Goal: Task Accomplishment & Management: Manage account settings

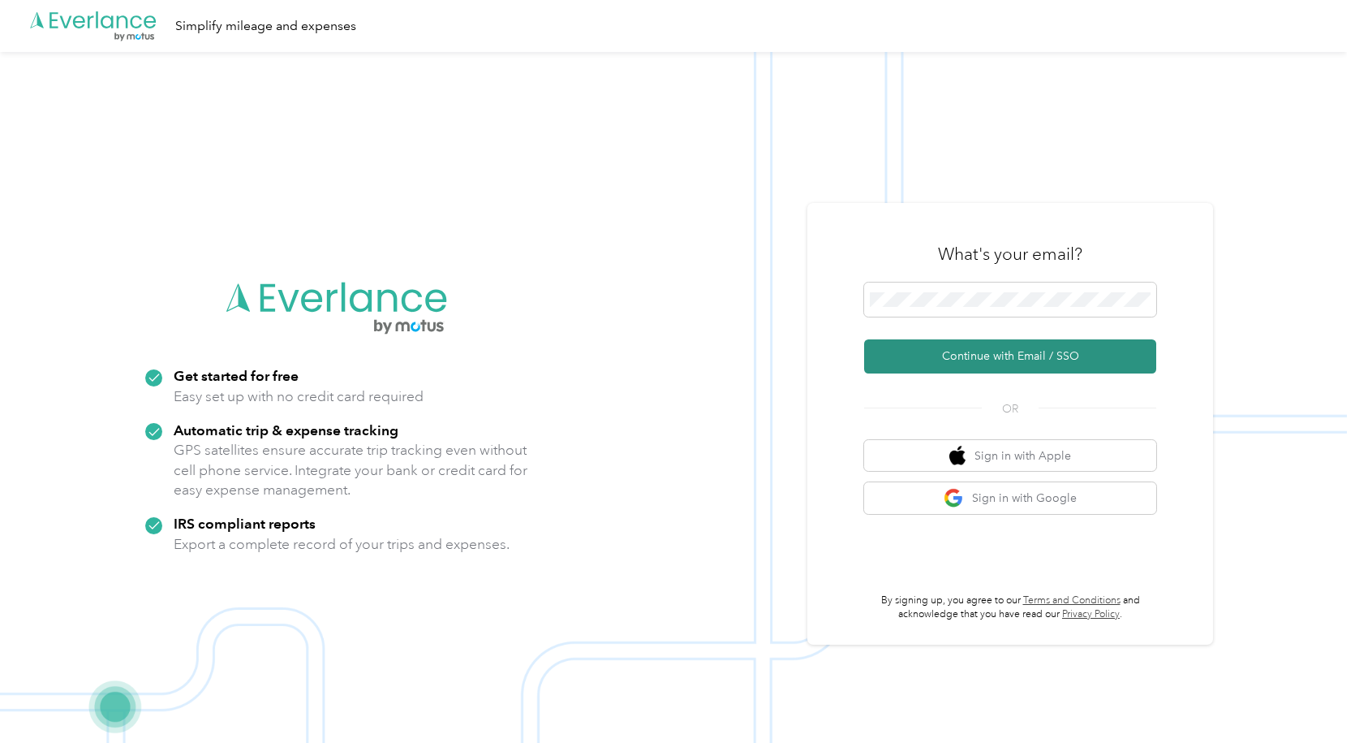
click at [1042, 349] on button "Continue with Email / SSO" at bounding box center [1010, 356] width 292 height 34
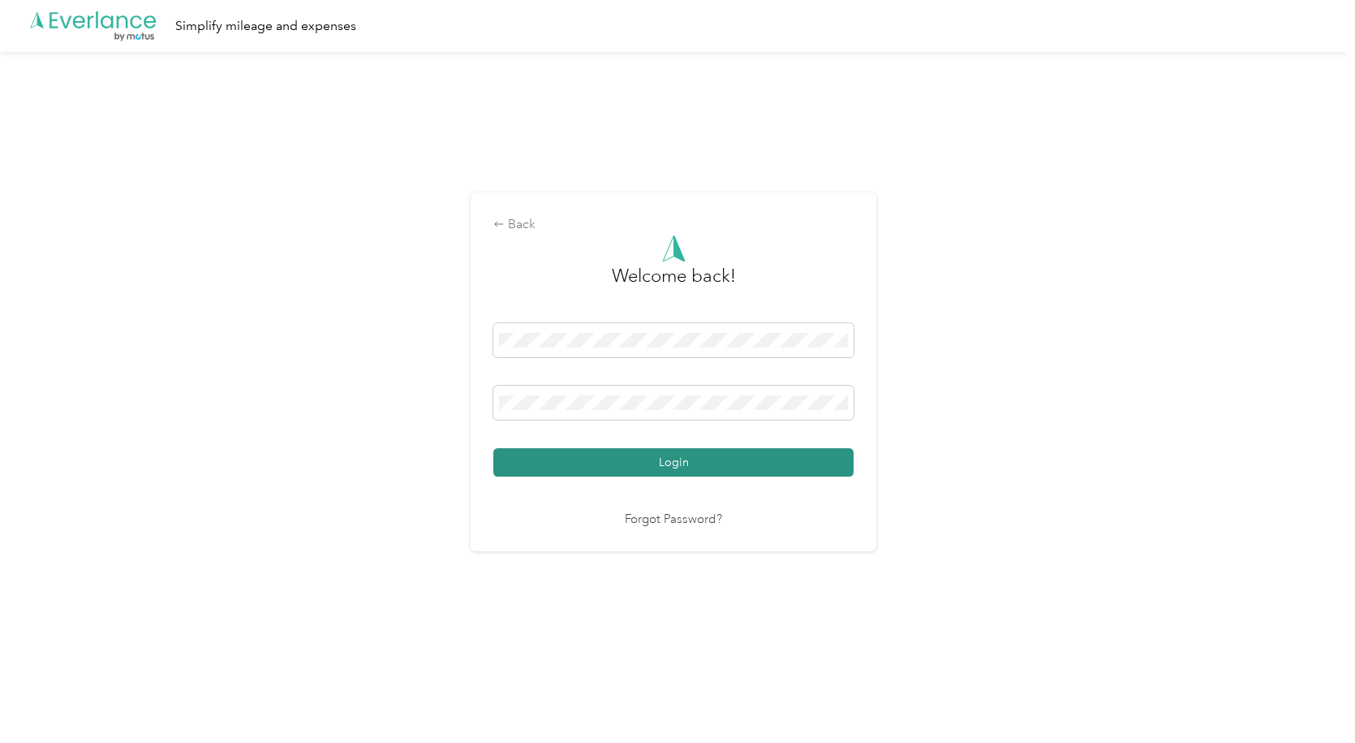
click at [684, 461] on button "Login" at bounding box center [673, 462] width 360 height 28
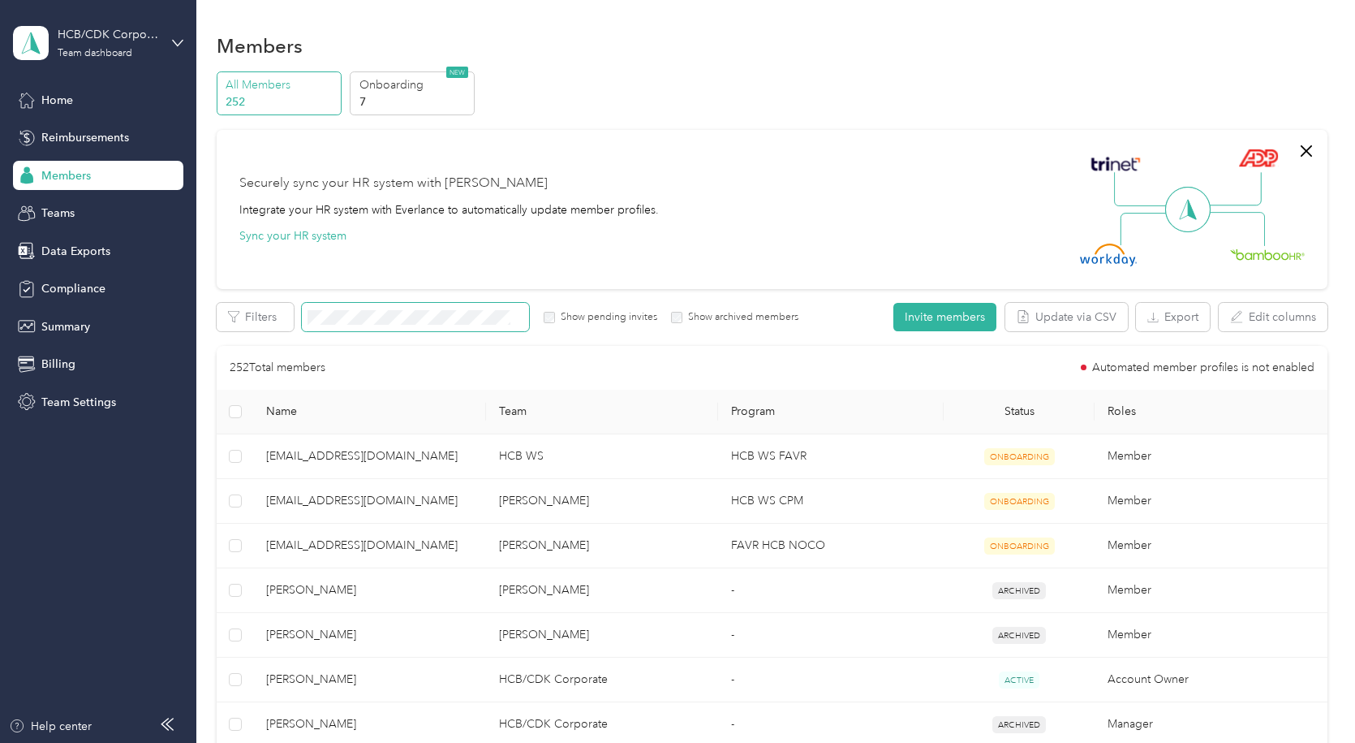
click at [395, 307] on span at bounding box center [415, 317] width 227 height 28
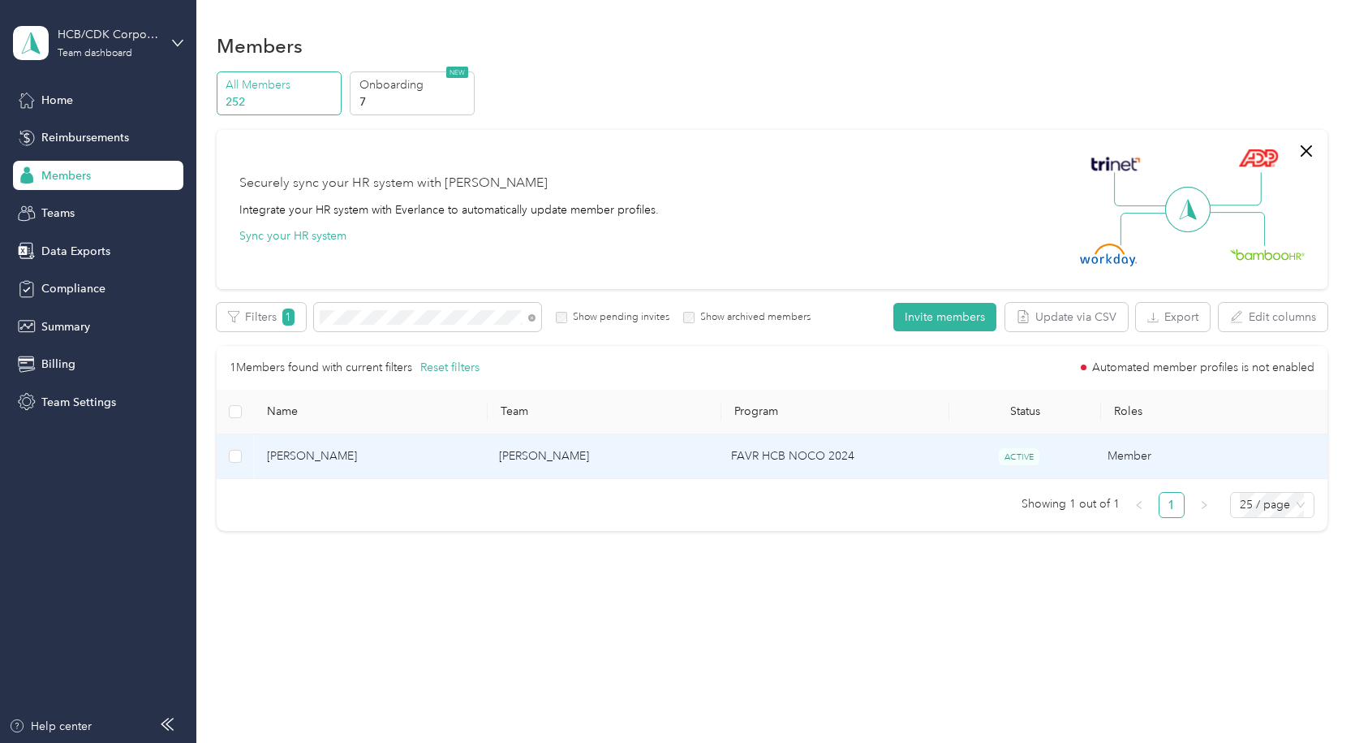
click at [322, 458] on span "Bryant Lechman" at bounding box center [370, 456] width 206 height 18
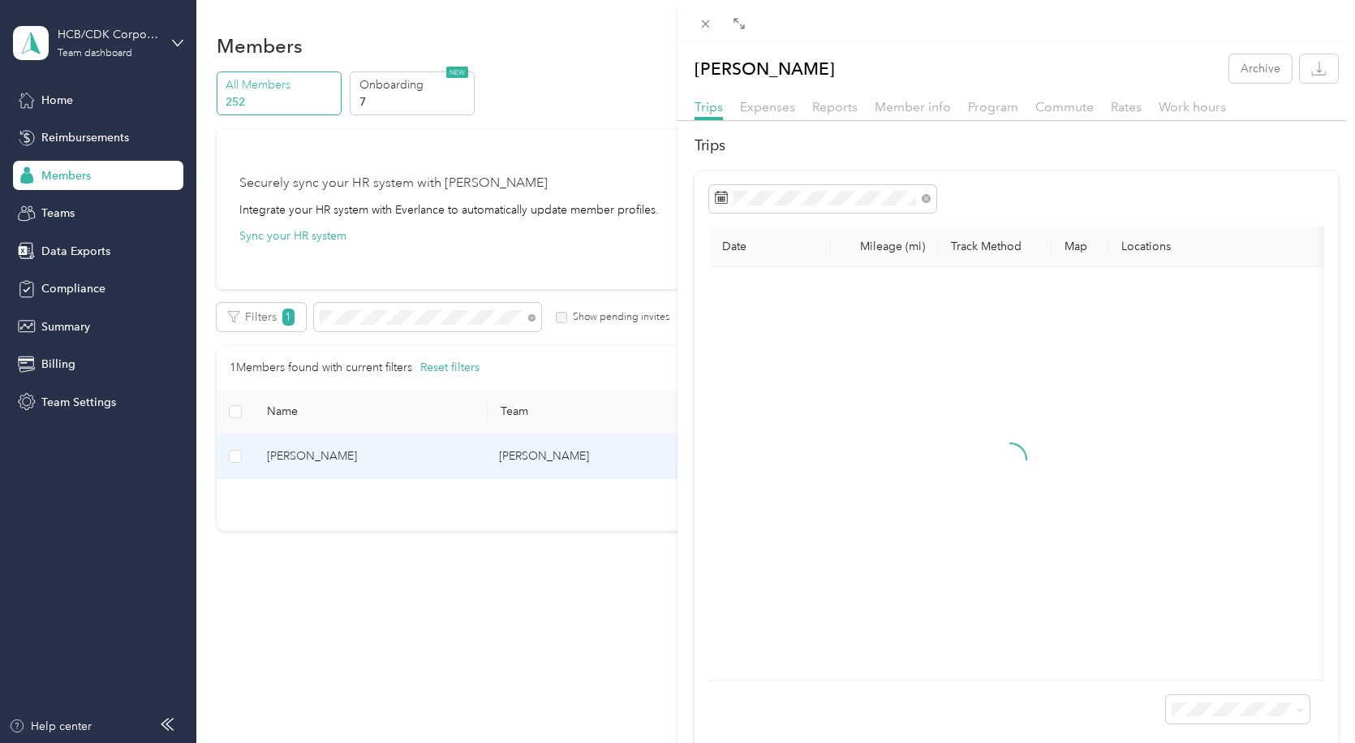
click at [918, 117] on div "Trips Expenses Reports Member info Program Commute Rates Work hours" at bounding box center [1017, 109] width 678 height 24
click at [918, 112] on span "Member info" at bounding box center [913, 106] width 76 height 15
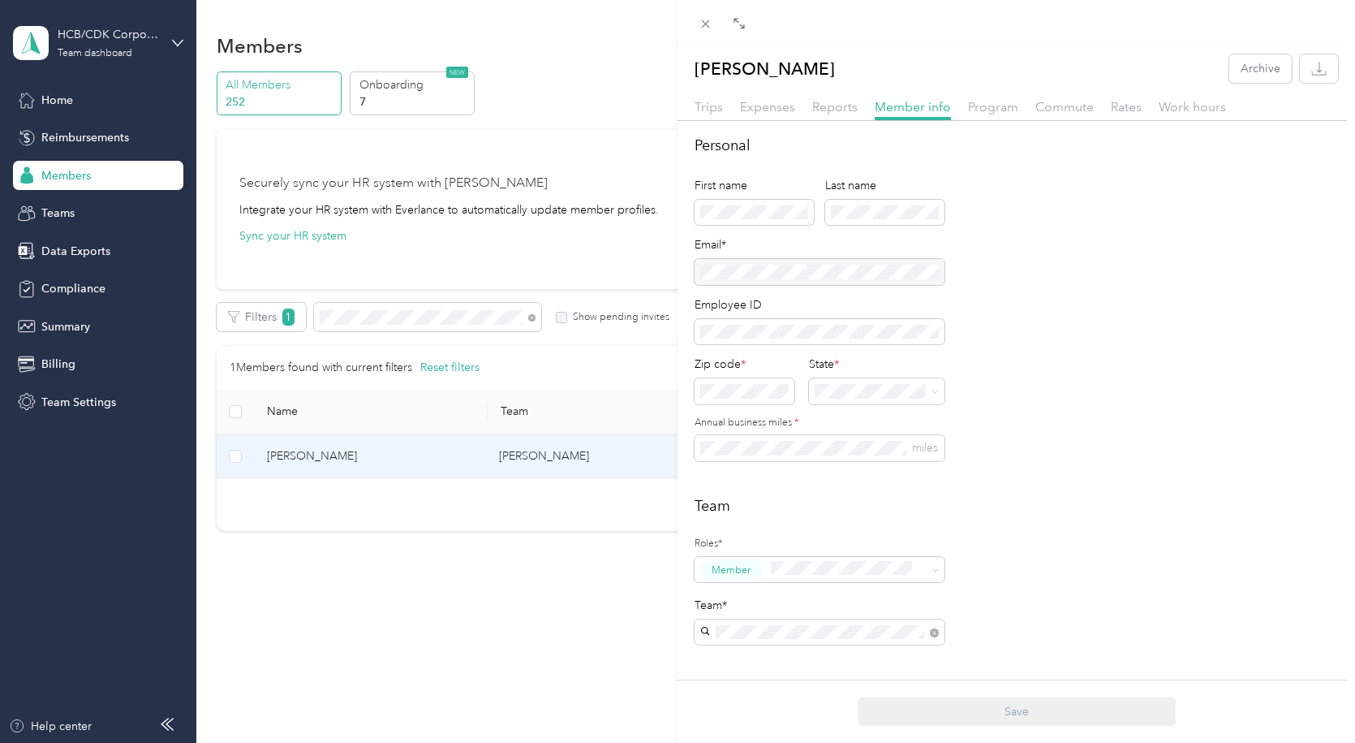
click at [87, 279] on div "Bryant Lechman Archive Trips Expenses Reports Member info Program Commute Rates…" at bounding box center [677, 371] width 1355 height 743
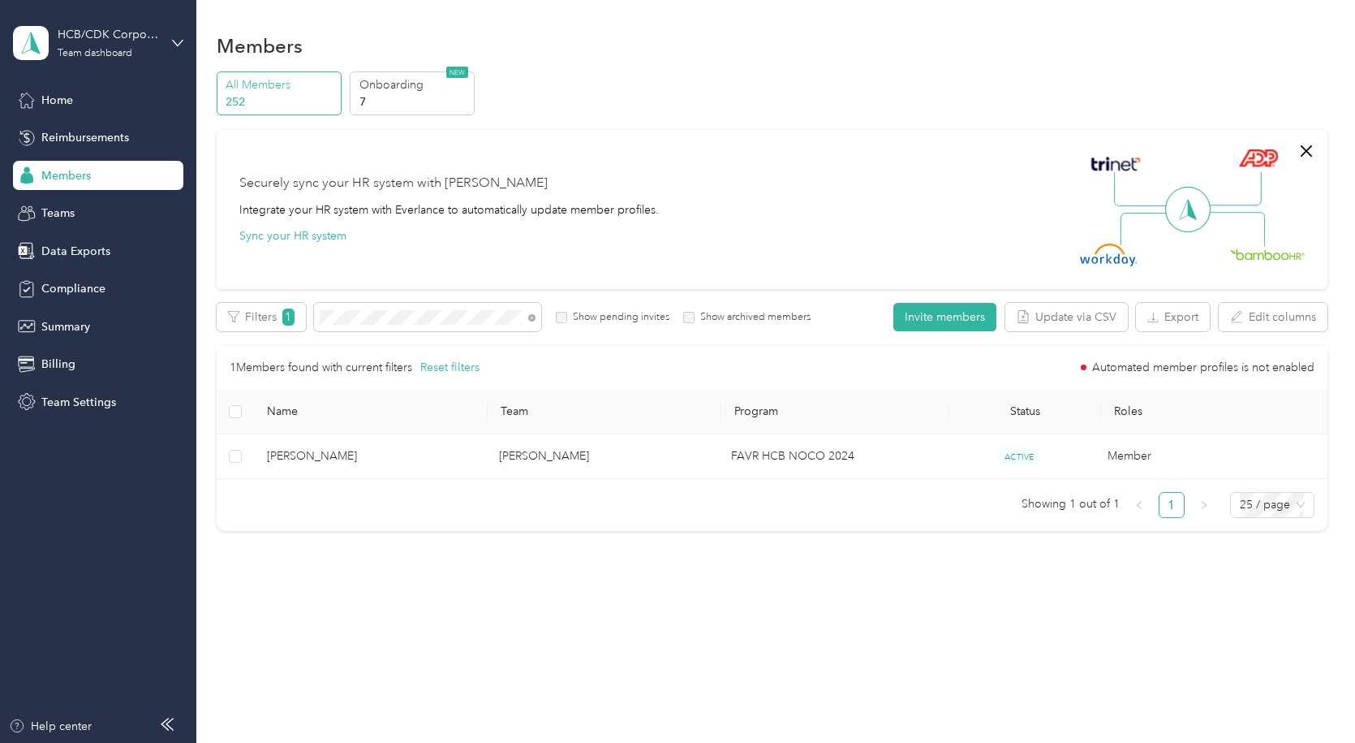
click at [87, 283] on div at bounding box center [677, 371] width 1355 height 743
click at [101, 293] on span "Compliance" at bounding box center [73, 288] width 64 height 17
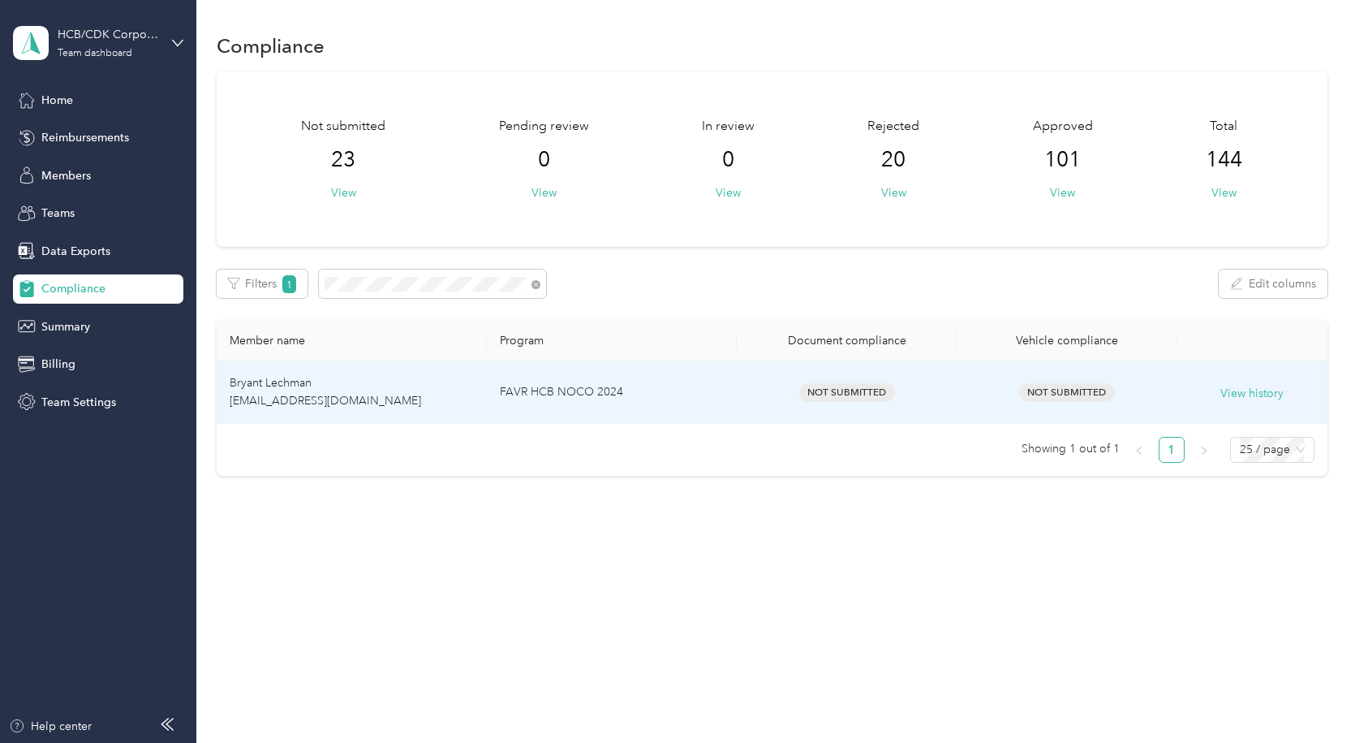
click at [338, 383] on td "Bryant Lechman [EMAIL_ADDRESS][DOMAIN_NAME]" at bounding box center [352, 392] width 270 height 62
click at [511, 384] on td "FAVR HCB NOCO 2024" at bounding box center [612, 392] width 250 height 62
click at [295, 391] on td "Bryant Lechman [EMAIL_ADDRESS][DOMAIN_NAME]" at bounding box center [352, 392] width 270 height 62
click at [355, 386] on td "Bryant Lechman [EMAIL_ADDRESS][DOMAIN_NAME]" at bounding box center [352, 392] width 270 height 62
click at [260, 383] on span "Bryant Lechman [EMAIL_ADDRESS][DOMAIN_NAME]" at bounding box center [326, 392] width 192 height 32
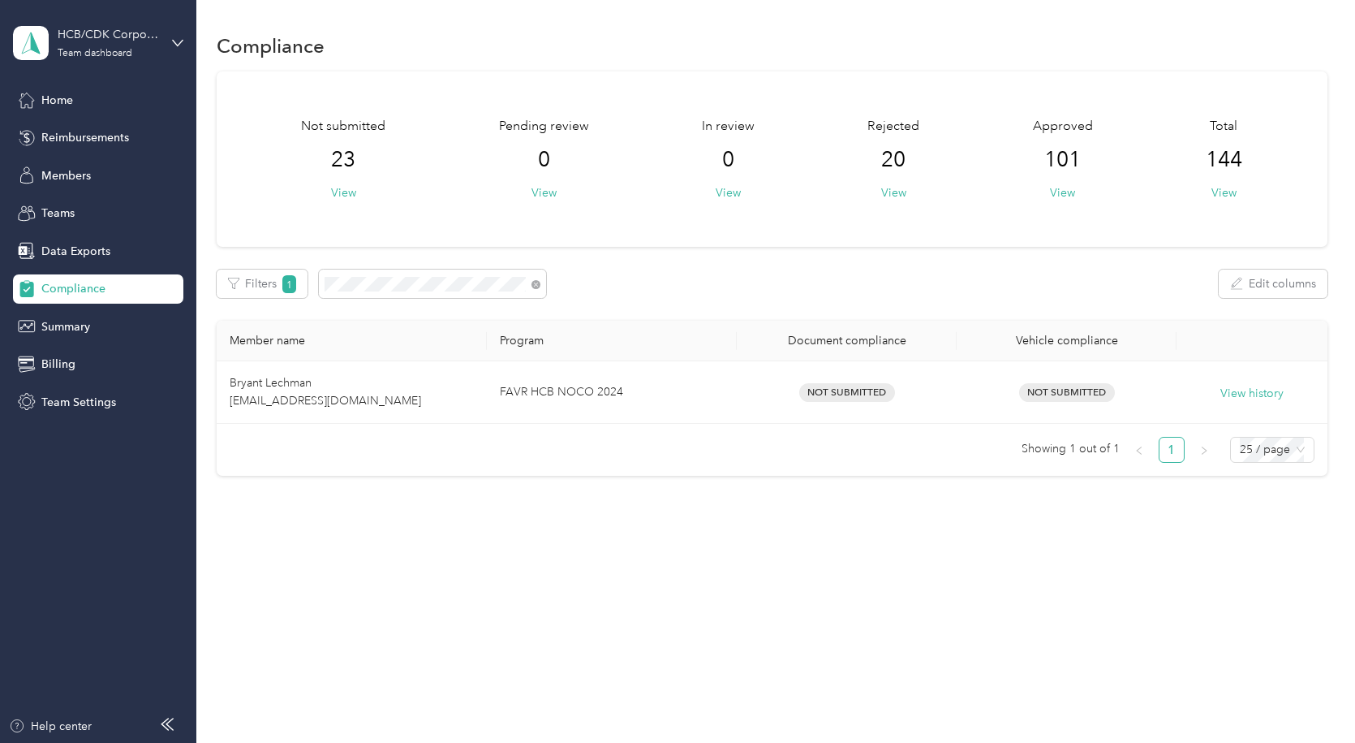
click at [710, 528] on div "Compliance Not submitted 23 View Pending review 0 View In review 0 View Rejecte…" at bounding box center [771, 282] width 1151 height 564
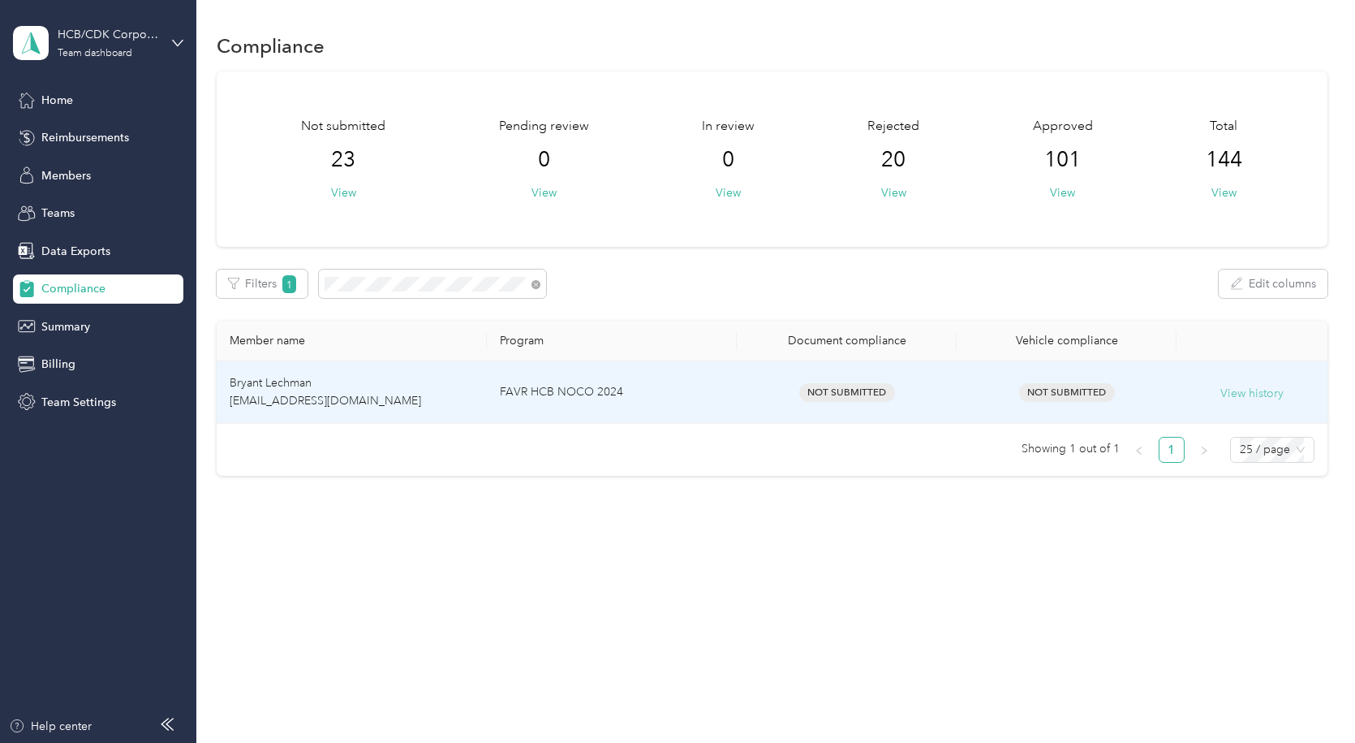
click at [1282, 390] on button "View history" at bounding box center [1252, 394] width 63 height 18
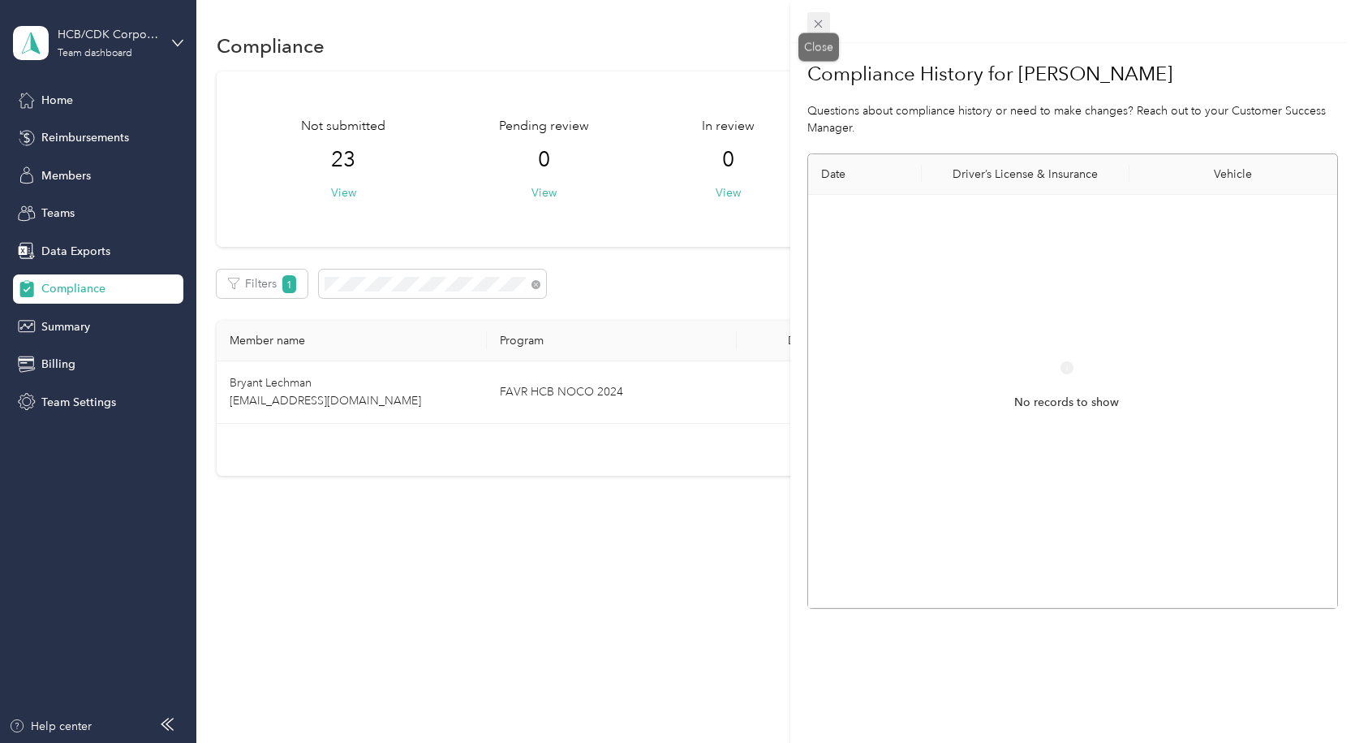
click at [823, 18] on icon at bounding box center [819, 24] width 14 height 14
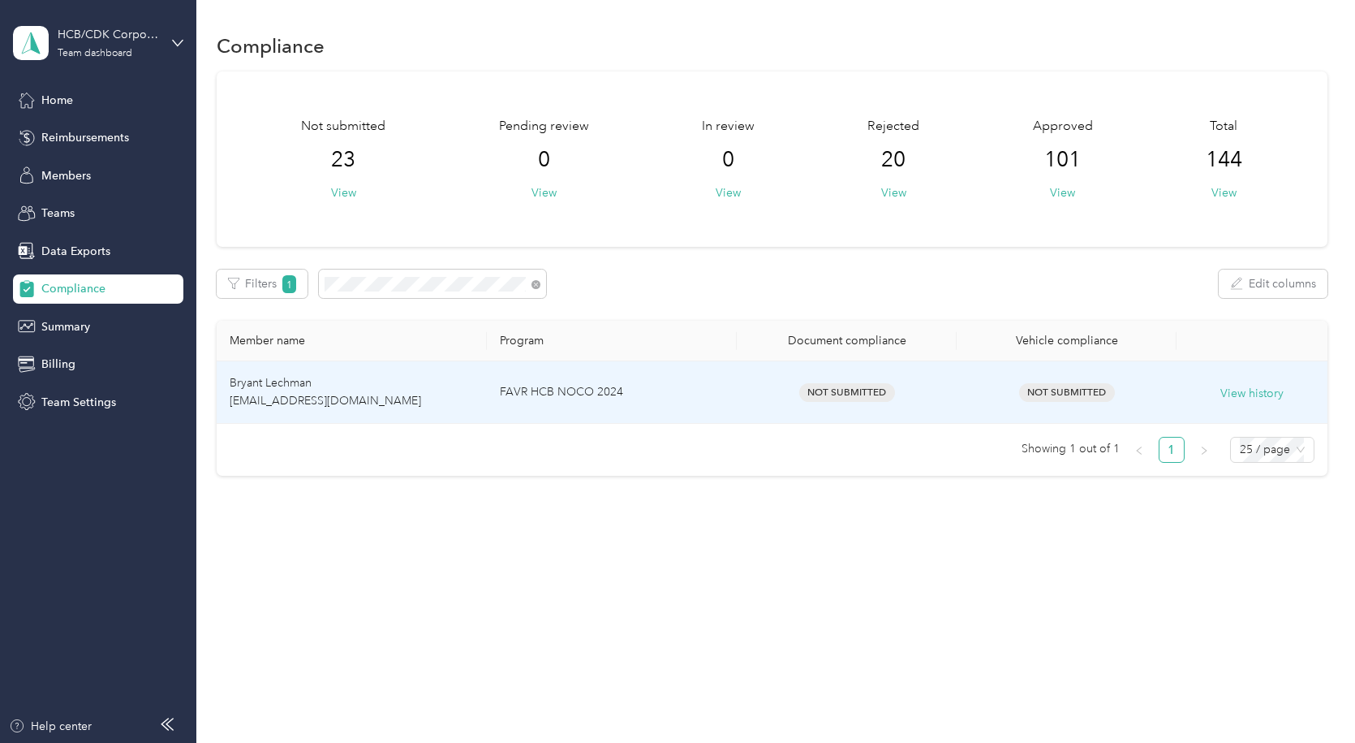
click at [311, 393] on td "Bryant Lechman [EMAIL_ADDRESS][DOMAIN_NAME]" at bounding box center [352, 392] width 270 height 62
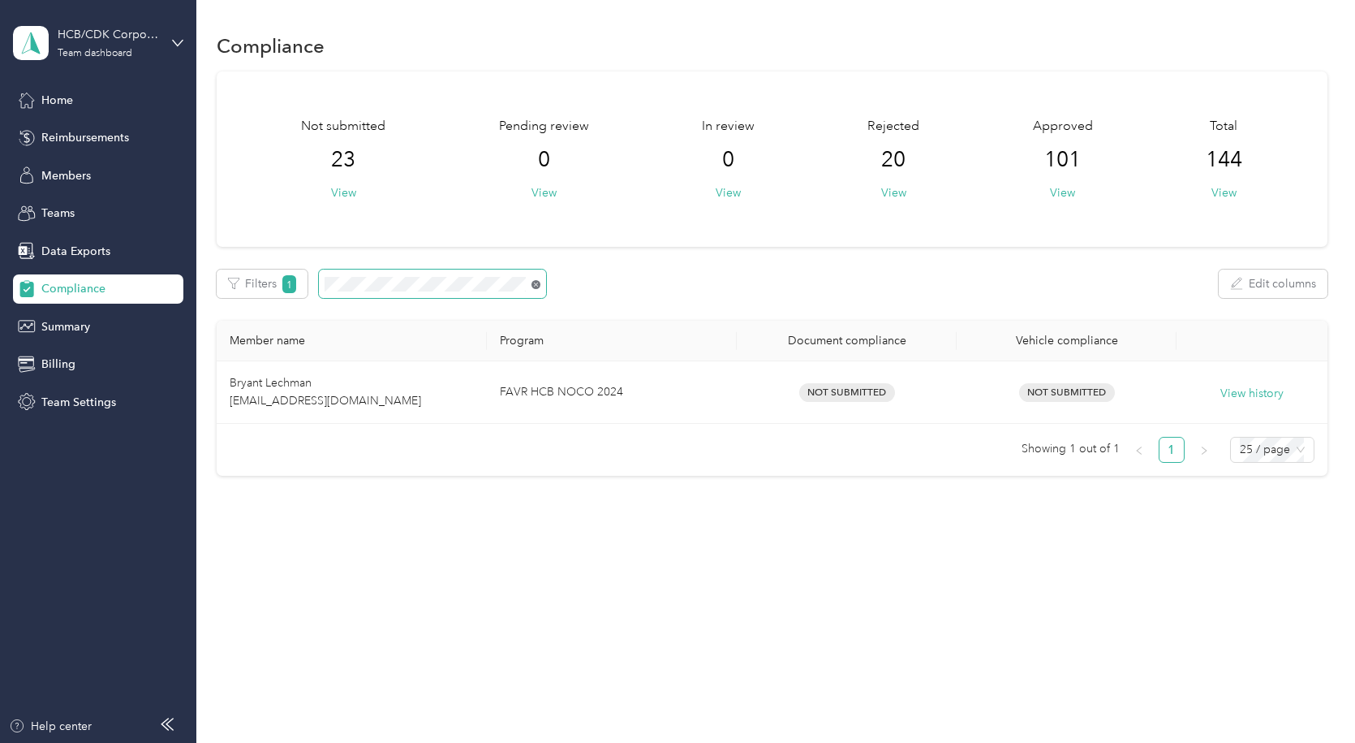
click at [537, 287] on icon at bounding box center [536, 284] width 9 height 9
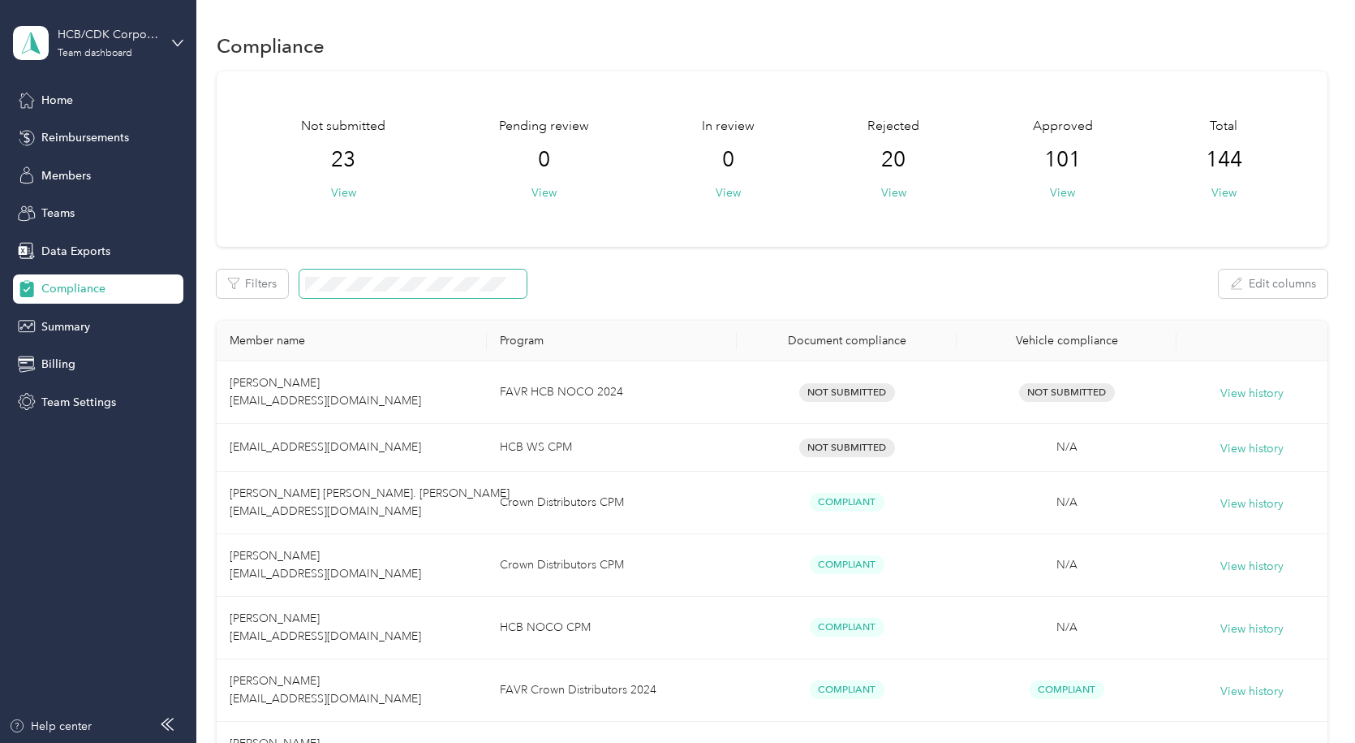
click at [436, 276] on span at bounding box center [412, 283] width 227 height 28
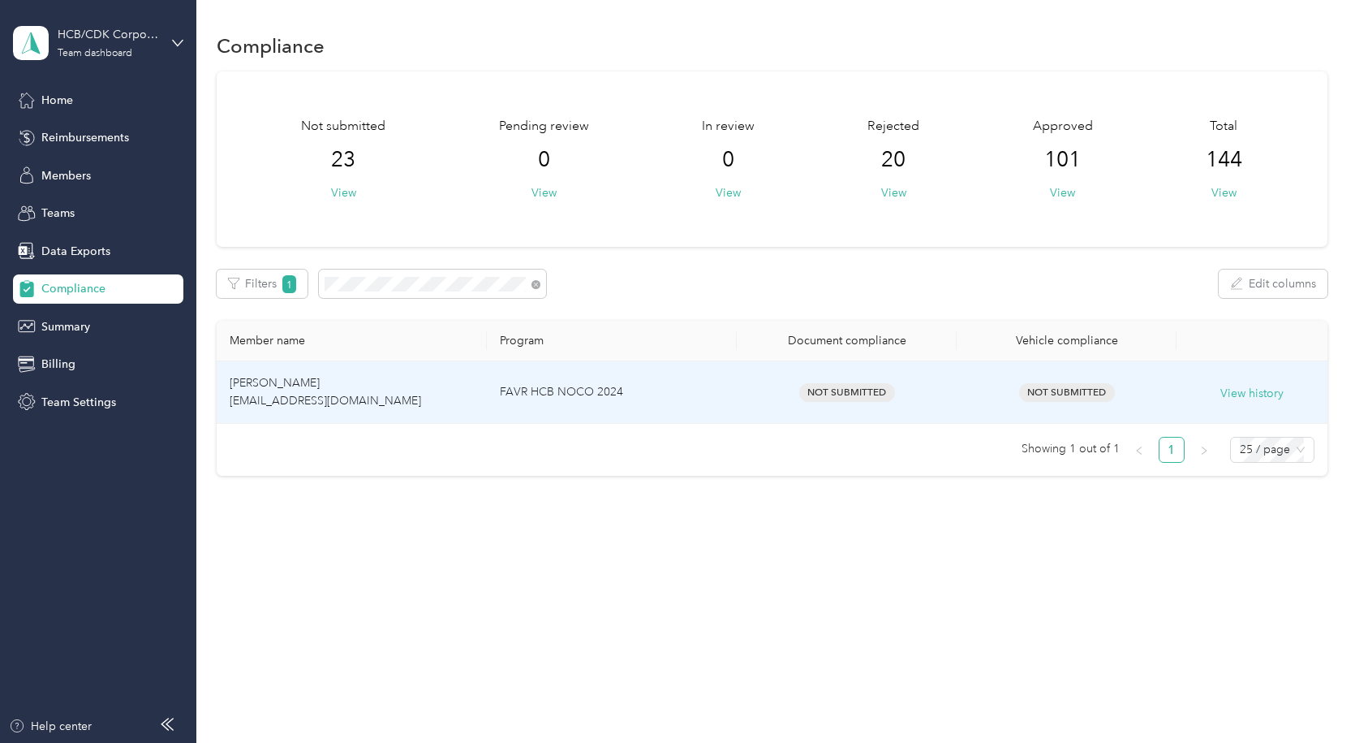
click at [309, 386] on td "[PERSON_NAME] [EMAIL_ADDRESS][DOMAIN_NAME]" at bounding box center [352, 392] width 270 height 62
click at [1079, 399] on span "Not Submitted" at bounding box center [1067, 392] width 96 height 19
click at [300, 403] on span "[PERSON_NAME] [EMAIL_ADDRESS][DOMAIN_NAME]" at bounding box center [326, 392] width 192 height 32
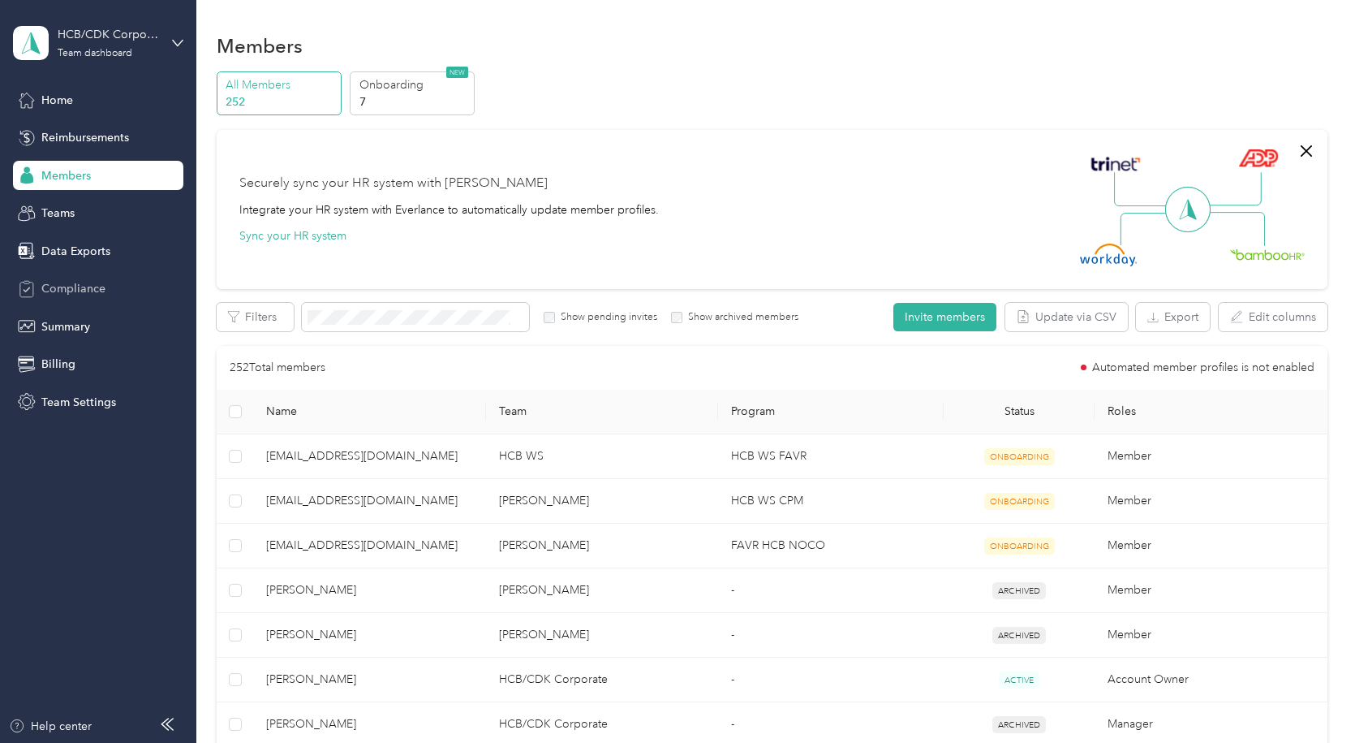
click at [75, 288] on span "Compliance" at bounding box center [73, 288] width 64 height 17
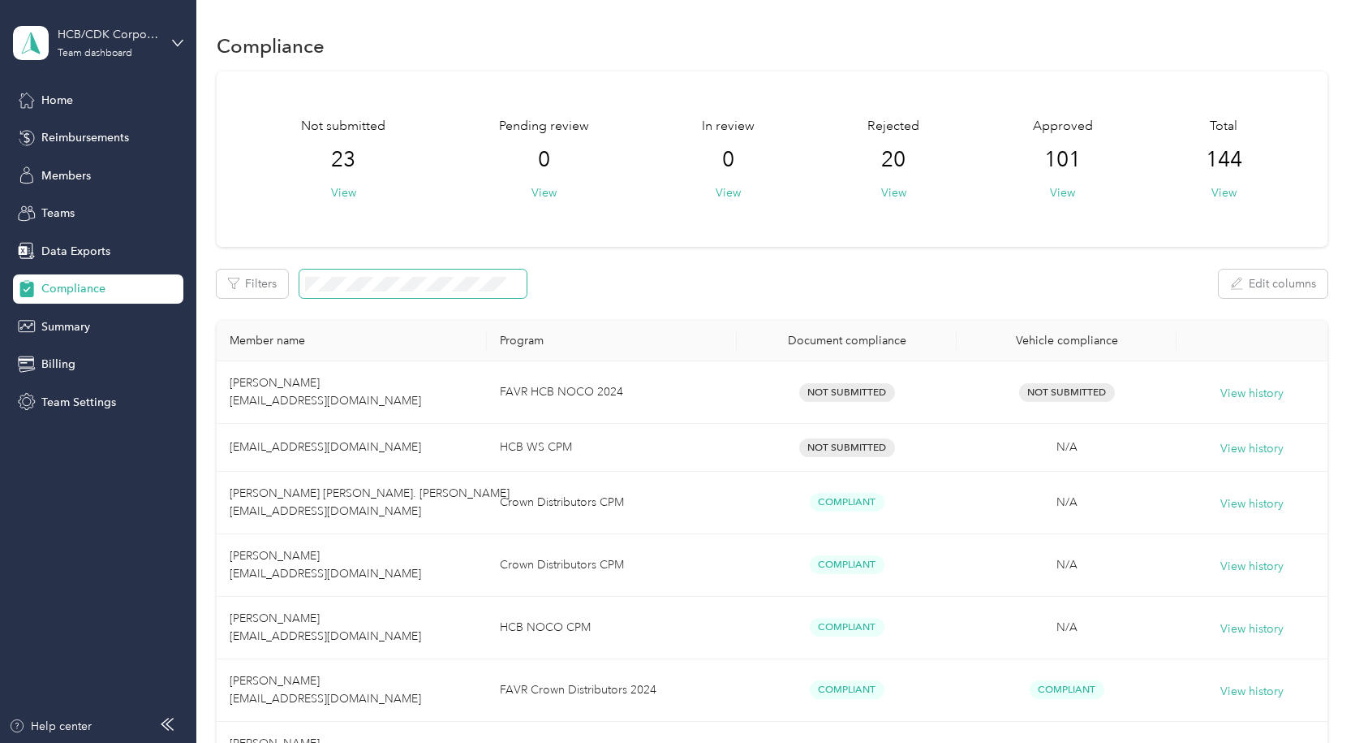
click at [386, 271] on span at bounding box center [412, 283] width 227 height 28
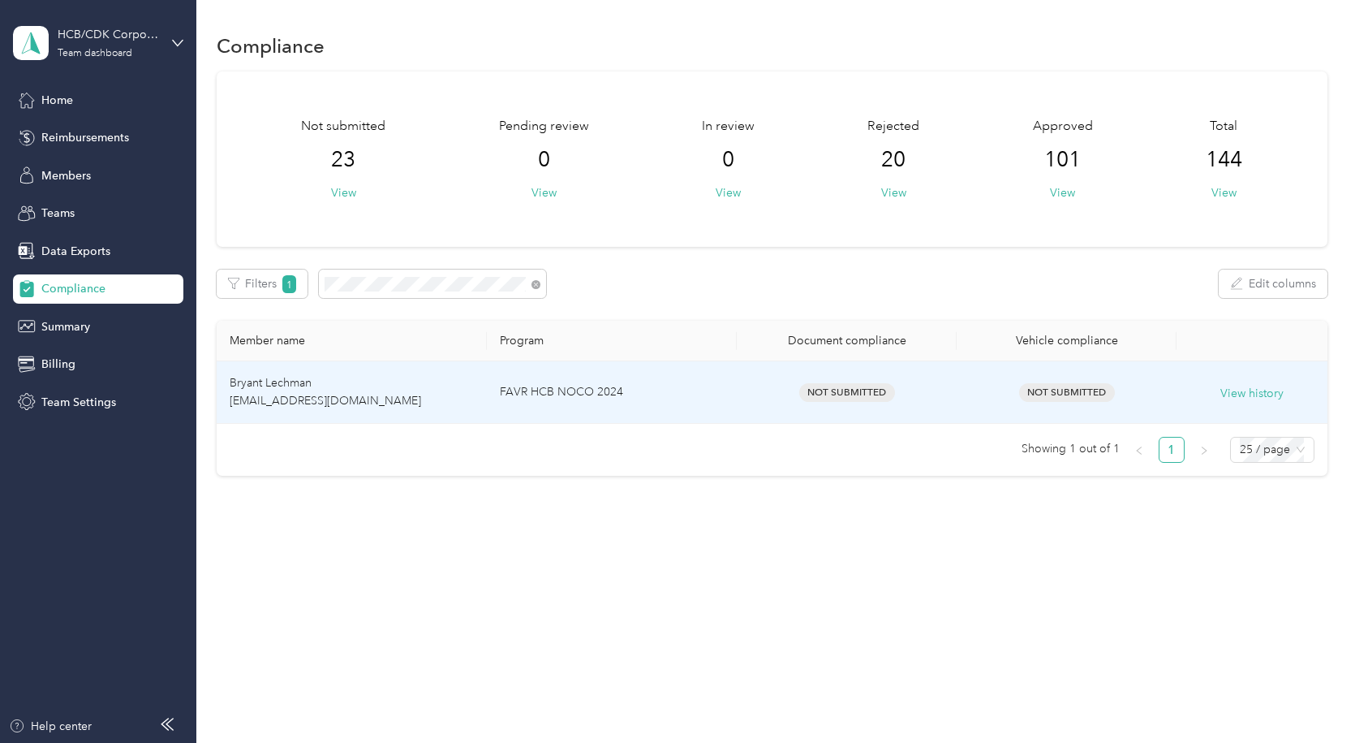
click at [289, 377] on span "Bryant Lechman [EMAIL_ADDRESS][DOMAIN_NAME]" at bounding box center [326, 392] width 192 height 32
click at [1022, 394] on div "Not Submitted" at bounding box center [1067, 392] width 194 height 19
click at [775, 386] on div "Not Submitted" at bounding box center [847, 392] width 194 height 19
click at [386, 390] on td "Bryant Lechman [EMAIL_ADDRESS][DOMAIN_NAME]" at bounding box center [352, 392] width 270 height 62
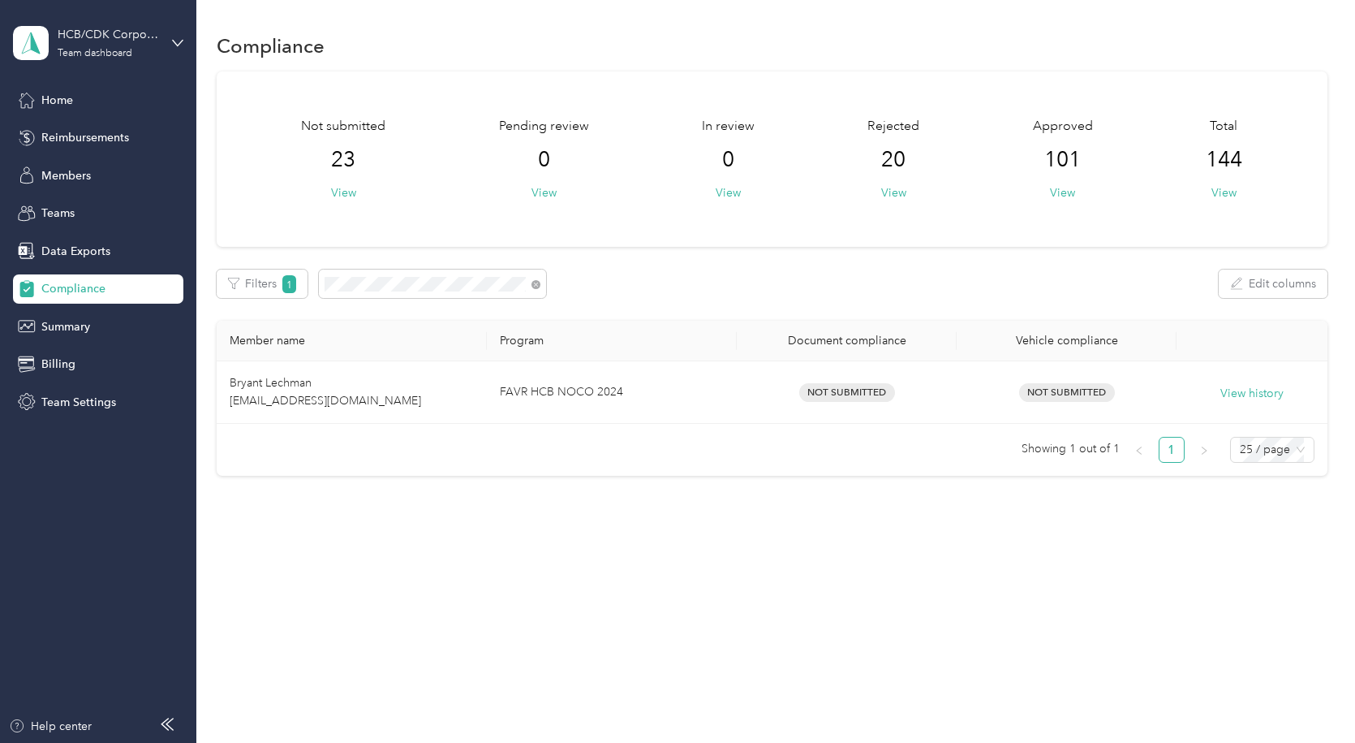
drag, startPoint x: 195, startPoint y: 396, endPoint x: 227, endPoint y: 387, distance: 33.7
click at [194, 396] on aside "HCB/CDK Corporate Team dashboard Home Reimbursements Members Teams Data Exports…" at bounding box center [98, 371] width 196 height 743
click at [101, 50] on div "Team dashboard" at bounding box center [95, 54] width 75 height 10
click at [88, 139] on div "Team dashboard" at bounding box center [183, 133] width 319 height 28
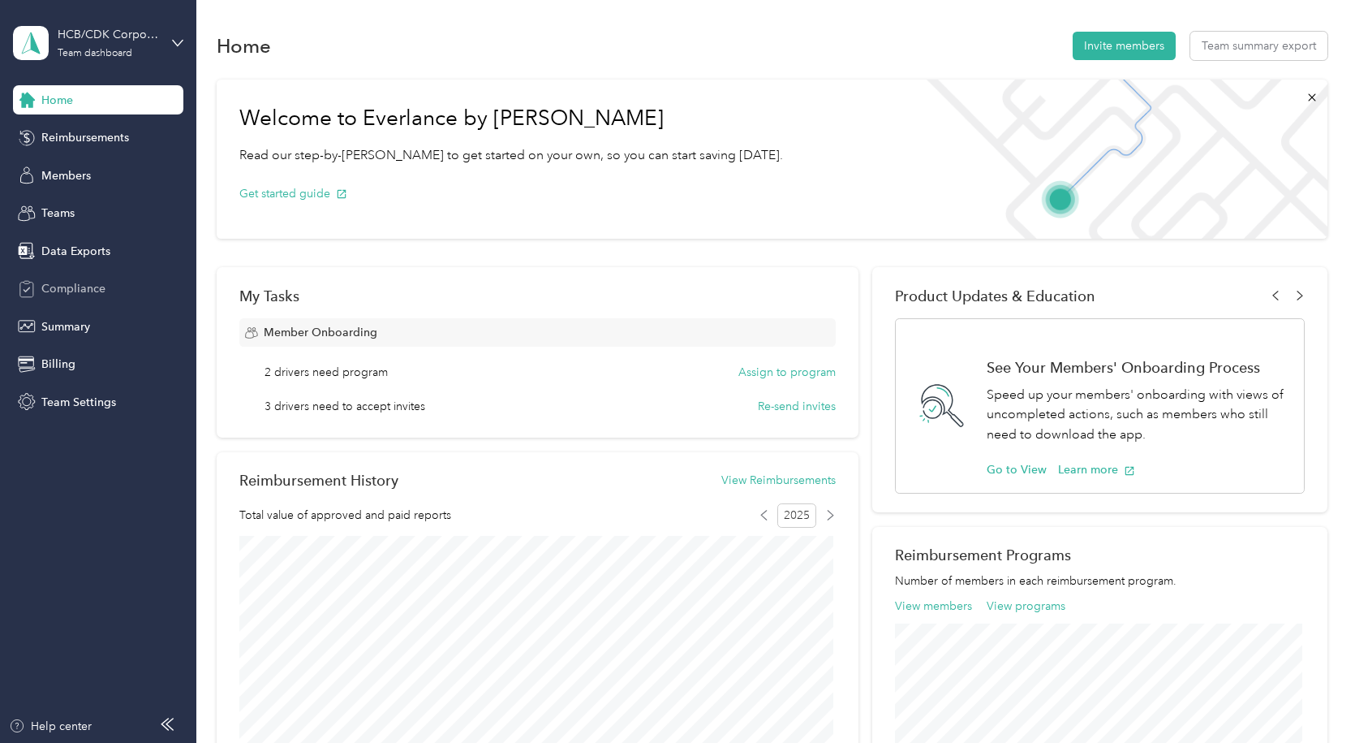
click at [75, 284] on span "Compliance" at bounding box center [73, 288] width 64 height 17
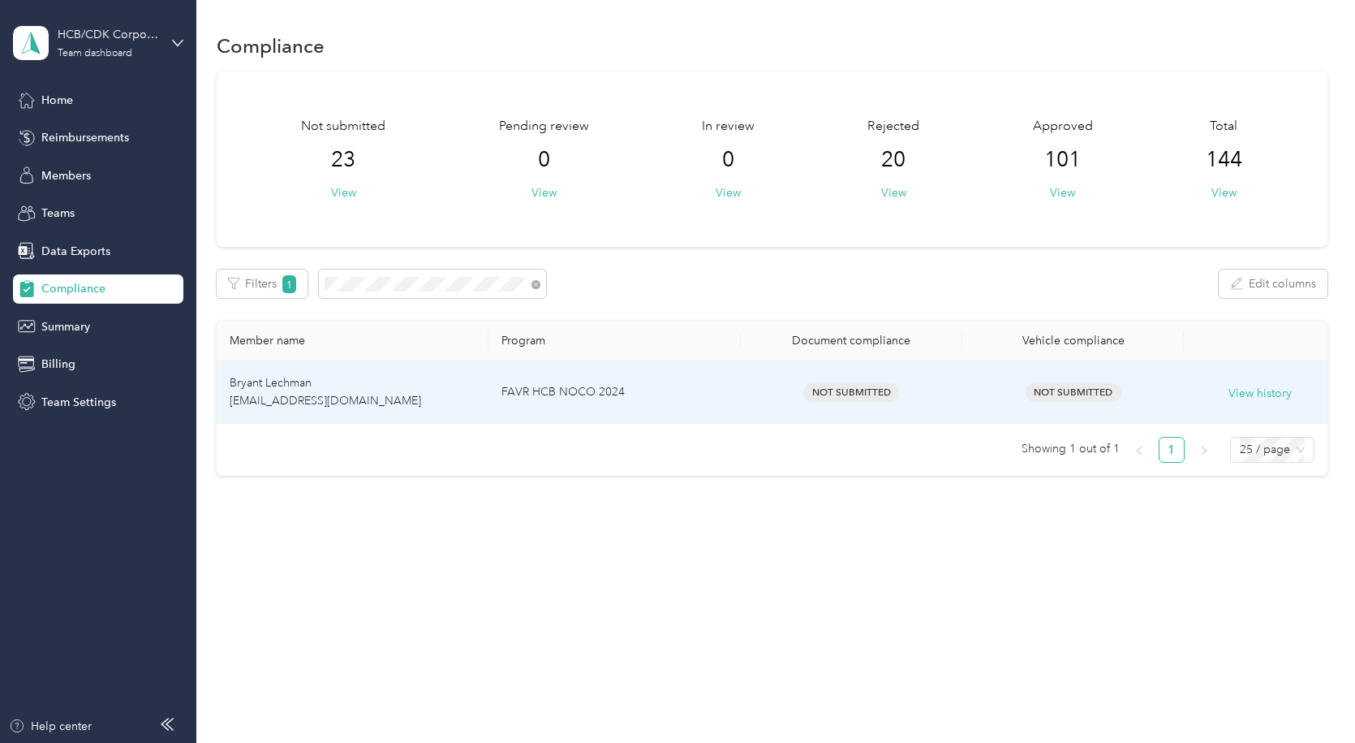
click at [330, 404] on span "Bryant Lechman [EMAIL_ADDRESS][DOMAIN_NAME]" at bounding box center [326, 392] width 192 height 32
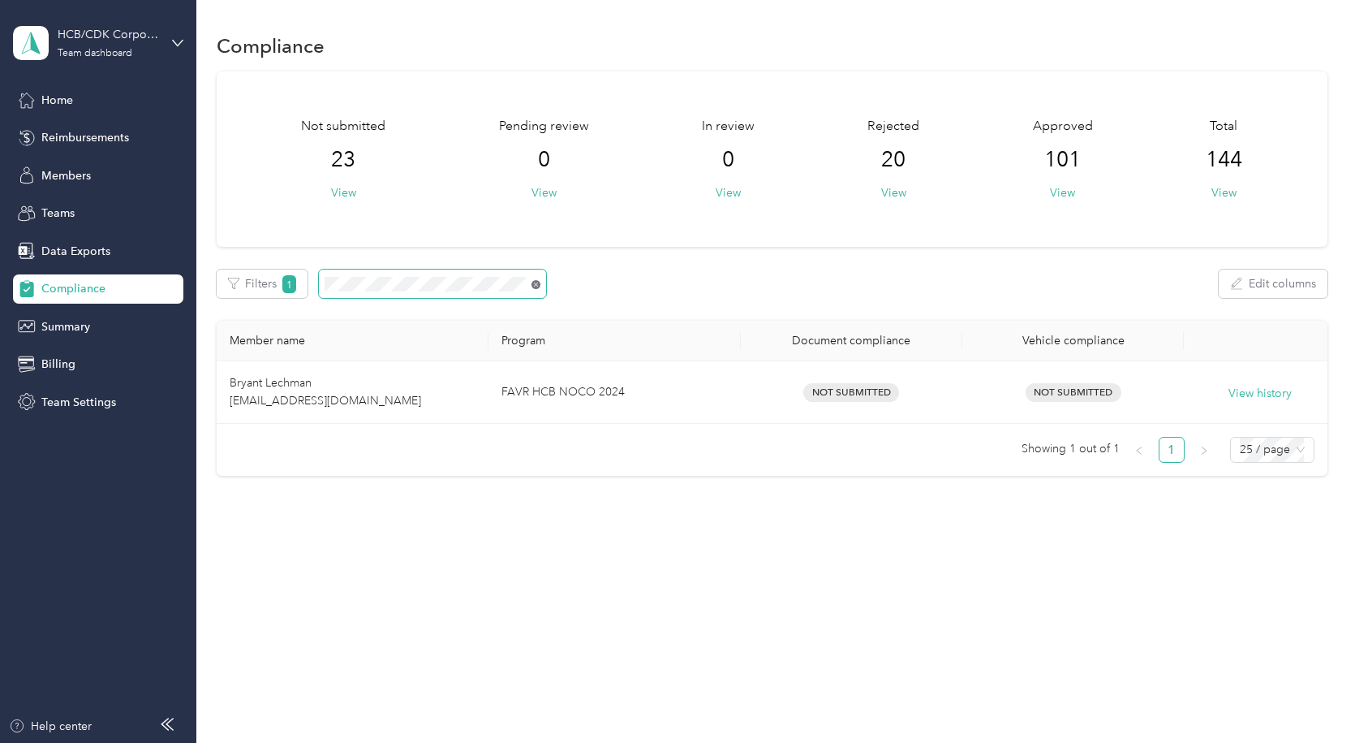
click at [538, 287] on icon at bounding box center [536, 284] width 9 height 9
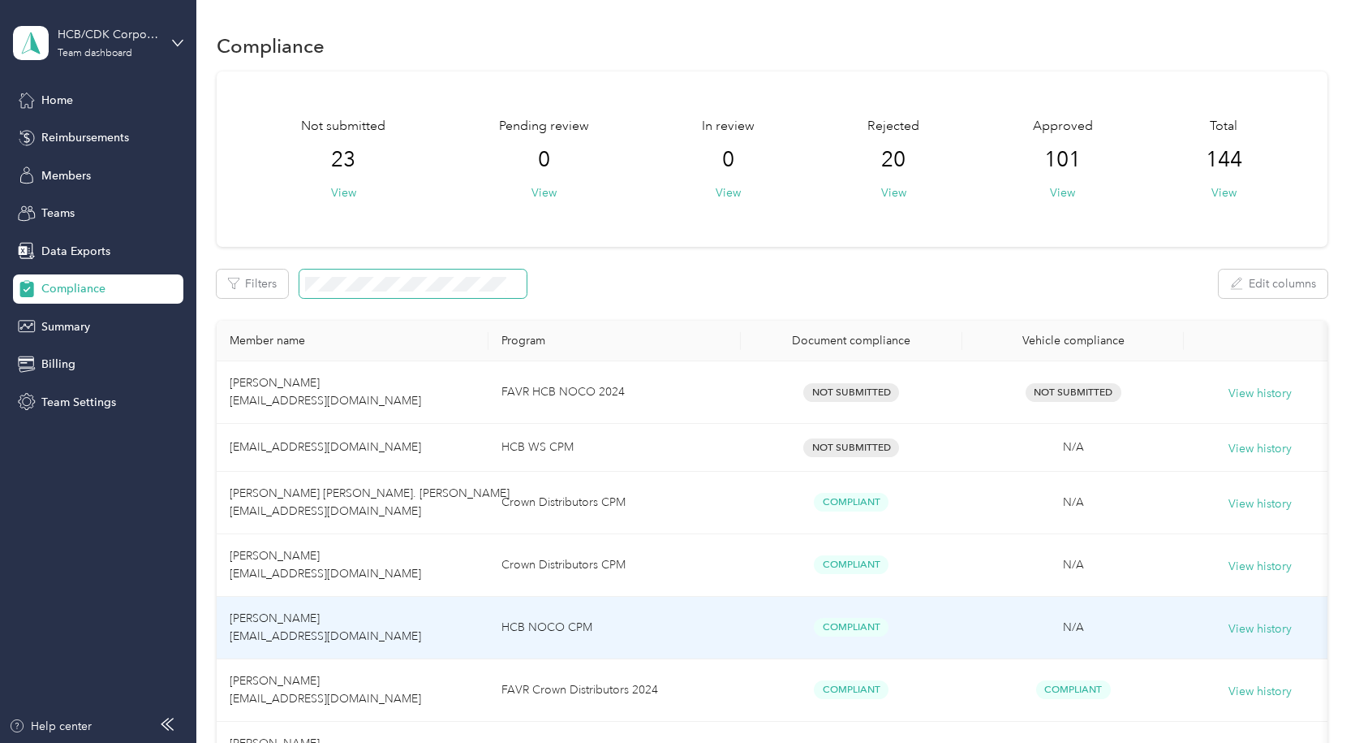
click at [331, 631] on span "[PERSON_NAME] [EMAIL_ADDRESS][DOMAIN_NAME]" at bounding box center [326, 627] width 192 height 32
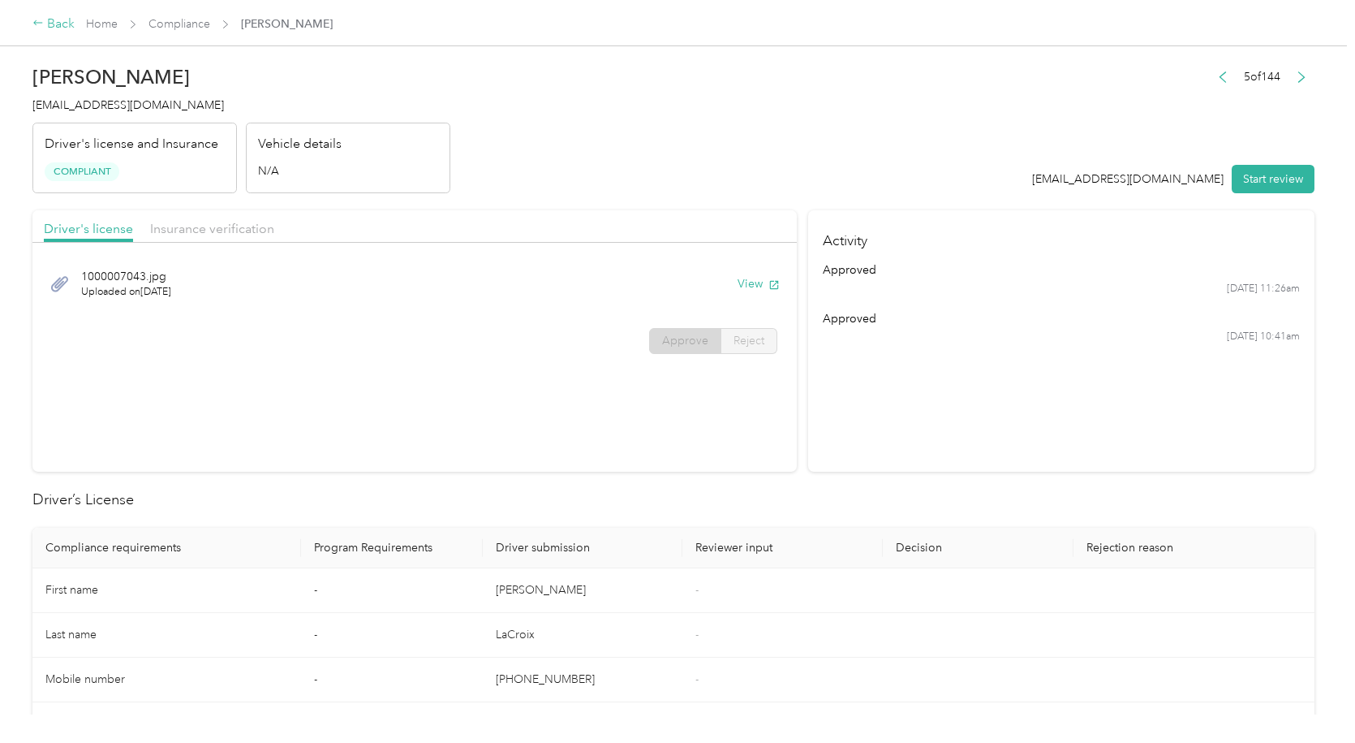
click at [57, 20] on div "Back" at bounding box center [53, 24] width 42 height 19
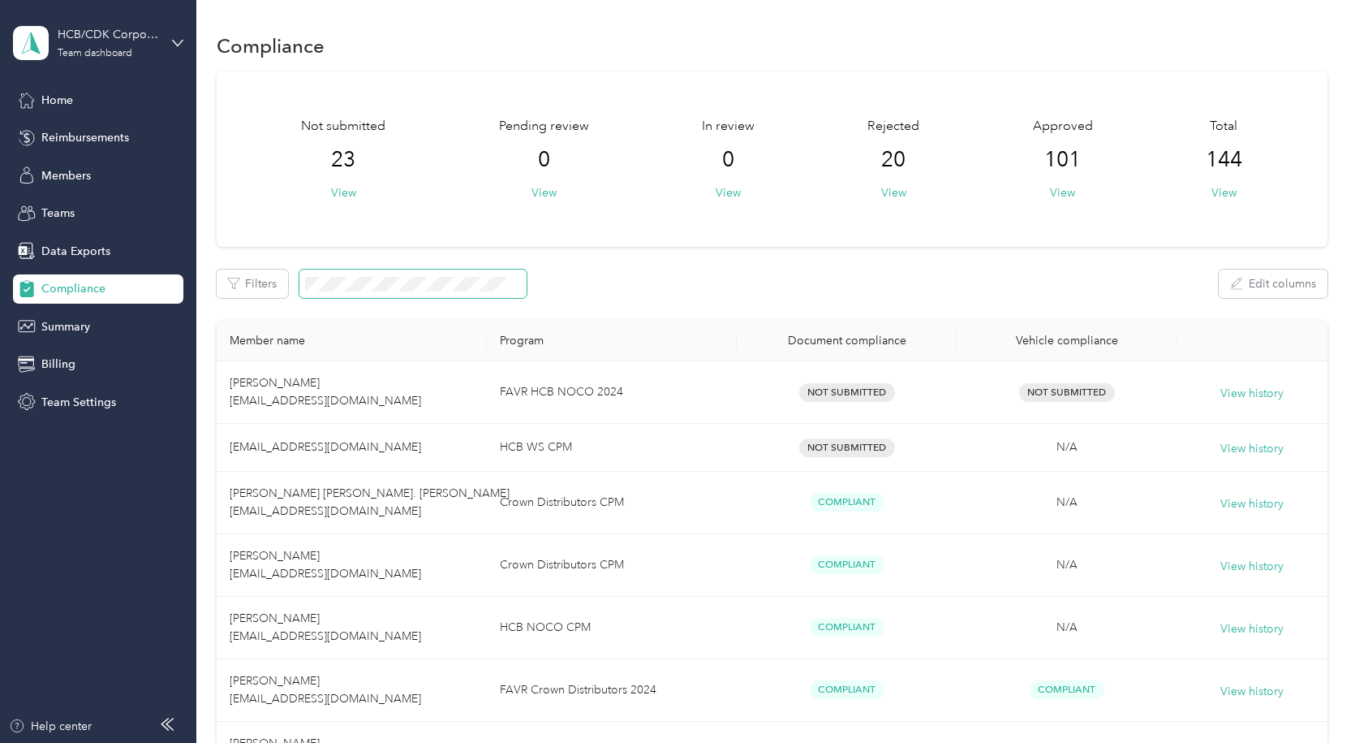
click at [409, 275] on span at bounding box center [412, 283] width 227 height 28
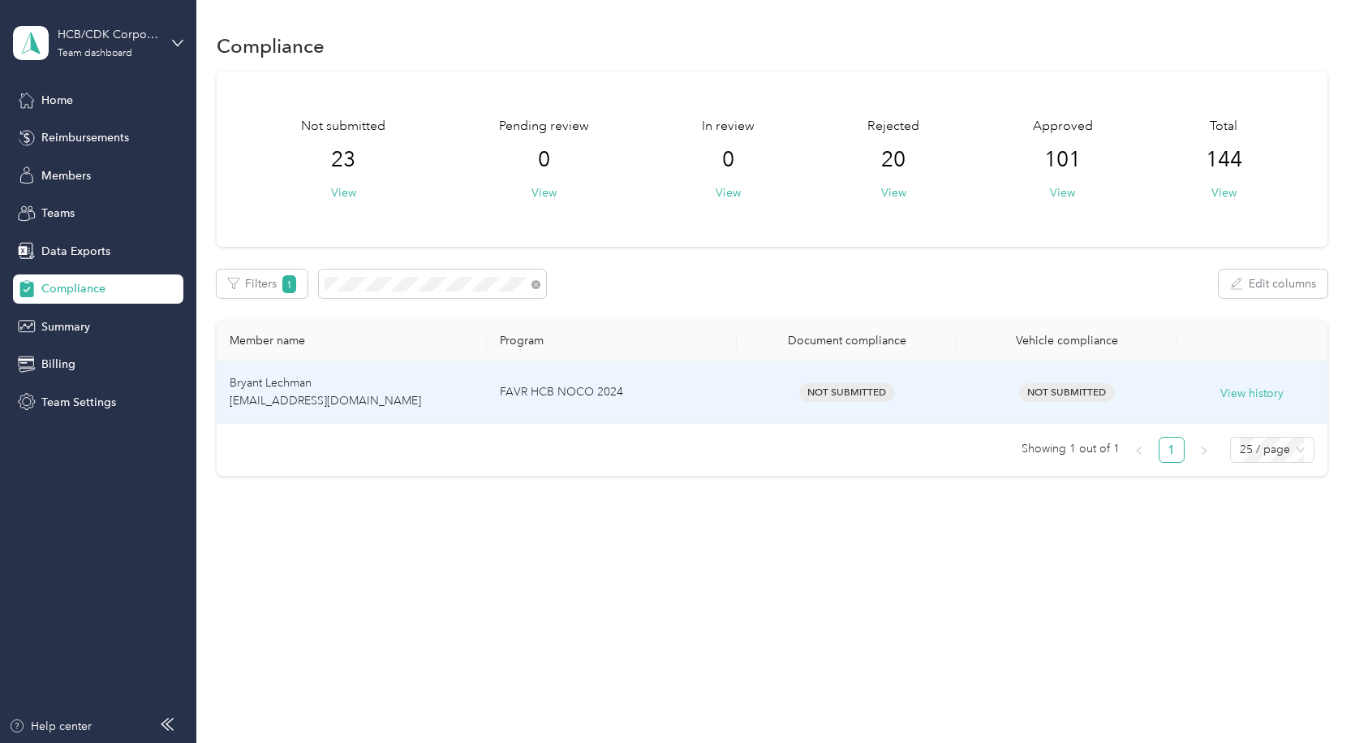
click at [341, 379] on td "Bryant Lechman [EMAIL_ADDRESS][DOMAIN_NAME]" at bounding box center [352, 392] width 270 height 62
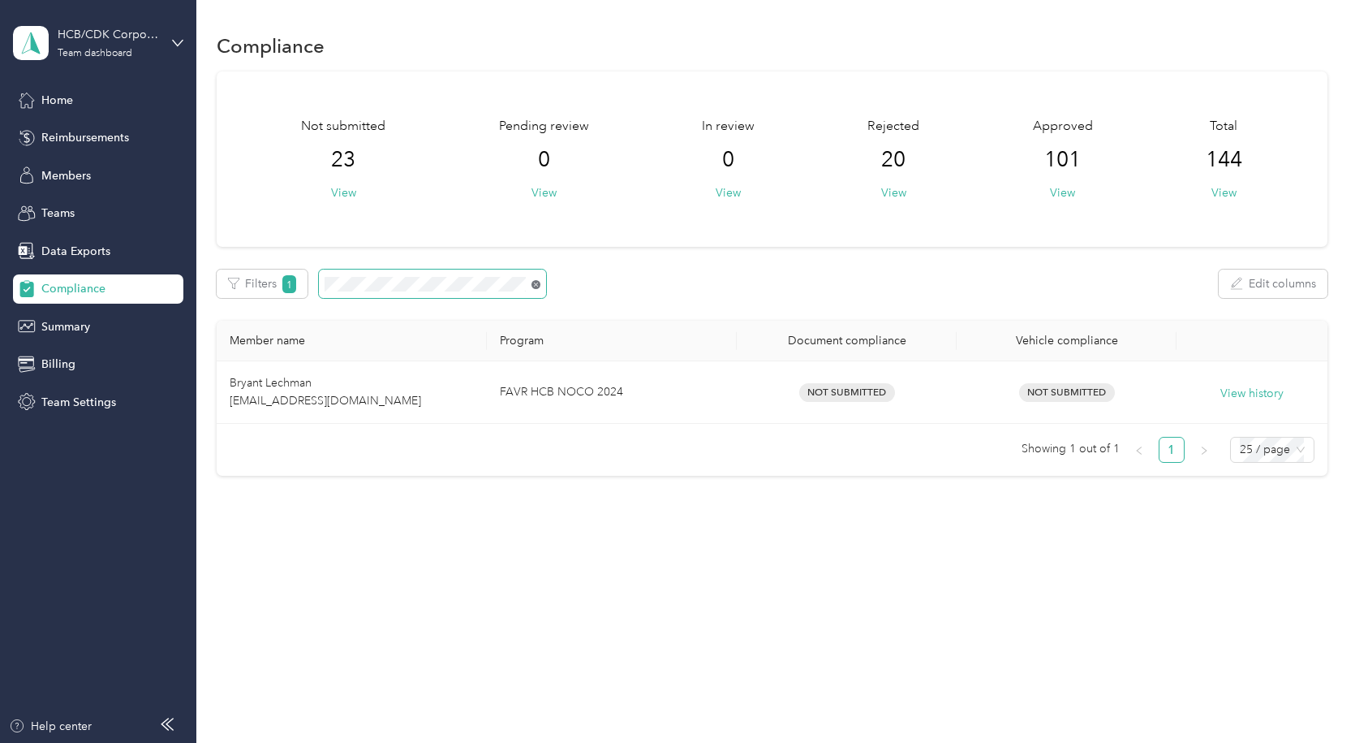
click at [535, 281] on icon at bounding box center [536, 284] width 9 height 9
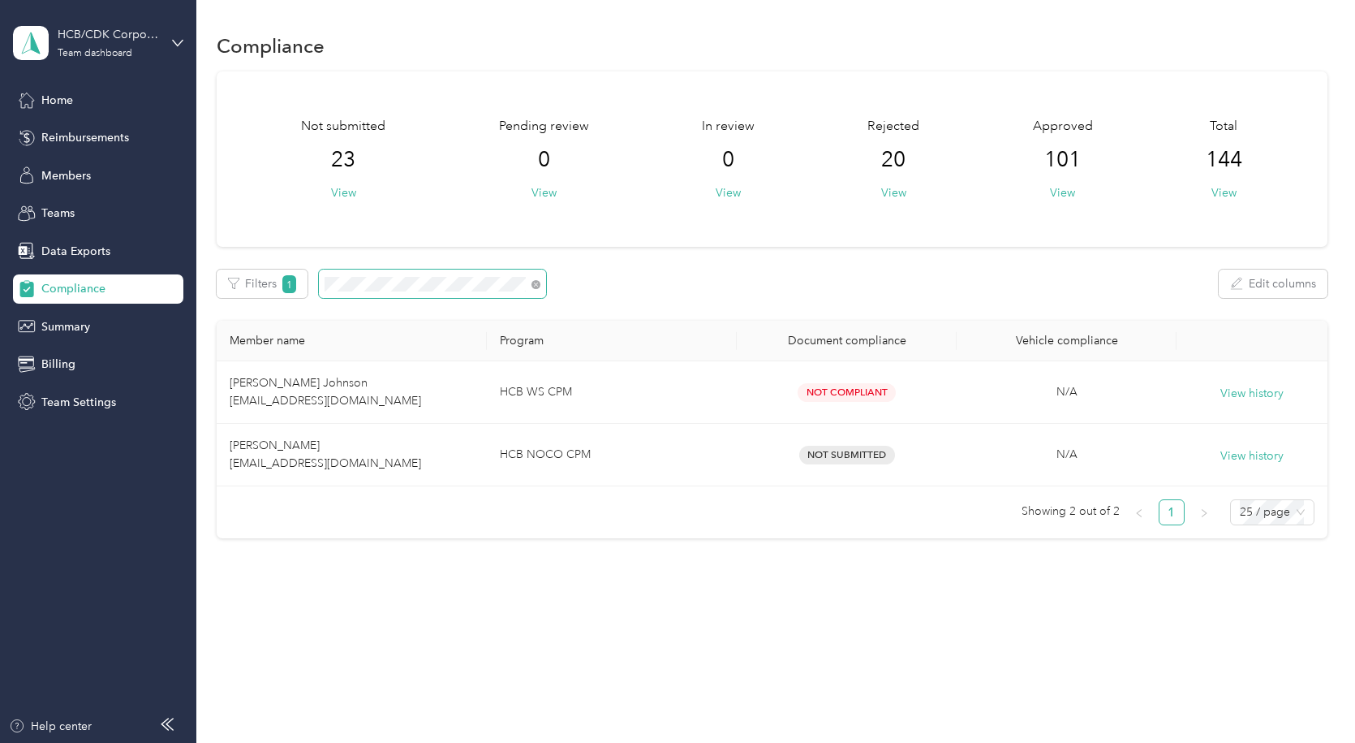
click at [213, 291] on div "Compliance Not submitted 23 View Pending review 0 View In review 0 View Rejecte…" at bounding box center [771, 313] width 1151 height 627
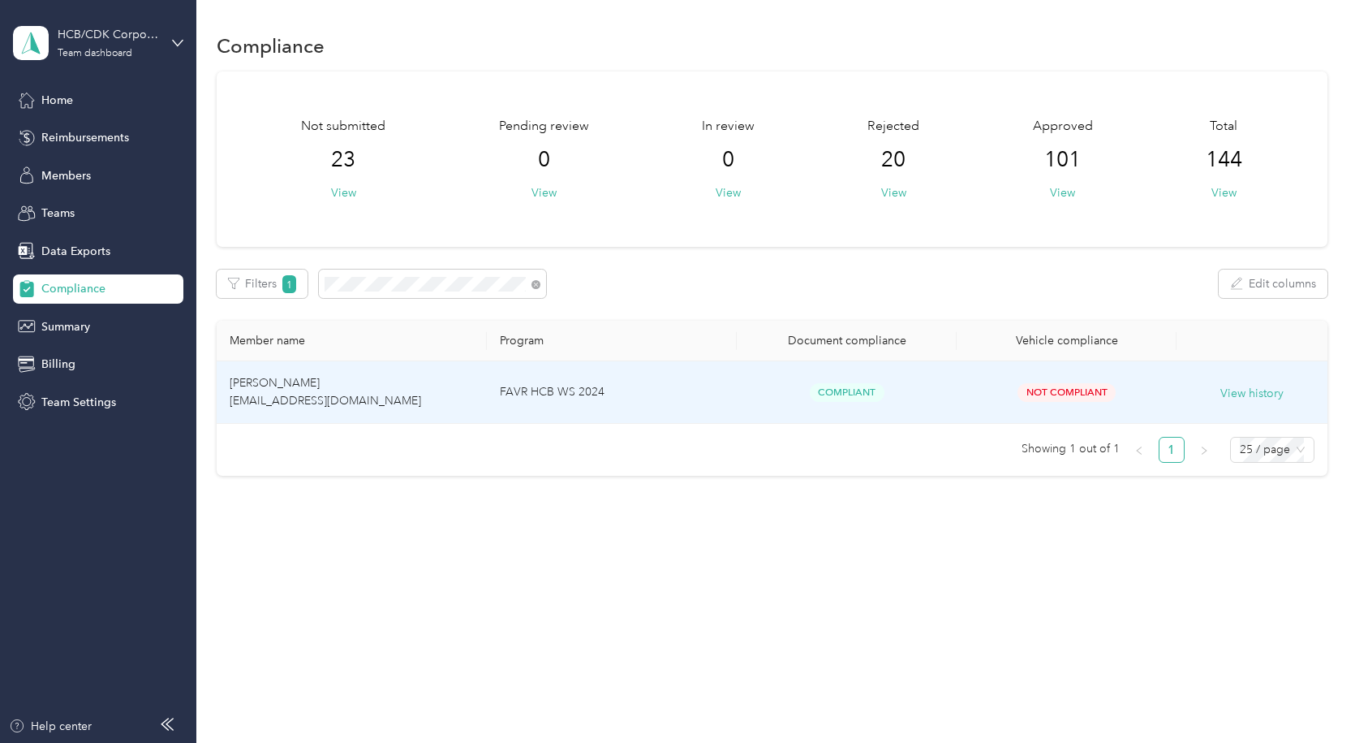
click at [323, 388] on span "[PERSON_NAME] [EMAIL_ADDRESS][DOMAIN_NAME]" at bounding box center [326, 392] width 192 height 32
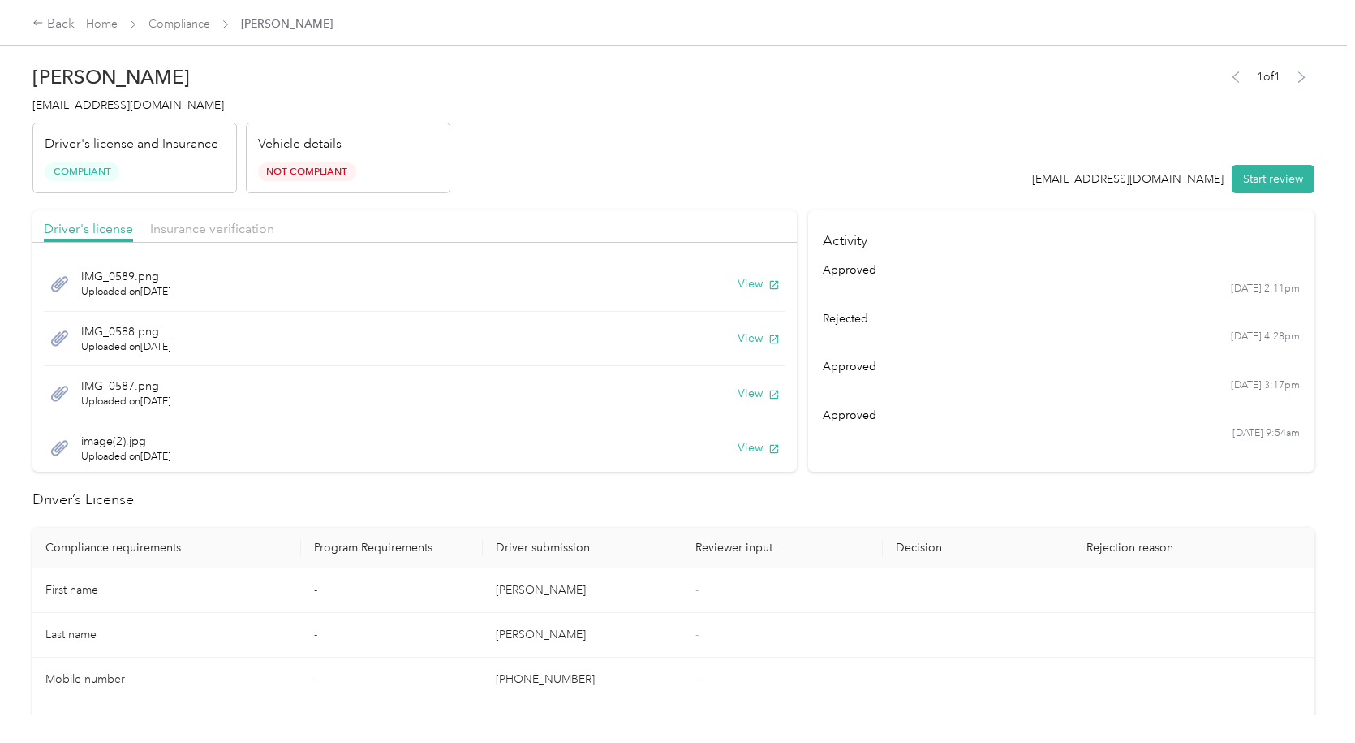
click at [113, 166] on span "Compliant" at bounding box center [82, 171] width 75 height 19
click at [179, 231] on span "Insurance verification" at bounding box center [212, 228] width 124 height 15
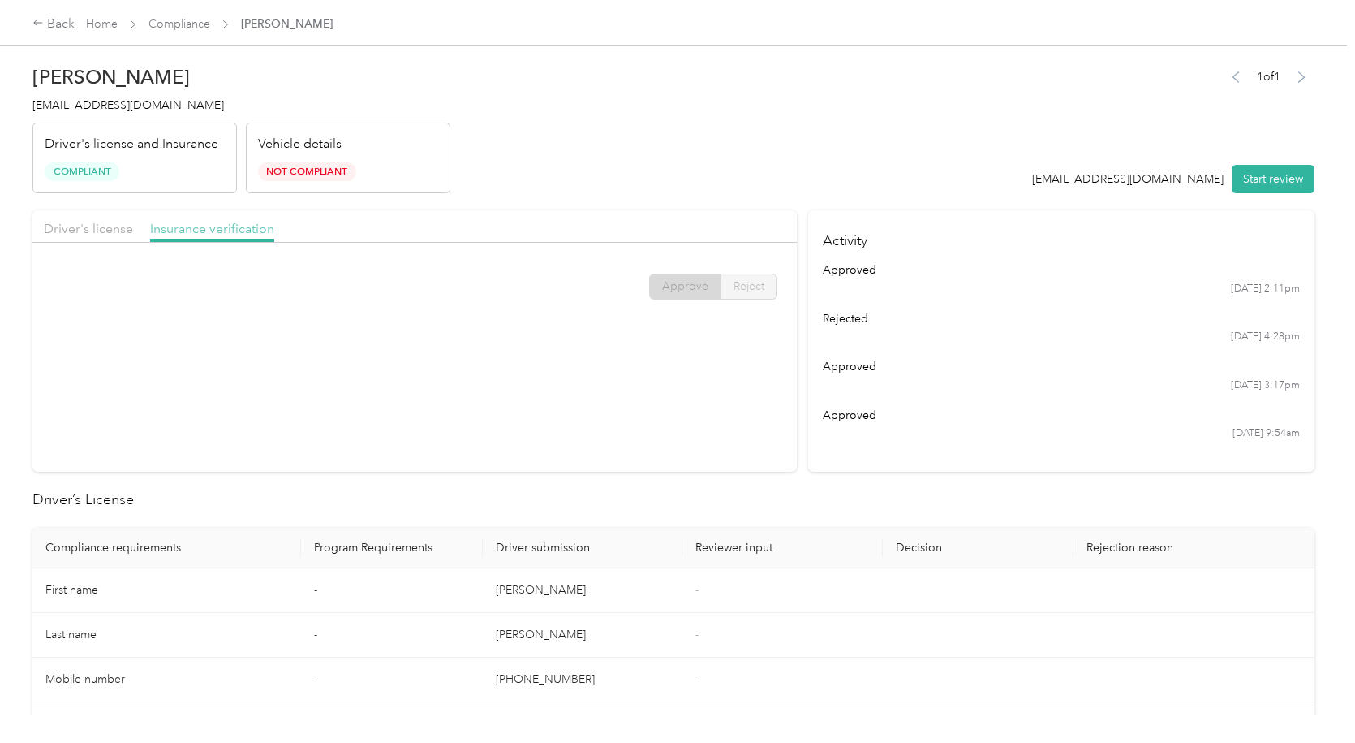
click at [235, 226] on span "Insurance verification" at bounding box center [212, 228] width 124 height 15
click at [96, 234] on span "Driver's license" at bounding box center [88, 228] width 89 height 15
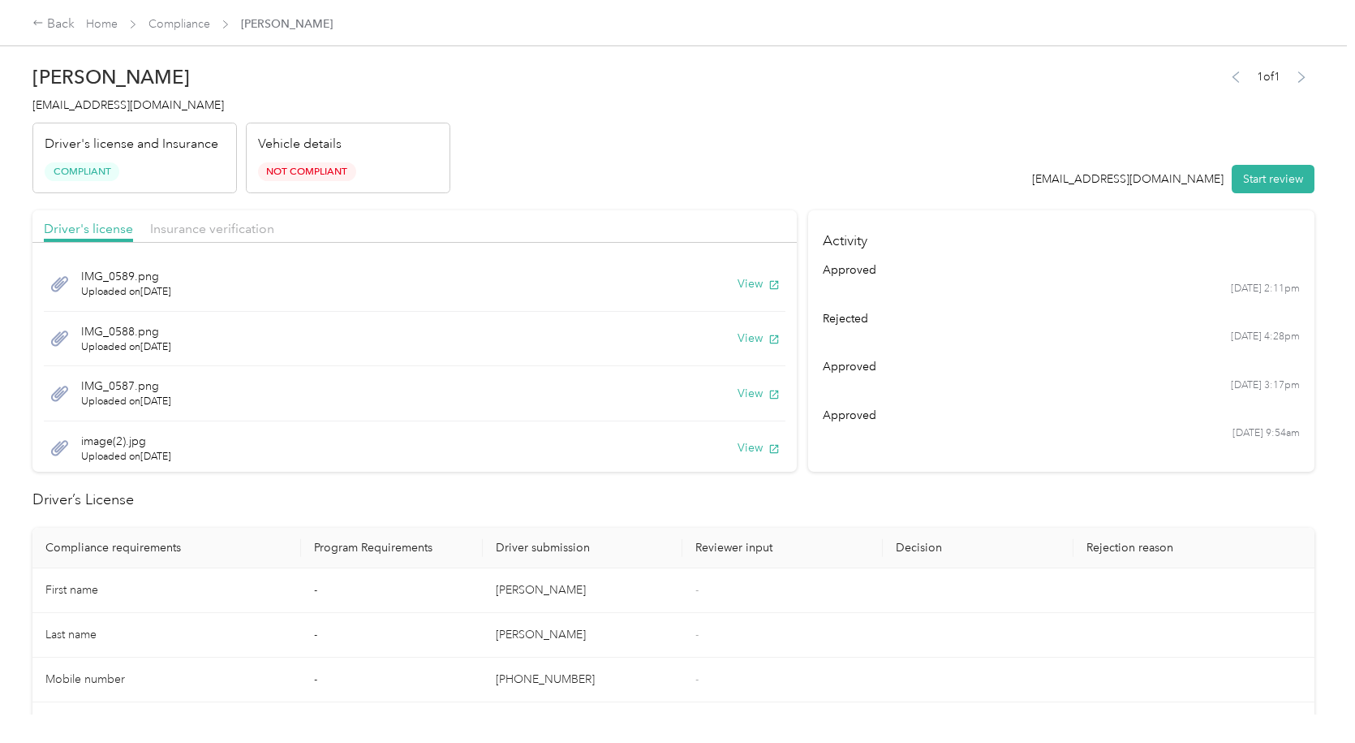
click at [244, 238] on div "Insurance verification" at bounding box center [212, 229] width 124 height 20
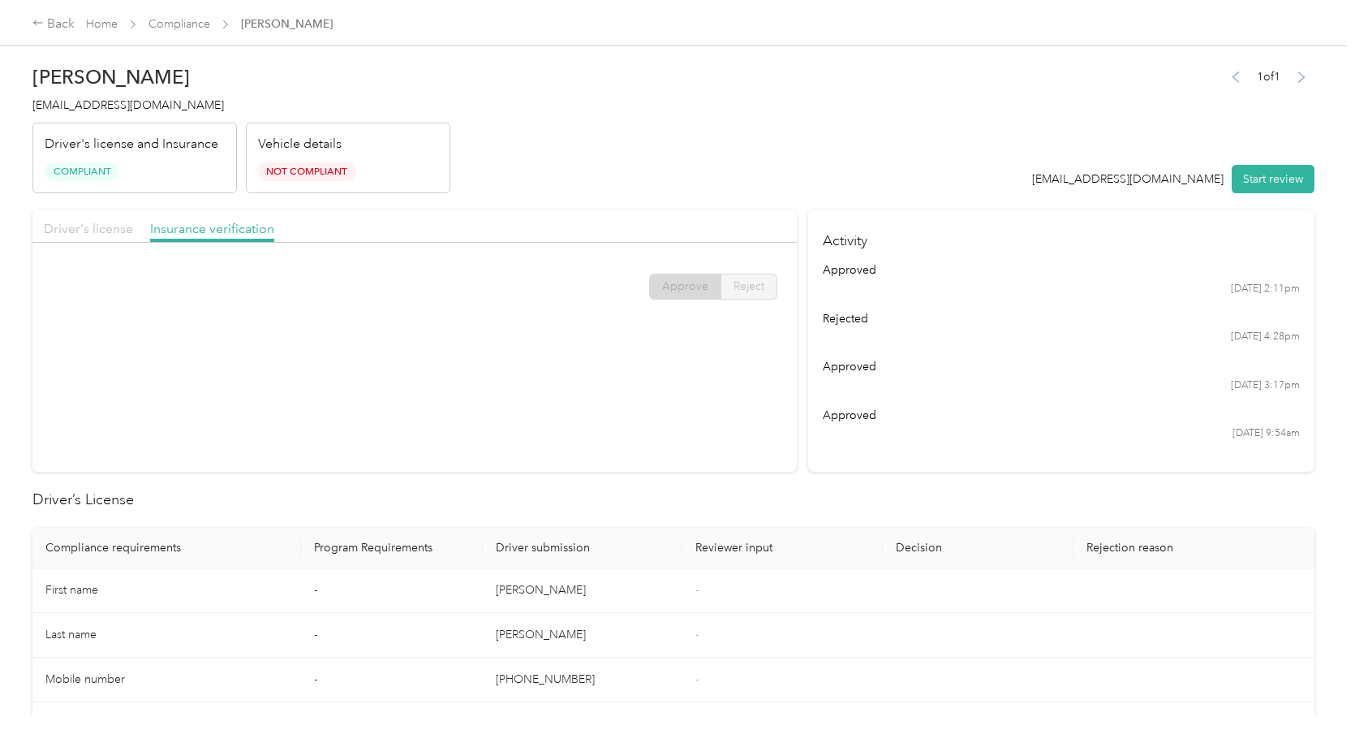
click at [84, 231] on span "Driver's license" at bounding box center [88, 228] width 89 height 15
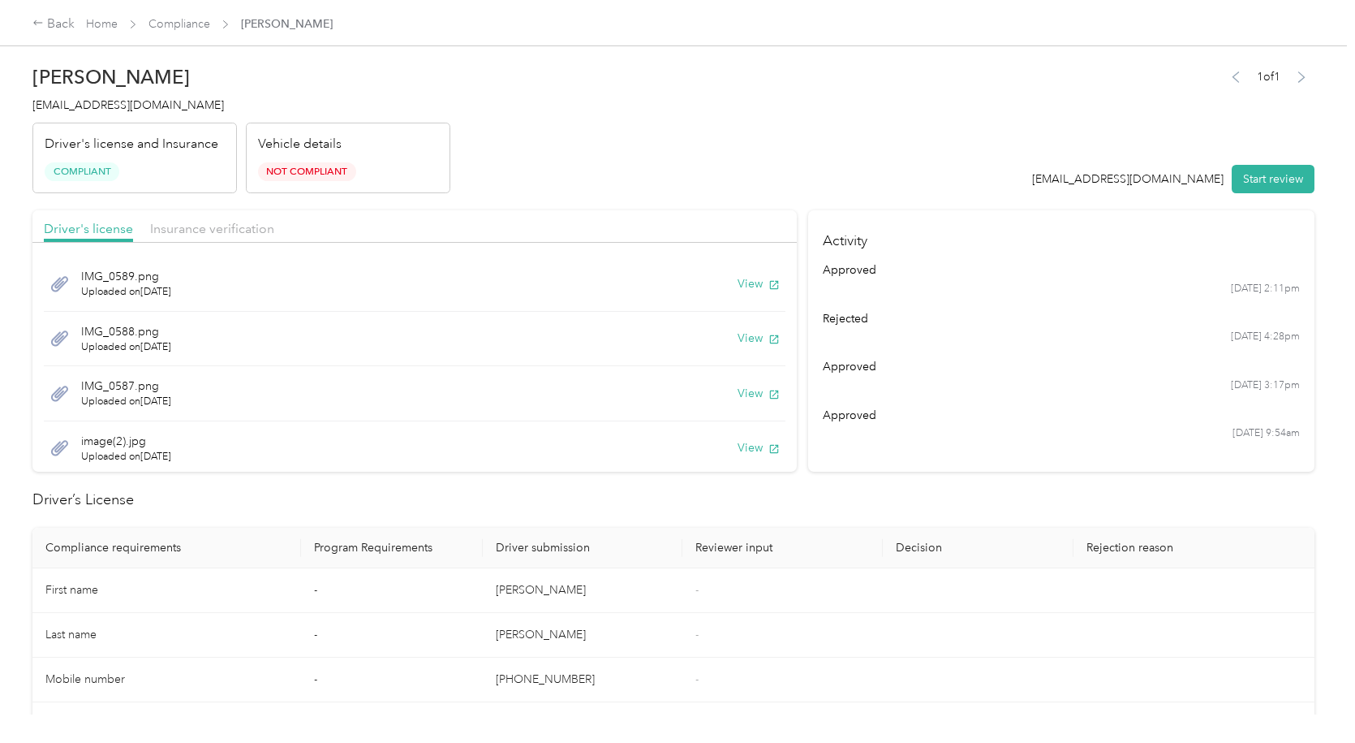
scroll to position [58, 0]
click at [738, 394] on button "View" at bounding box center [759, 389] width 42 height 17
click at [738, 331] on button "View" at bounding box center [759, 335] width 42 height 17
click at [62, 334] on icon at bounding box center [59, 338] width 17 height 15
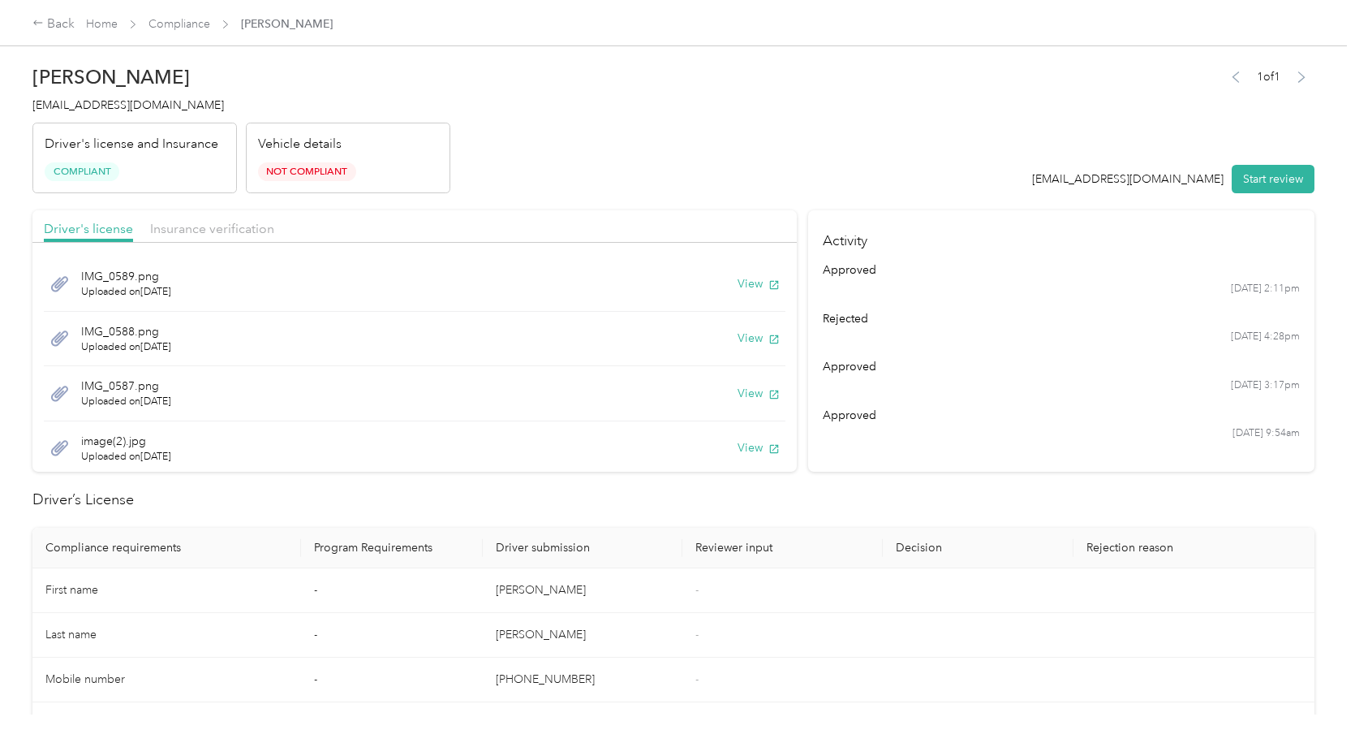
drag, startPoint x: 215, startPoint y: 338, endPoint x: 511, endPoint y: 315, distance: 296.3
click at [224, 338] on div "IMG_0588.png Uploaded on [DATE] View" at bounding box center [415, 339] width 742 height 55
click at [744, 336] on button "View" at bounding box center [759, 338] width 42 height 17
click at [738, 282] on button "View" at bounding box center [759, 283] width 42 height 17
click at [59, 18] on div "Back" at bounding box center [53, 24] width 42 height 19
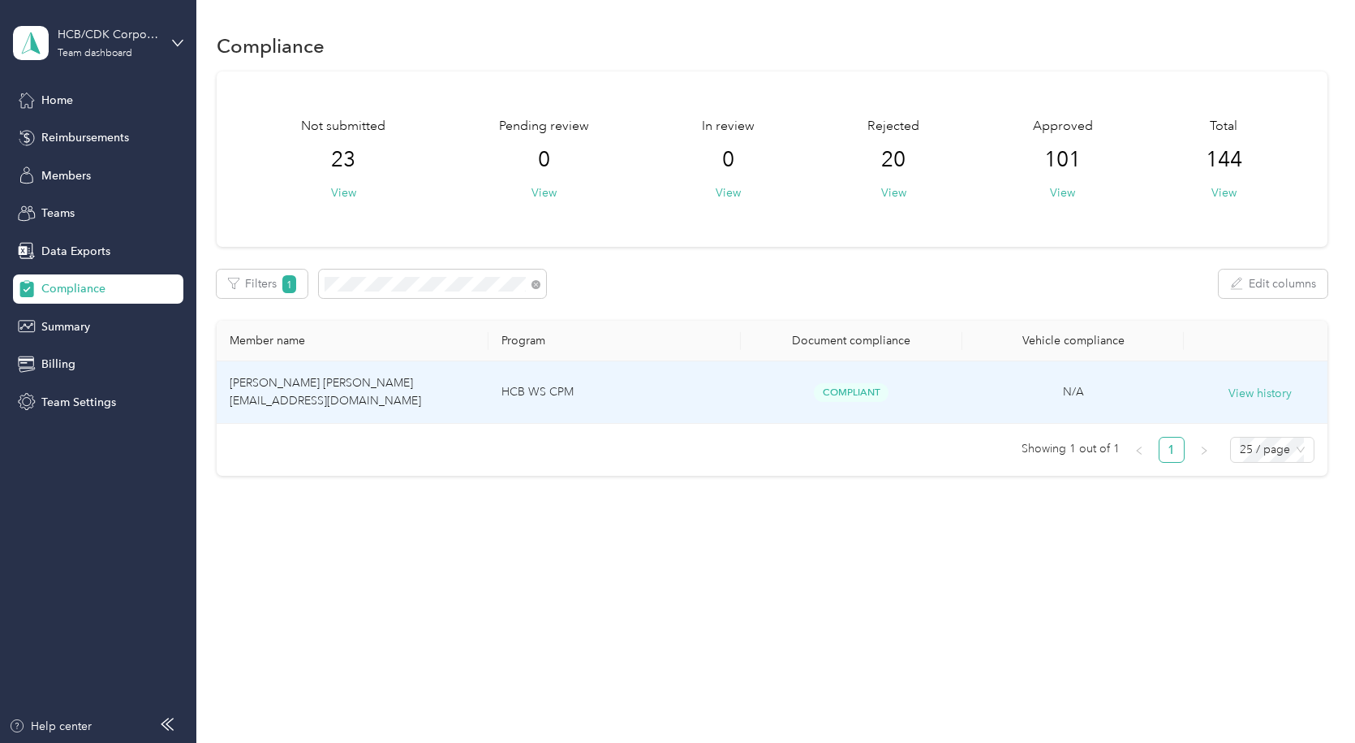
click at [298, 368] on td "[PERSON_NAME] [PERSON_NAME] [EMAIL_ADDRESS][DOMAIN_NAME]" at bounding box center [353, 392] width 272 height 62
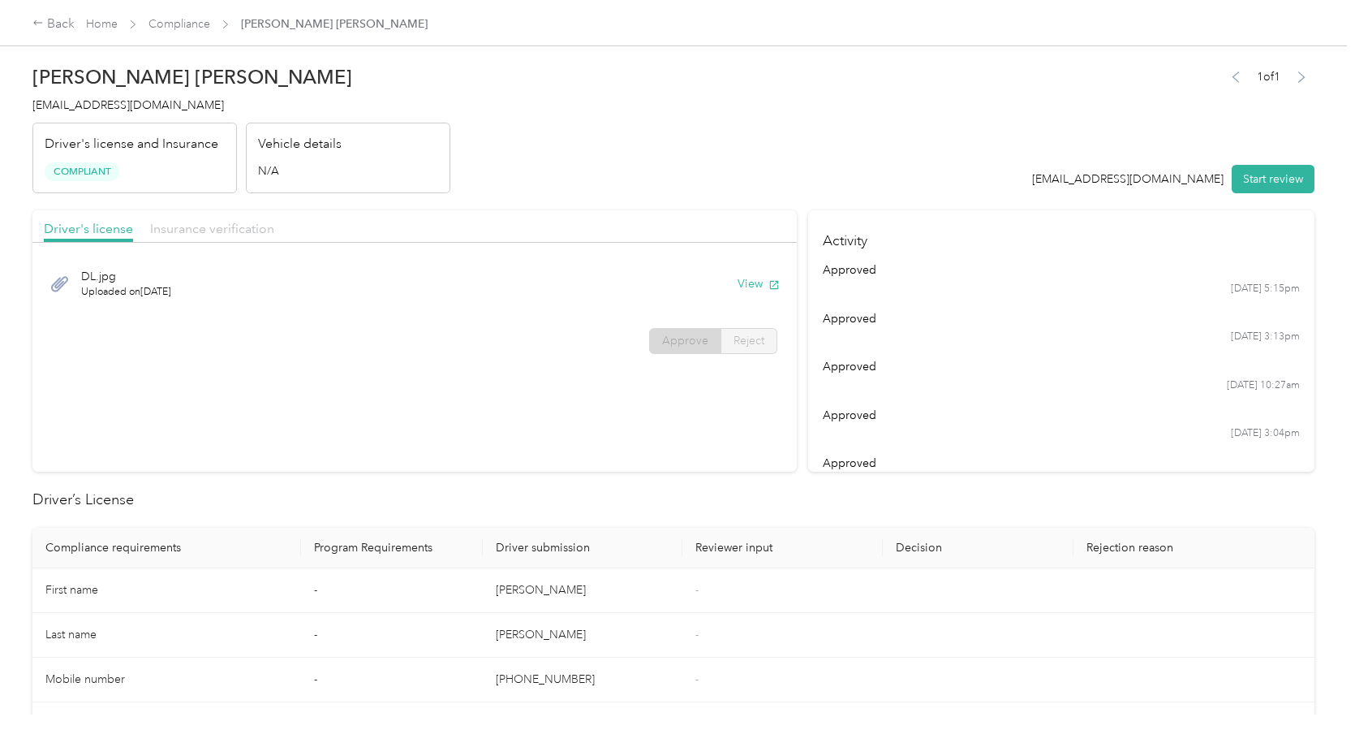
click at [228, 234] on span "Insurance verification" at bounding box center [212, 228] width 124 height 15
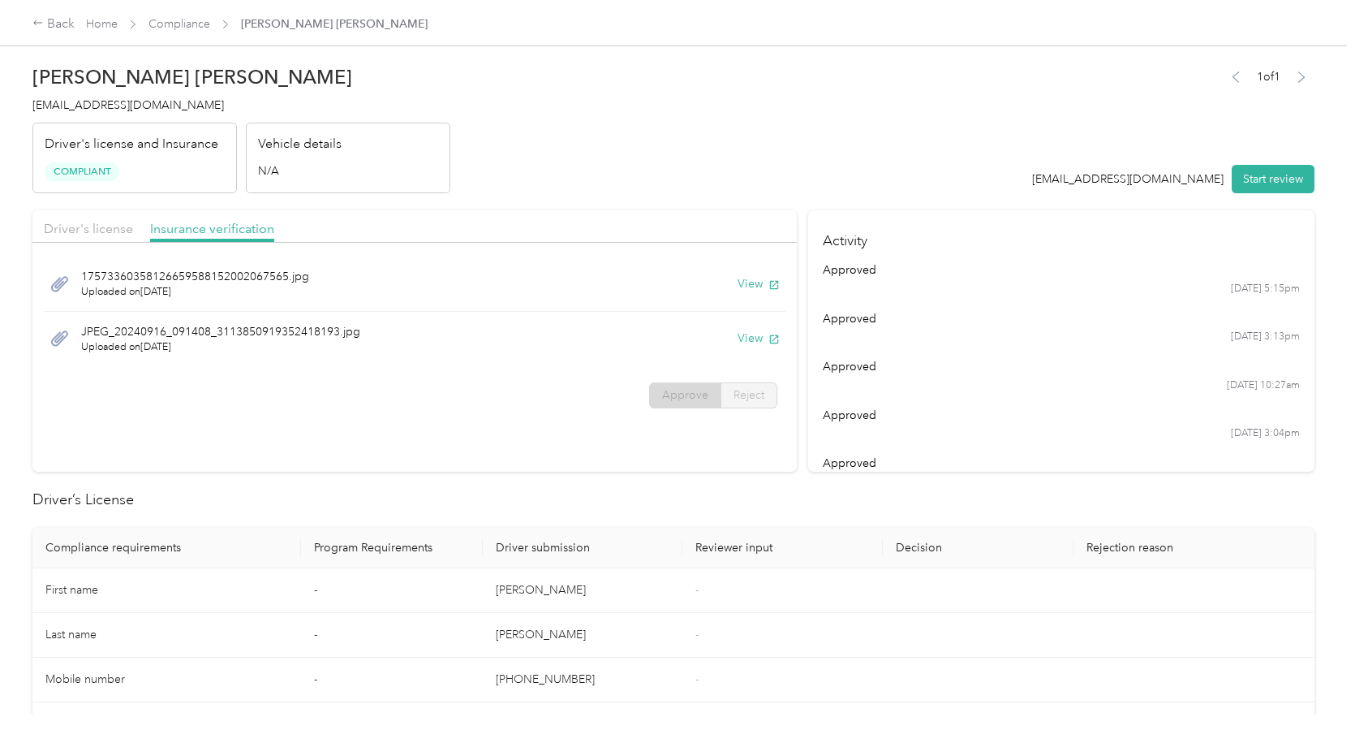
click at [68, 334] on icon at bounding box center [60, 338] width 20 height 20
click at [58, 338] on icon at bounding box center [59, 338] width 17 height 15
click at [738, 282] on button "View" at bounding box center [759, 283] width 42 height 17
click at [752, 333] on button "View" at bounding box center [759, 338] width 42 height 17
click at [746, 284] on button "View" at bounding box center [759, 283] width 42 height 17
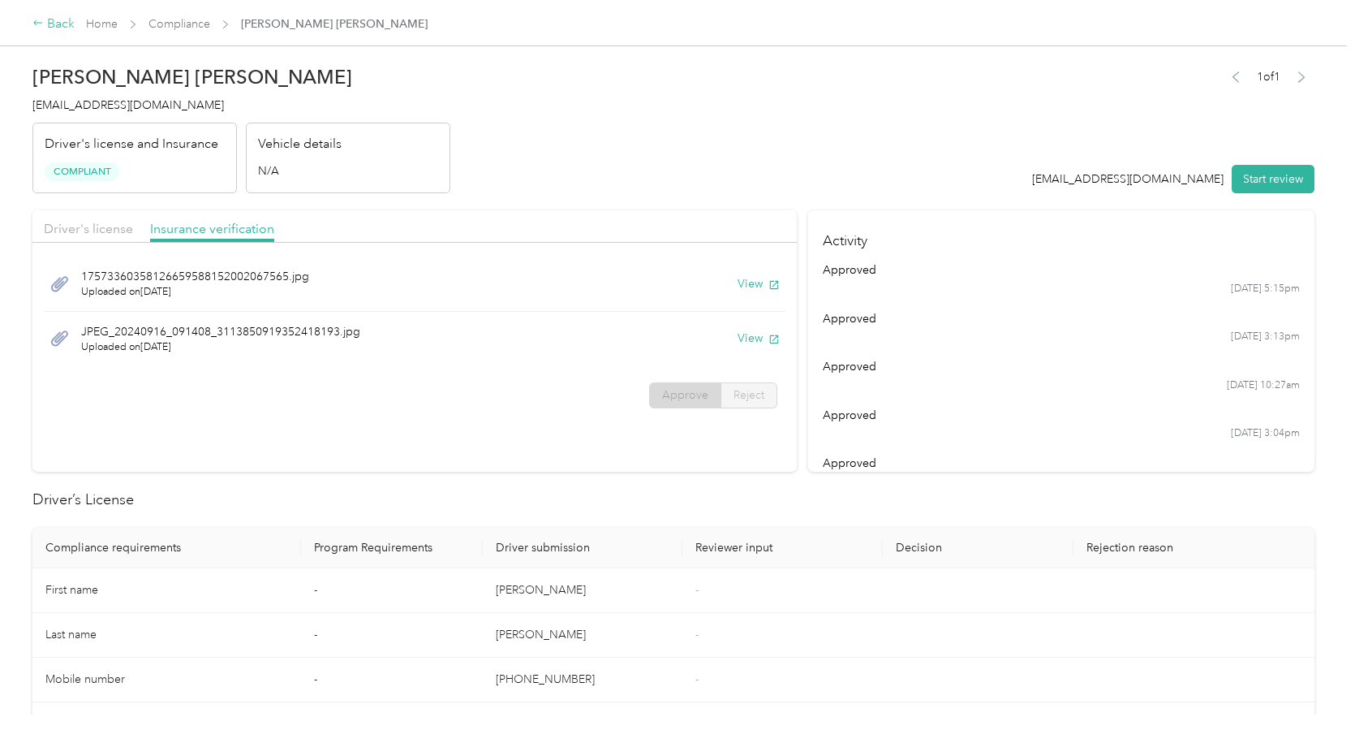
click at [58, 24] on div "Back" at bounding box center [53, 24] width 42 height 19
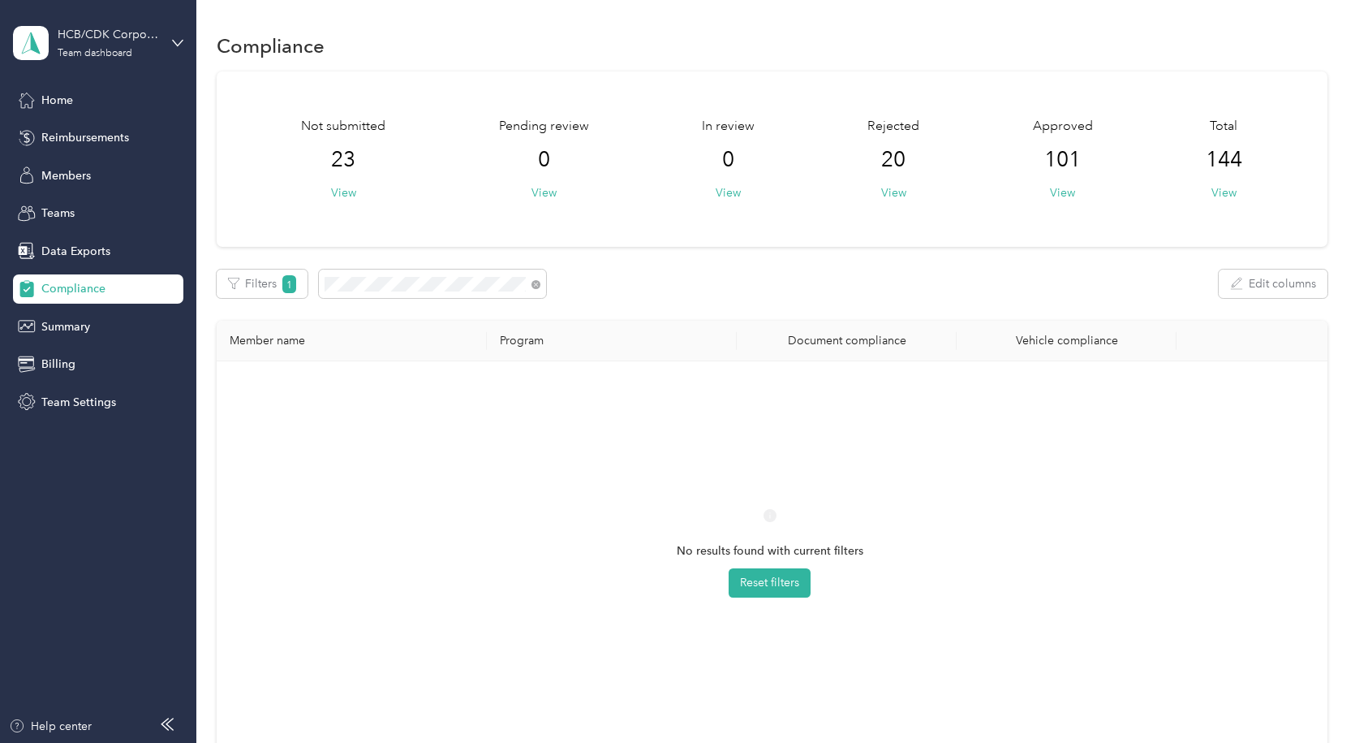
drag, startPoint x: 419, startPoint y: 274, endPoint x: 334, endPoint y: 300, distance: 88.3
click at [334, 300] on div "Not submitted 23 View Pending review 0 View In review 0 View Rejected 20 View A…" at bounding box center [772, 423] width 1111 height 704
click at [321, 293] on span at bounding box center [432, 283] width 227 height 28
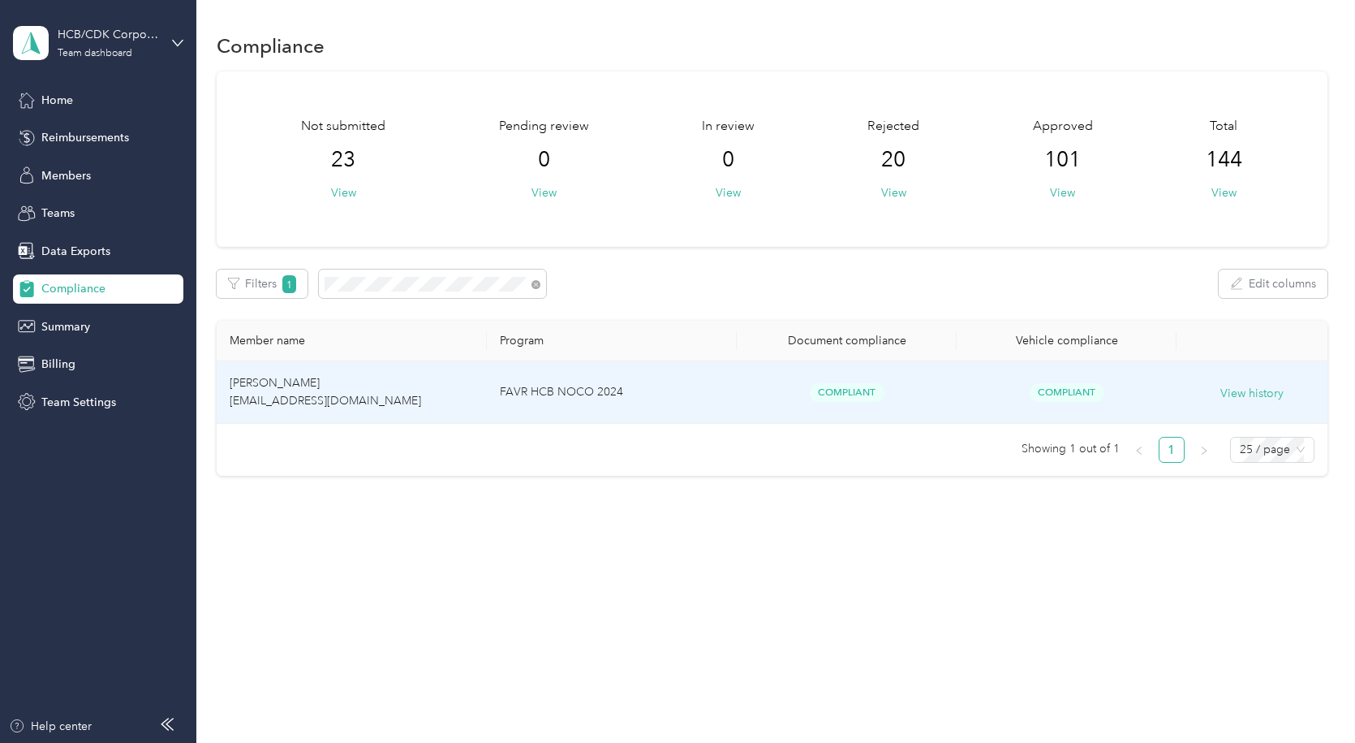
click at [278, 395] on span "[PERSON_NAME] [EMAIL_ADDRESS][DOMAIN_NAME]" at bounding box center [326, 392] width 192 height 32
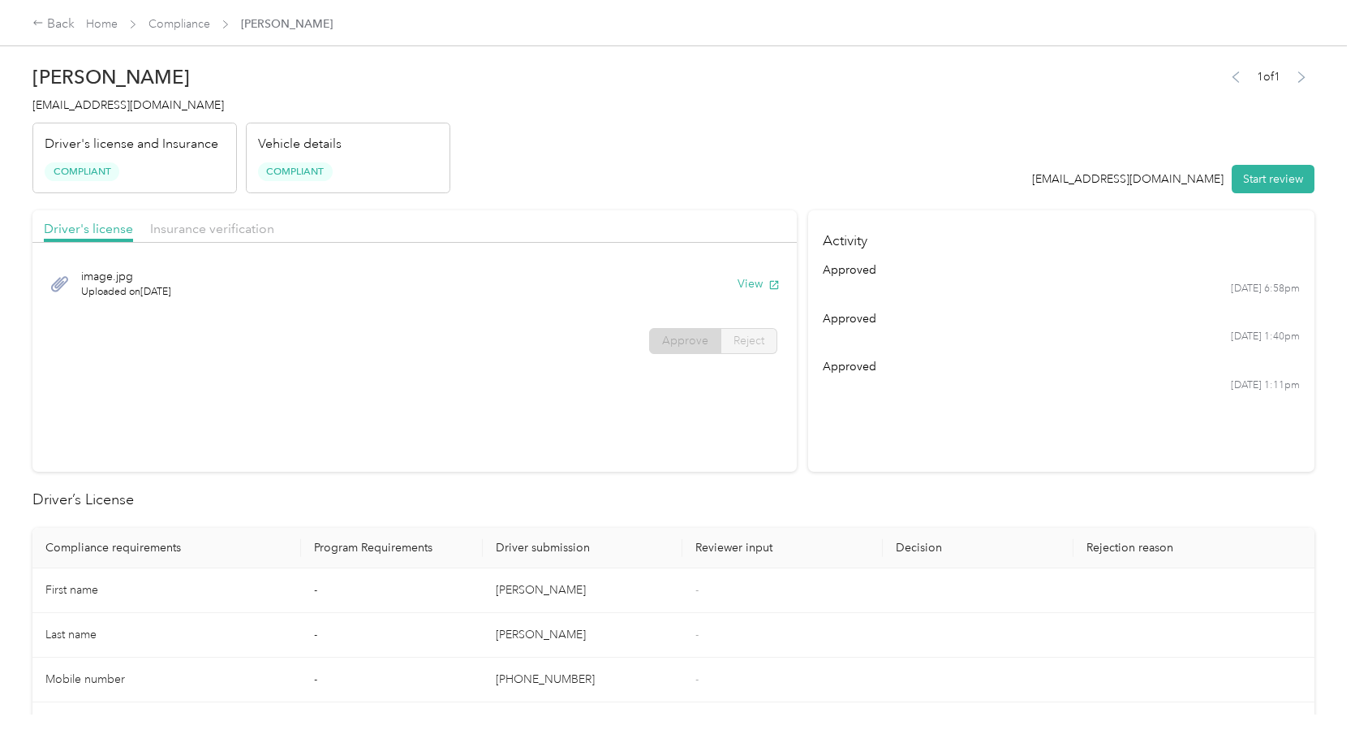
click at [303, 170] on span "Compliant" at bounding box center [295, 171] width 75 height 19
click at [209, 228] on span "Insurance verification" at bounding box center [212, 228] width 124 height 15
click at [752, 287] on button "View" at bounding box center [759, 283] width 42 height 17
click at [137, 282] on span "Declaration Page 2.pdf" at bounding box center [140, 276] width 118 height 17
click at [70, 18] on div "Back" at bounding box center [53, 24] width 42 height 19
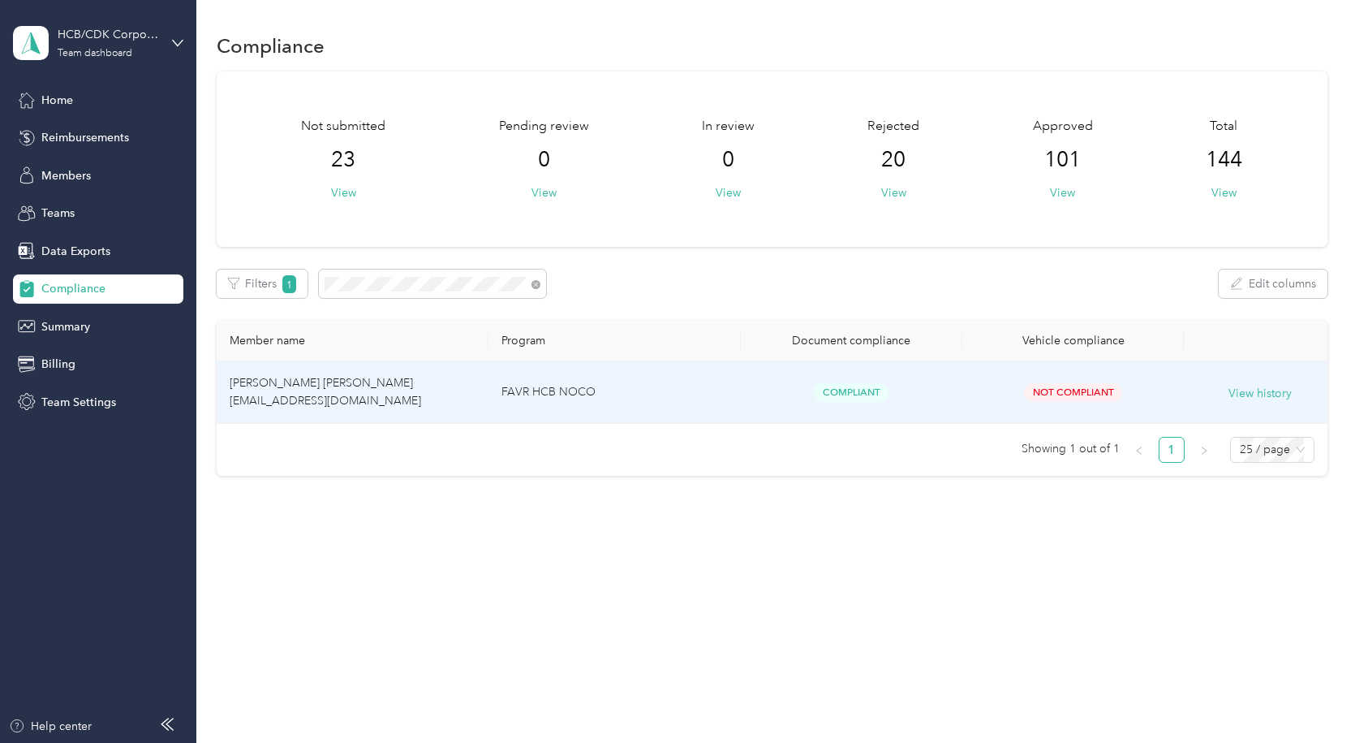
click at [278, 397] on span "[PERSON_NAME] [PERSON_NAME] [EMAIL_ADDRESS][DOMAIN_NAME]" at bounding box center [327, 392] width 195 height 32
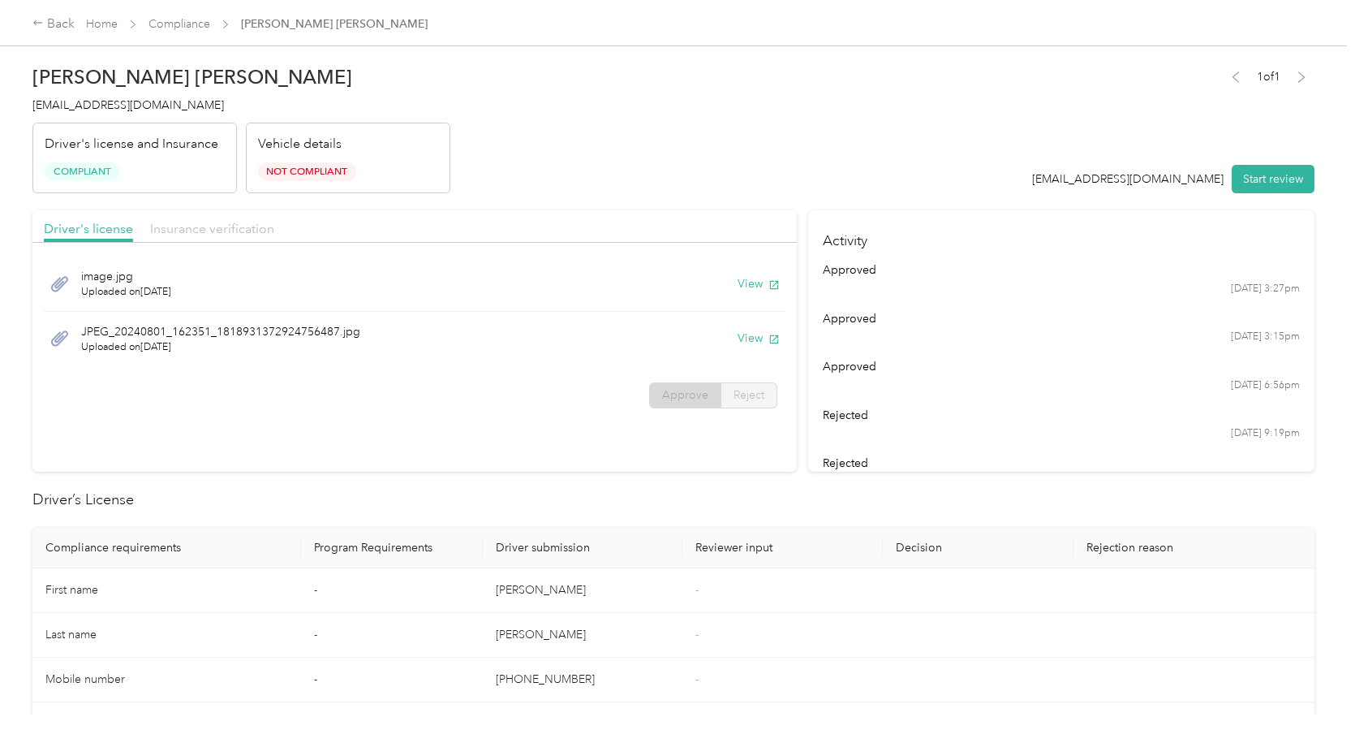
click at [195, 227] on span "Insurance verification" at bounding box center [212, 228] width 124 height 15
click at [748, 277] on button "View" at bounding box center [759, 283] width 42 height 17
click at [60, 23] on div "Back" at bounding box center [53, 24] width 42 height 19
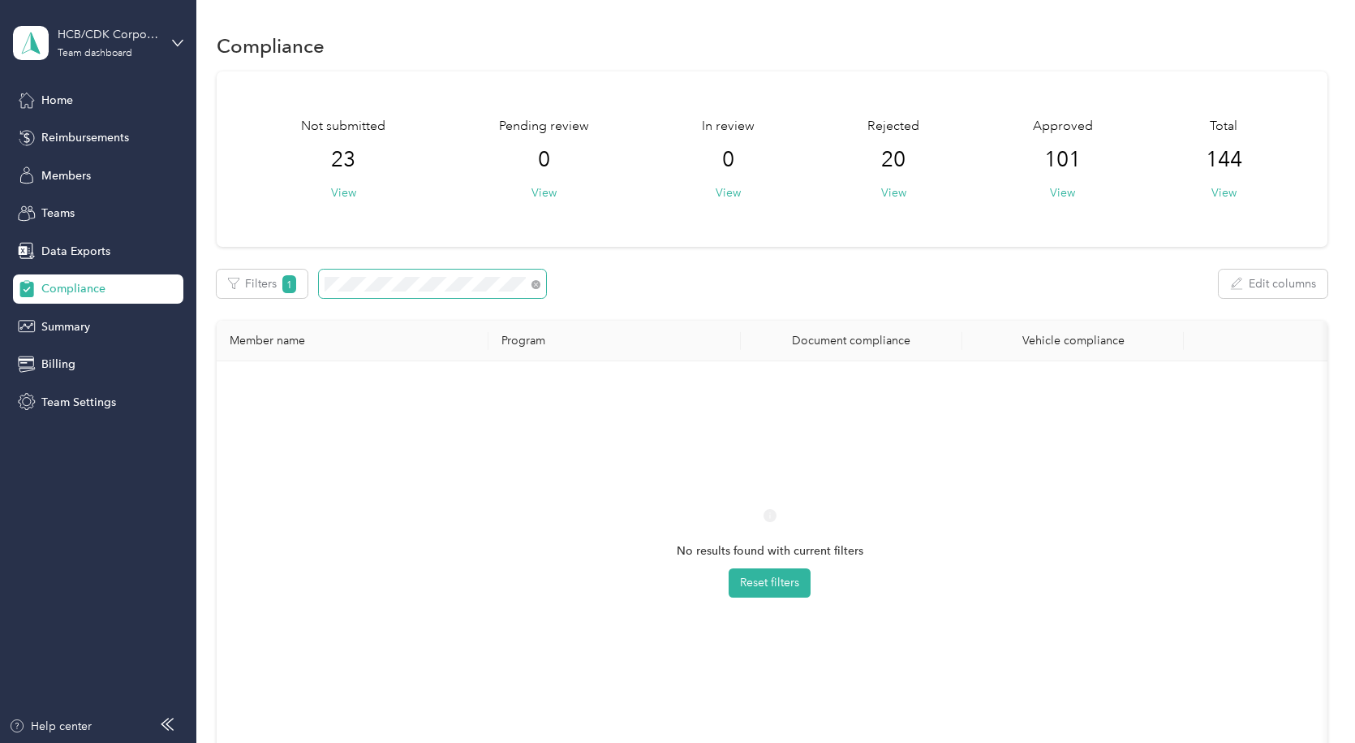
click at [110, 287] on section "HCB/CDK Corporate Team dashboard Home Reimbursements Members Teams Data Exports…" at bounding box center [673, 371] width 1347 height 743
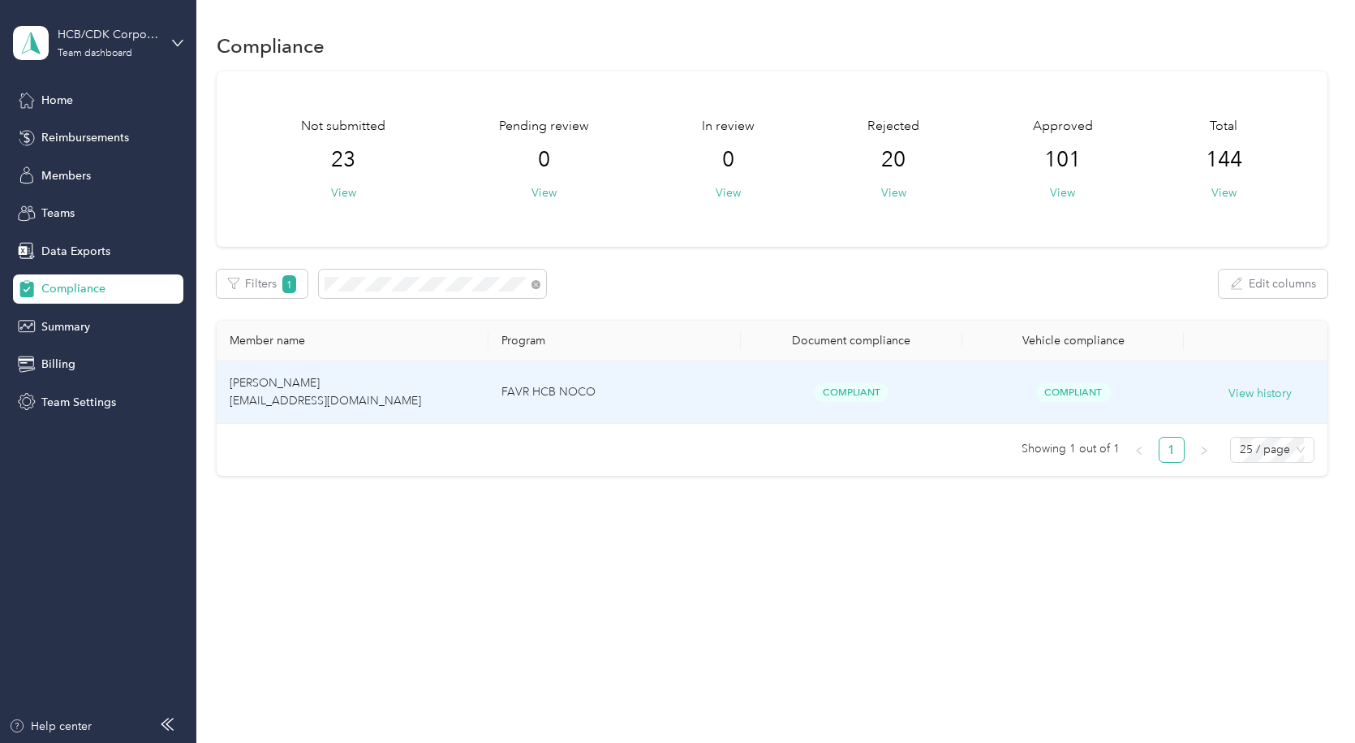
click at [298, 383] on span "[PERSON_NAME] [EMAIL_ADDRESS][DOMAIN_NAME]" at bounding box center [326, 392] width 192 height 32
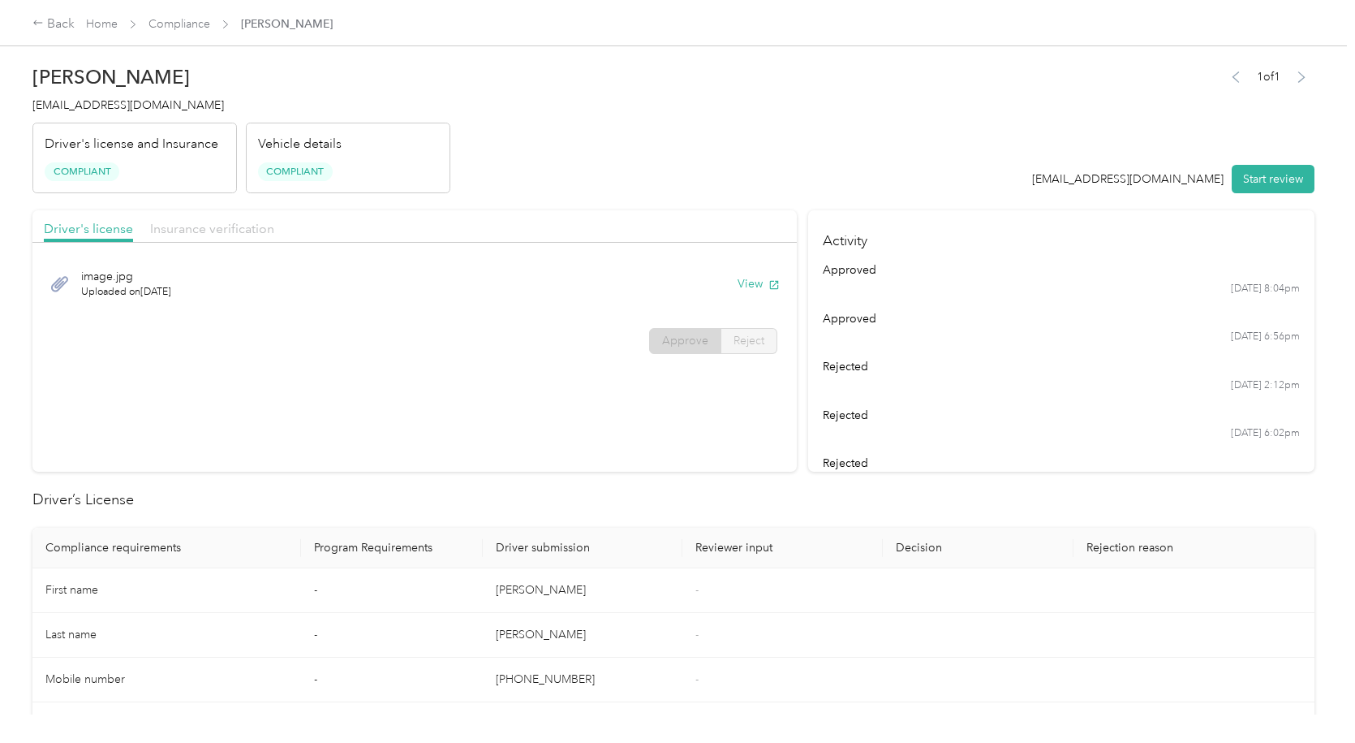
click at [230, 231] on span "Insurance verification" at bounding box center [212, 228] width 124 height 15
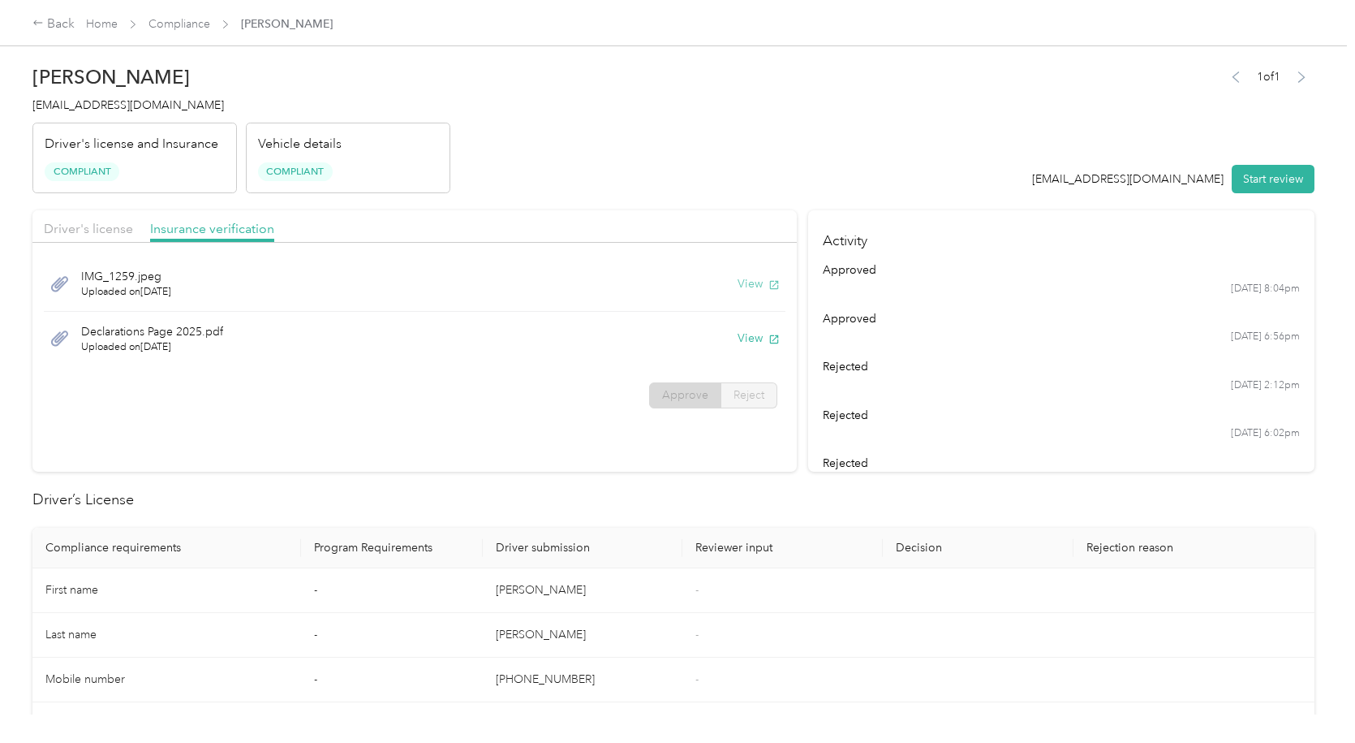
click at [756, 283] on button "View" at bounding box center [759, 283] width 42 height 17
click at [41, 20] on icon at bounding box center [37, 22] width 11 height 11
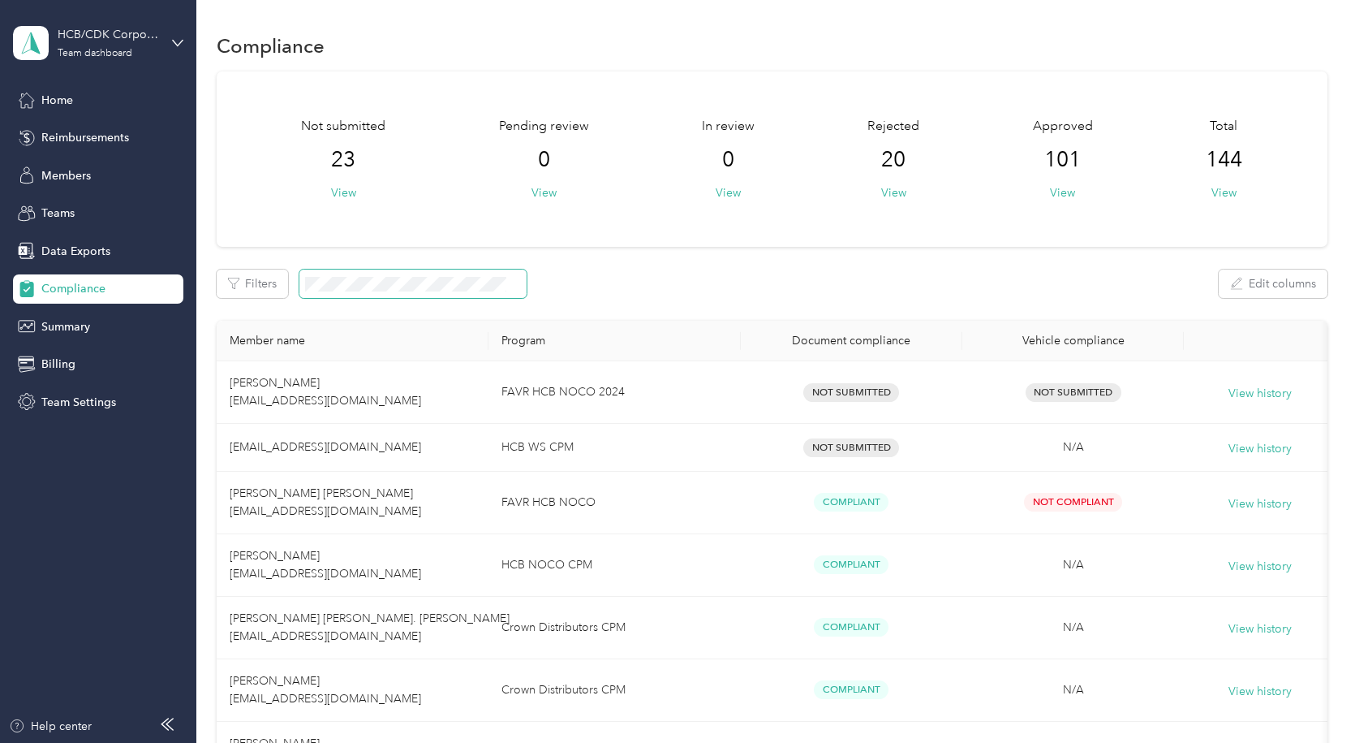
click at [399, 275] on span at bounding box center [412, 283] width 227 height 28
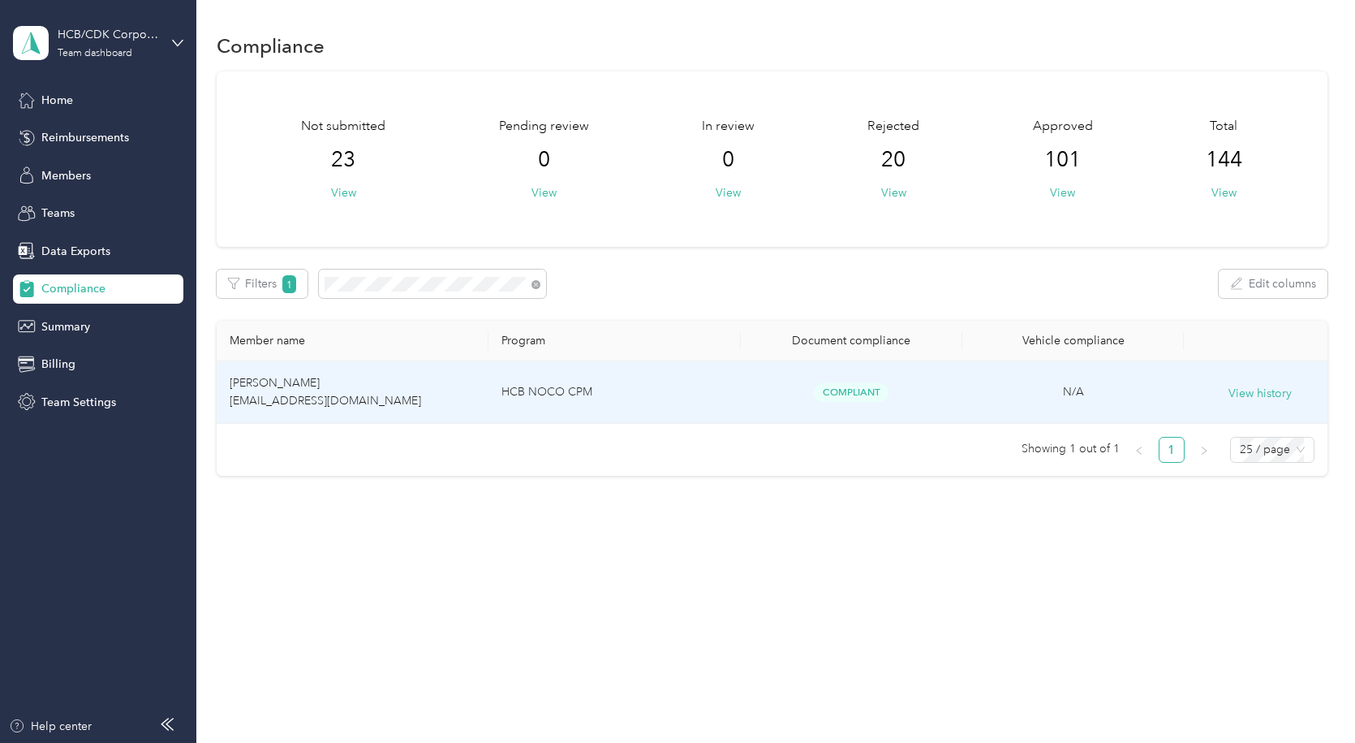
click at [265, 392] on td "[PERSON_NAME] [EMAIL_ADDRESS][DOMAIN_NAME]" at bounding box center [353, 392] width 272 height 62
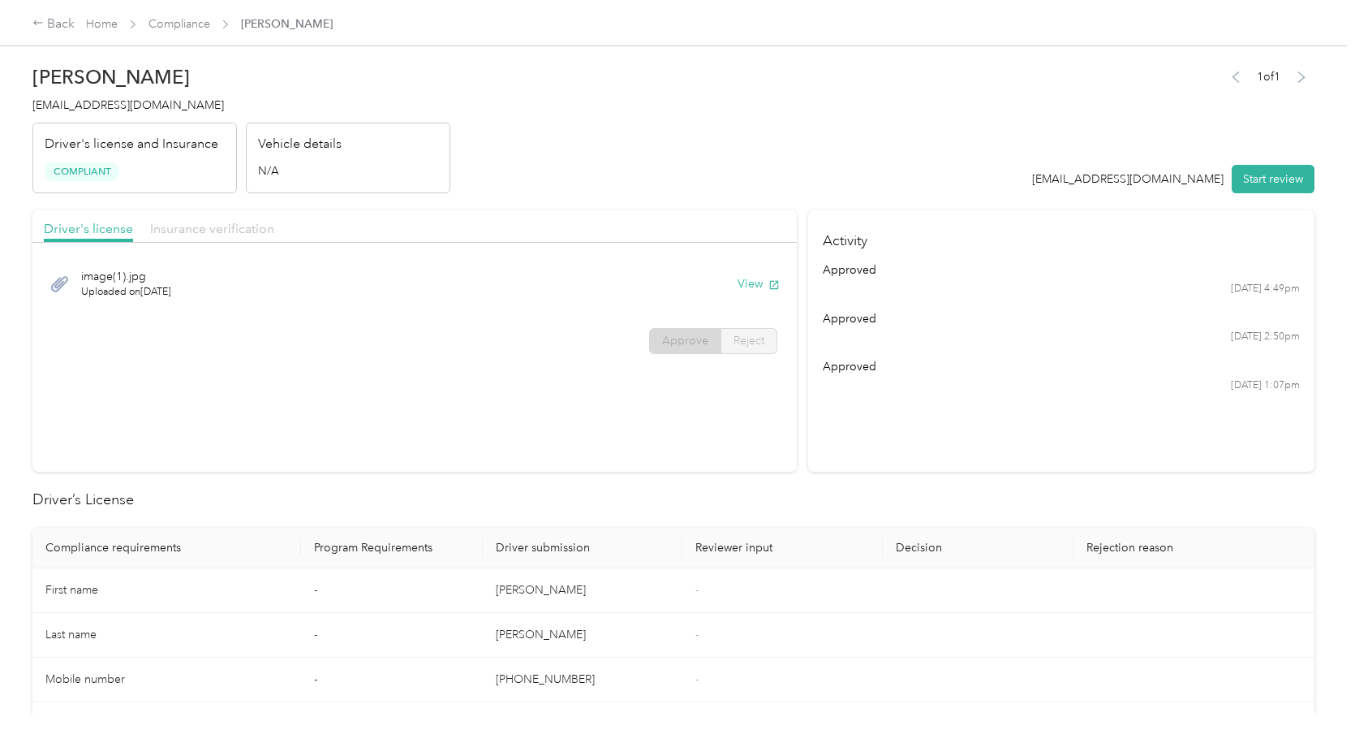
click at [244, 222] on span "Insurance verification" at bounding box center [212, 228] width 124 height 15
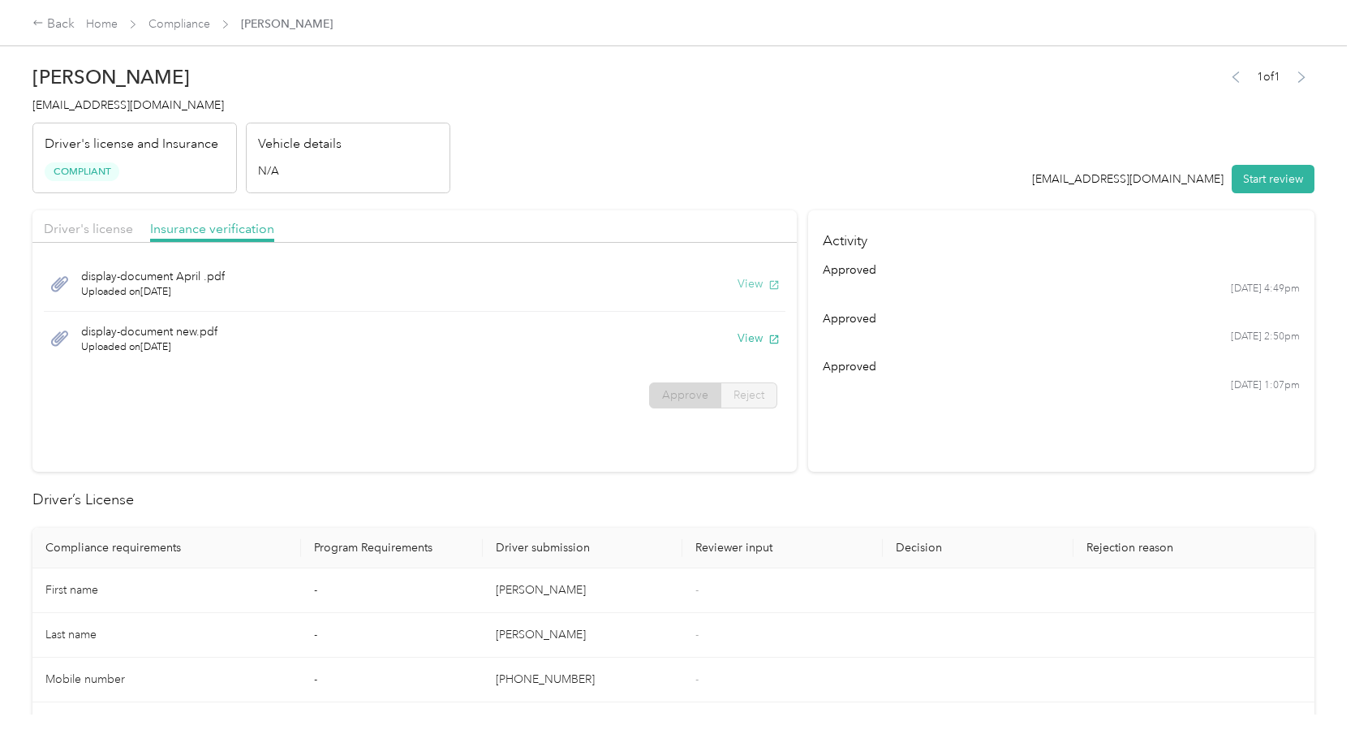
click at [742, 280] on button "View" at bounding box center [759, 283] width 42 height 17
click at [752, 338] on button "View" at bounding box center [759, 338] width 42 height 17
click at [55, 26] on div "Back" at bounding box center [53, 24] width 42 height 19
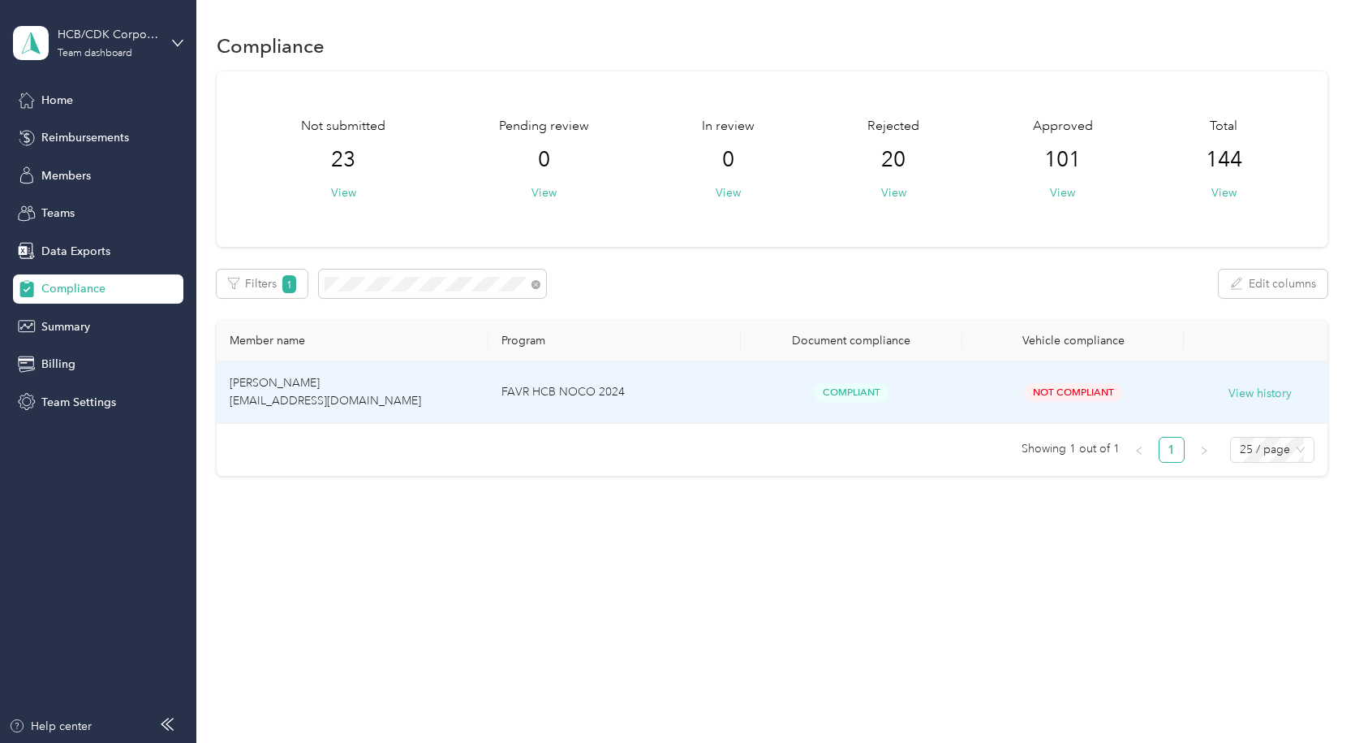
click at [334, 388] on td "[PERSON_NAME] [EMAIL_ADDRESS][DOMAIN_NAME]" at bounding box center [353, 392] width 272 height 62
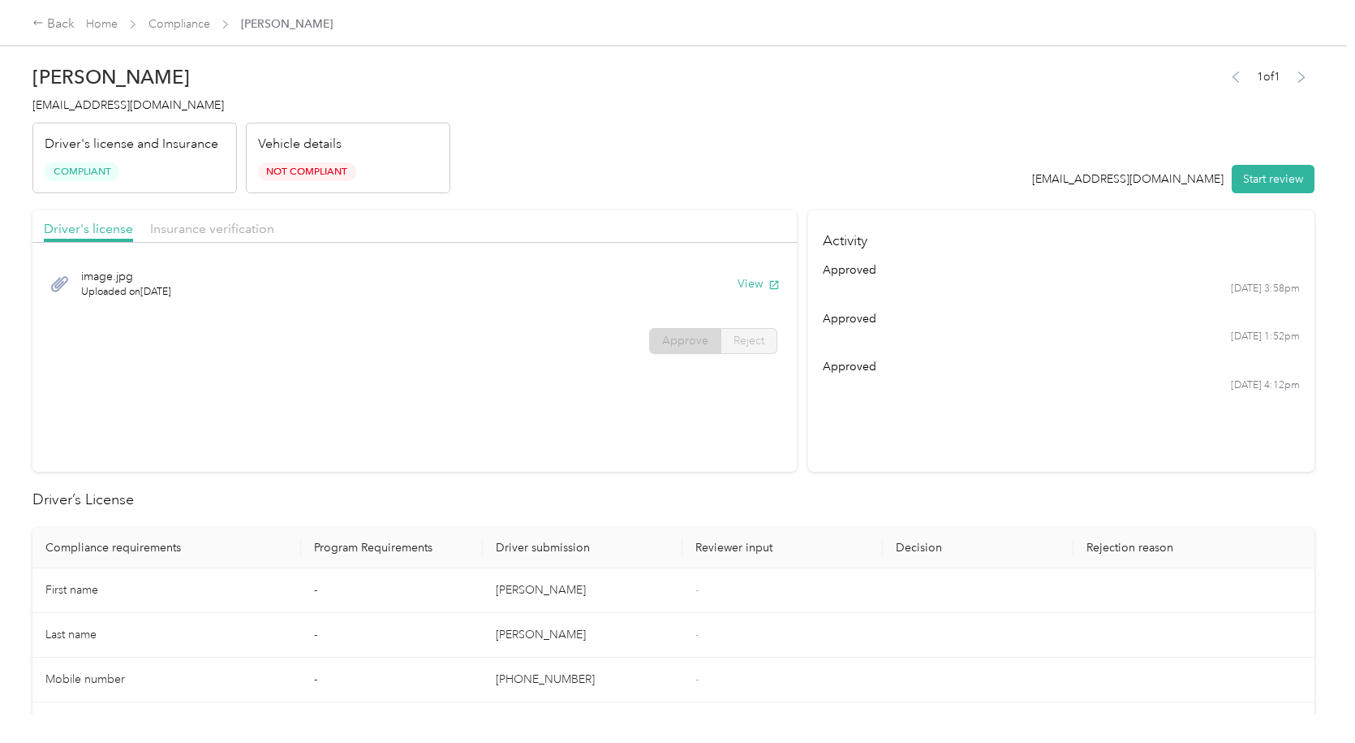
click at [169, 219] on div "Insurance verification" at bounding box center [212, 229] width 124 height 20
click at [738, 277] on button "View" at bounding box center [759, 283] width 42 height 17
click at [67, 21] on div "Back" at bounding box center [53, 24] width 42 height 19
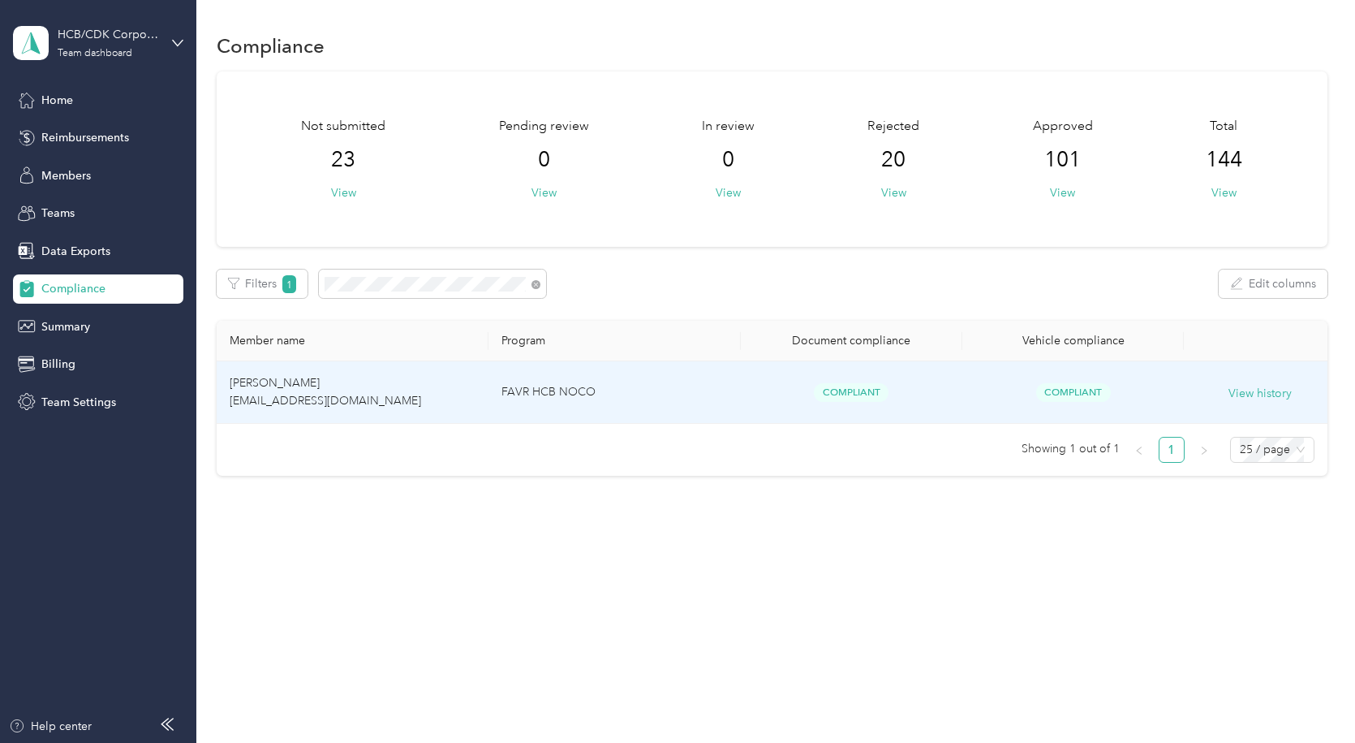
click at [330, 379] on span "[PERSON_NAME] [EMAIL_ADDRESS][DOMAIN_NAME]" at bounding box center [326, 392] width 192 height 32
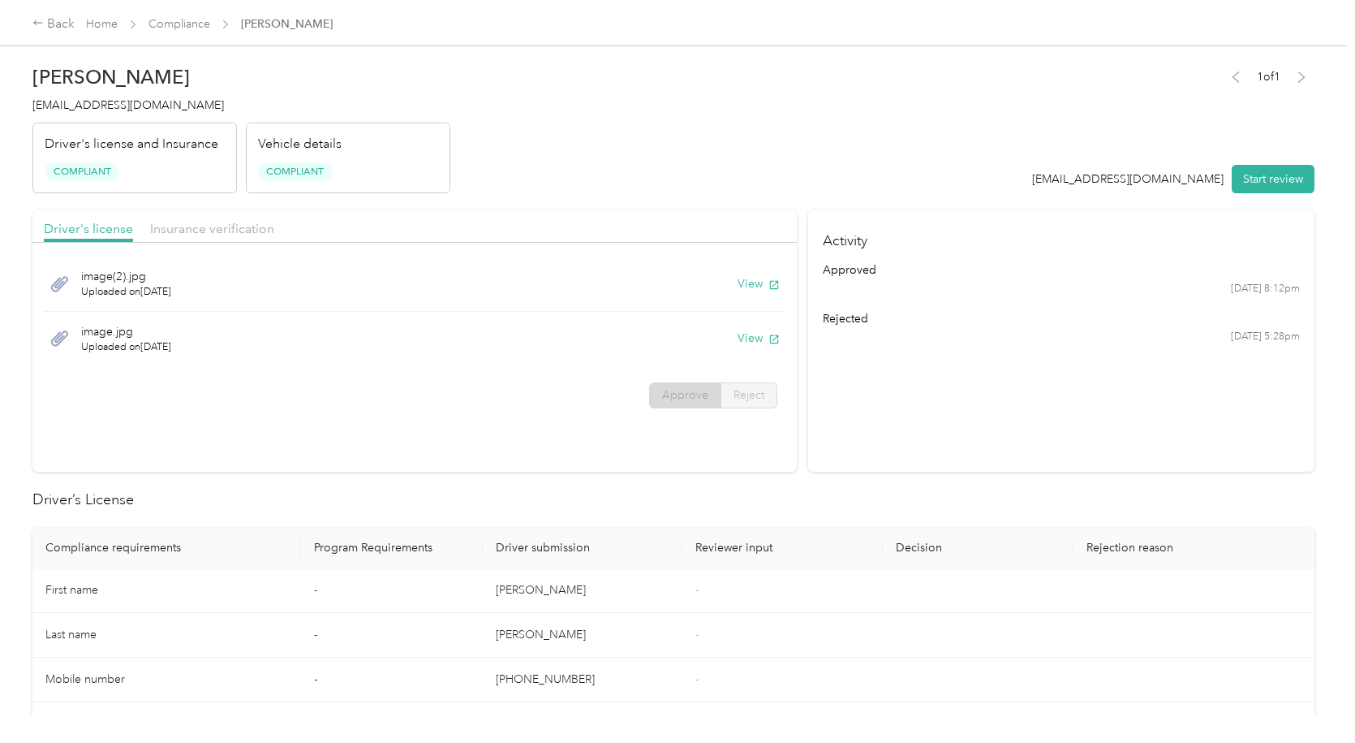
click at [226, 218] on div "Driver's license Insurance verification" at bounding box center [414, 226] width 765 height 32
click at [215, 219] on div "Insurance verification" at bounding box center [212, 229] width 124 height 20
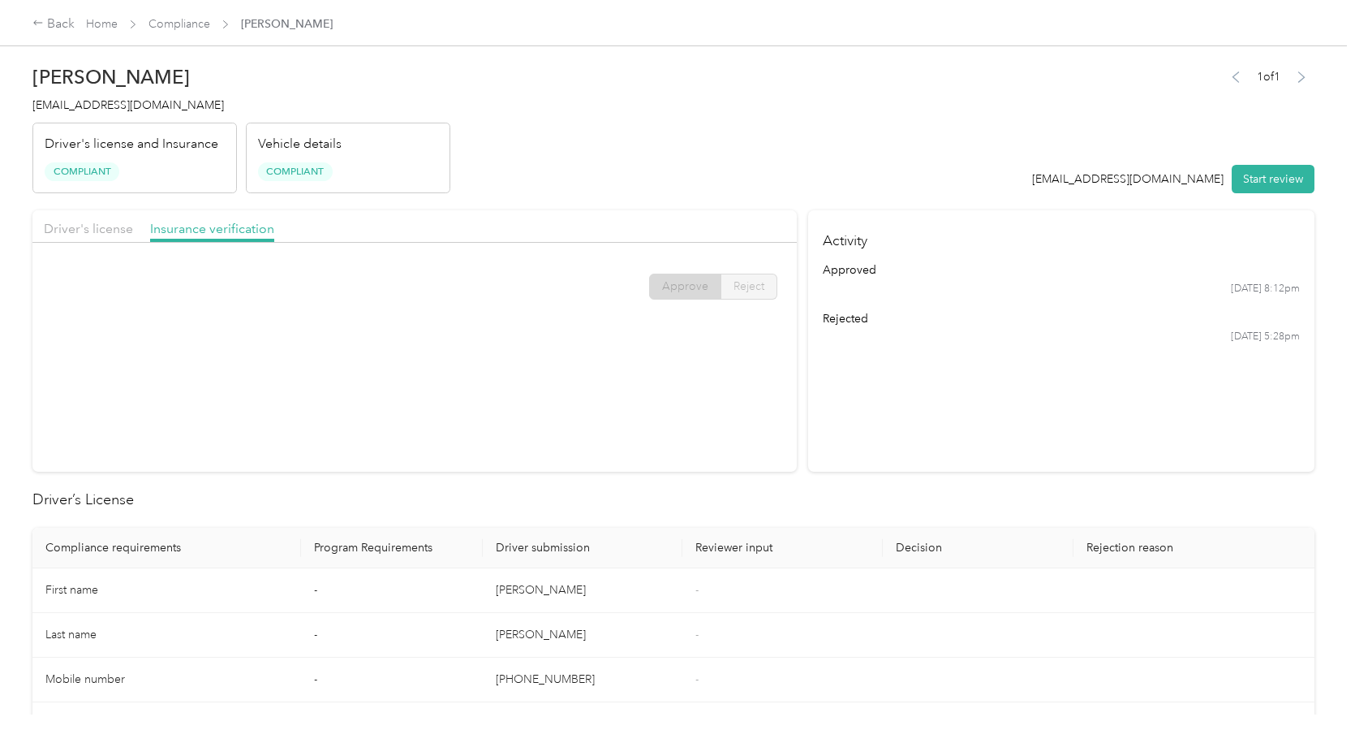
click at [80, 239] on div "Driver's license Insurance verification" at bounding box center [414, 226] width 765 height 32
click at [80, 221] on span "Driver's license" at bounding box center [88, 228] width 89 height 15
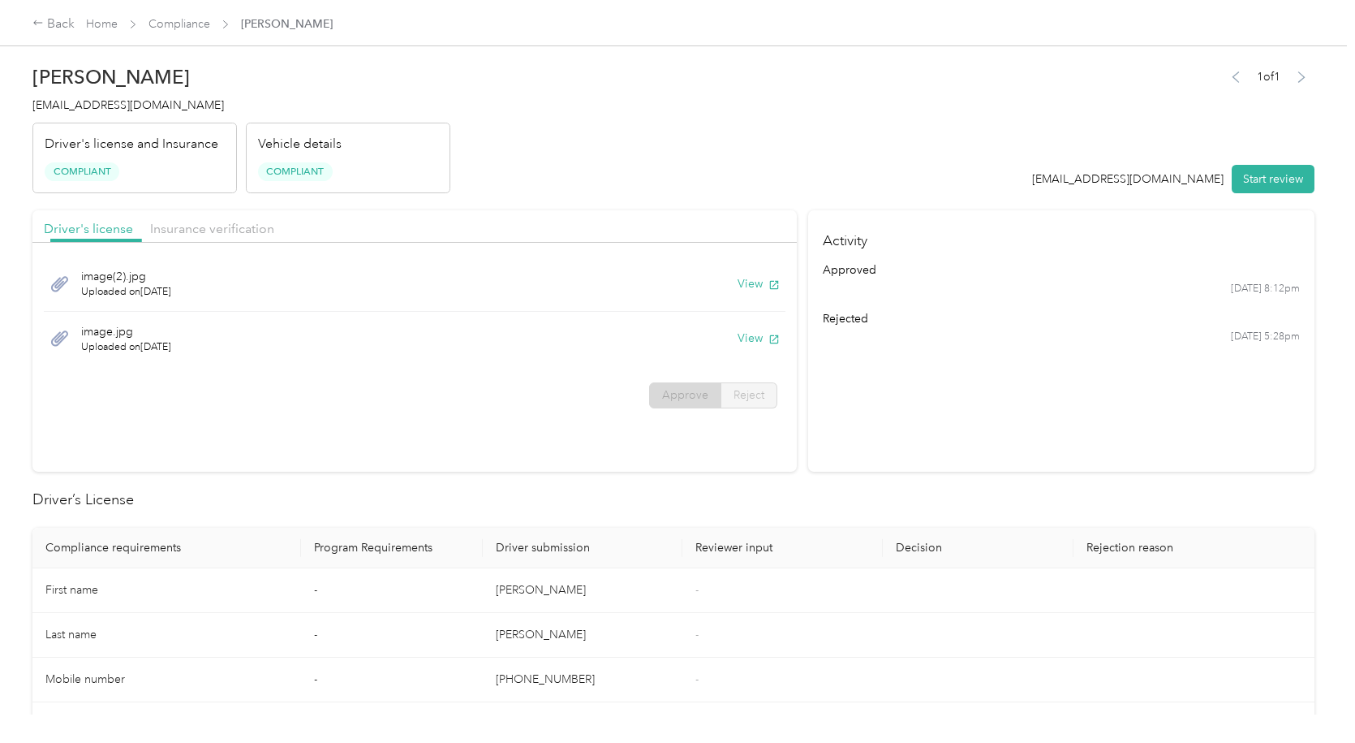
click at [80, 236] on div "Driver's license" at bounding box center [88, 229] width 89 height 20
click at [751, 335] on button "View" at bounding box center [759, 338] width 42 height 17
click at [744, 282] on button "View" at bounding box center [759, 283] width 42 height 17
click at [52, 22] on div "Back" at bounding box center [53, 24] width 42 height 19
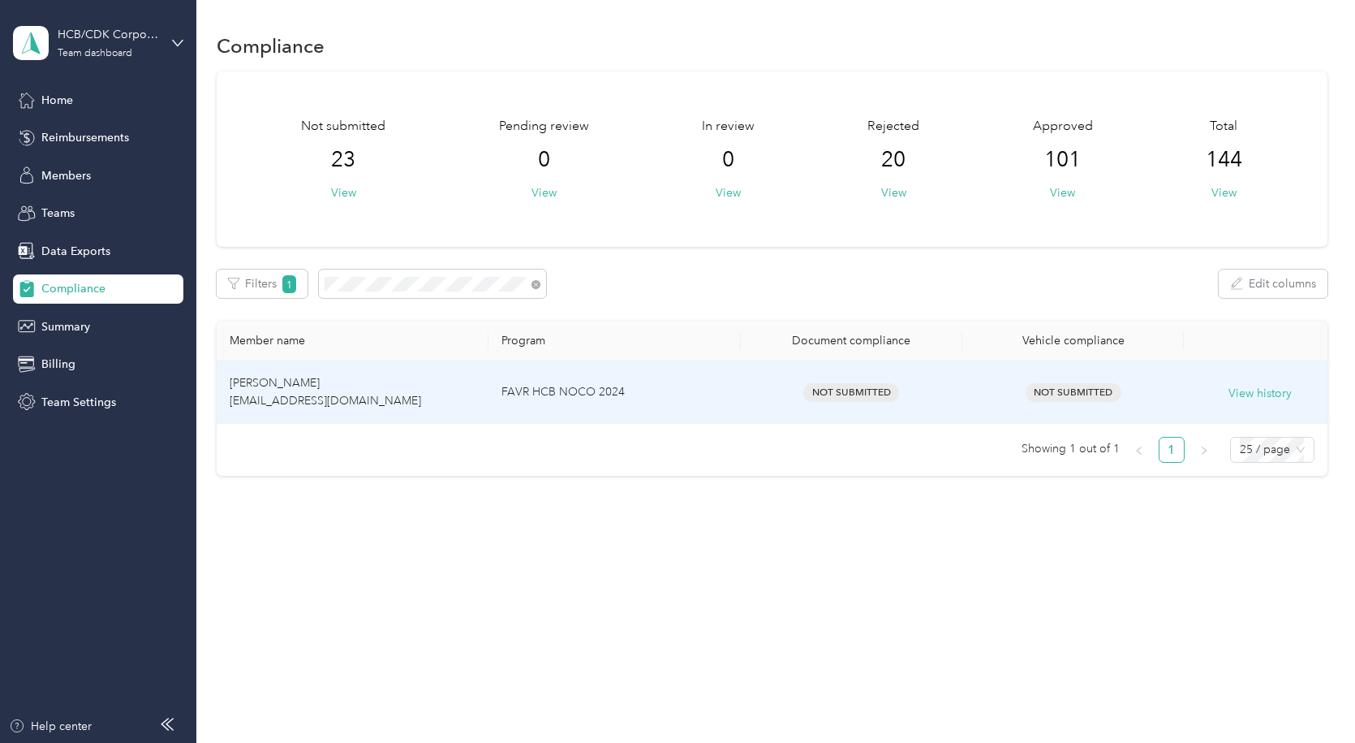
click at [322, 375] on td "[PERSON_NAME] [EMAIL_ADDRESS][DOMAIN_NAME]" at bounding box center [353, 392] width 272 height 62
click at [295, 405] on span "[PERSON_NAME] [EMAIL_ADDRESS][DOMAIN_NAME]" at bounding box center [326, 392] width 192 height 32
drag, startPoint x: 381, startPoint y: 368, endPoint x: 239, endPoint y: 381, distance: 142.6
click at [379, 368] on td "[PERSON_NAME] [EMAIL_ADDRESS][DOMAIN_NAME]" at bounding box center [353, 392] width 272 height 62
click at [239, 381] on span "[PERSON_NAME] [EMAIL_ADDRESS][DOMAIN_NAME]" at bounding box center [326, 392] width 192 height 32
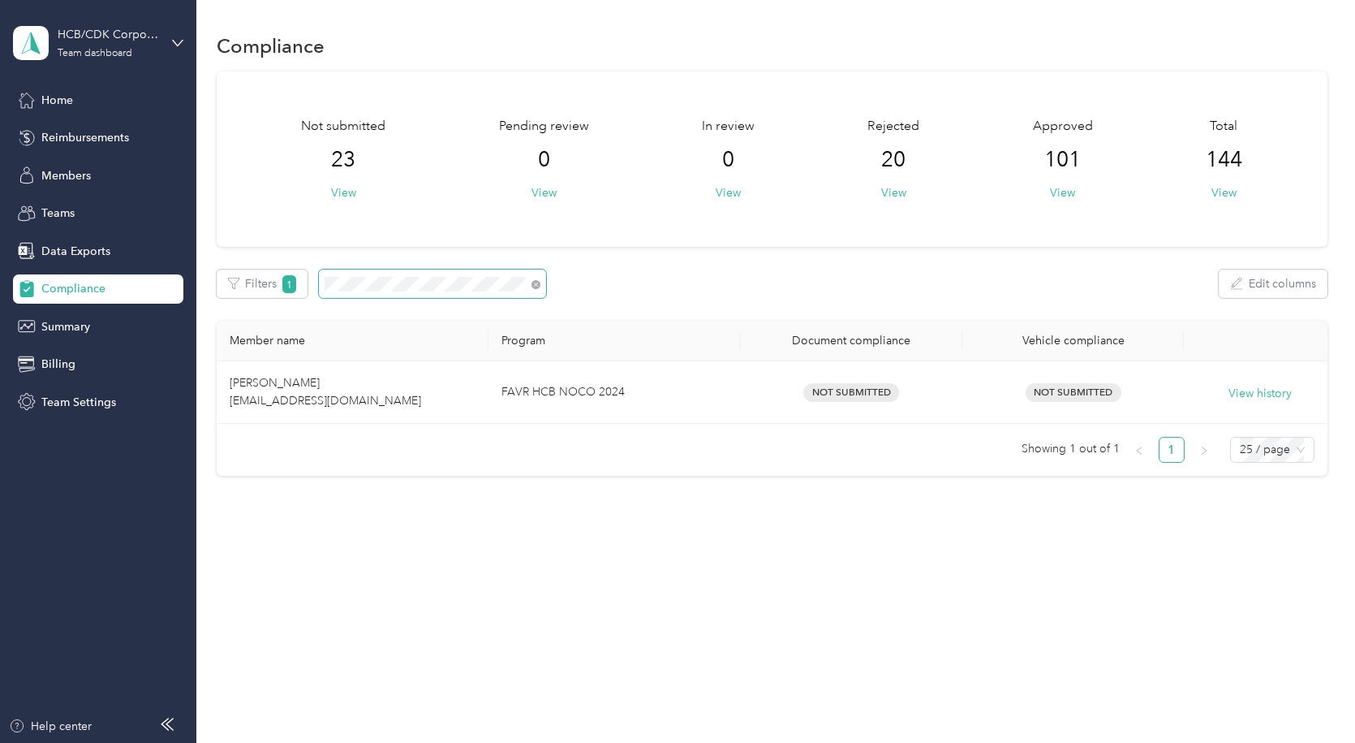
click at [181, 285] on section "HCB/CDK Corporate Team dashboard Home Reimbursements Members Teams Data Exports…" at bounding box center [673, 371] width 1347 height 743
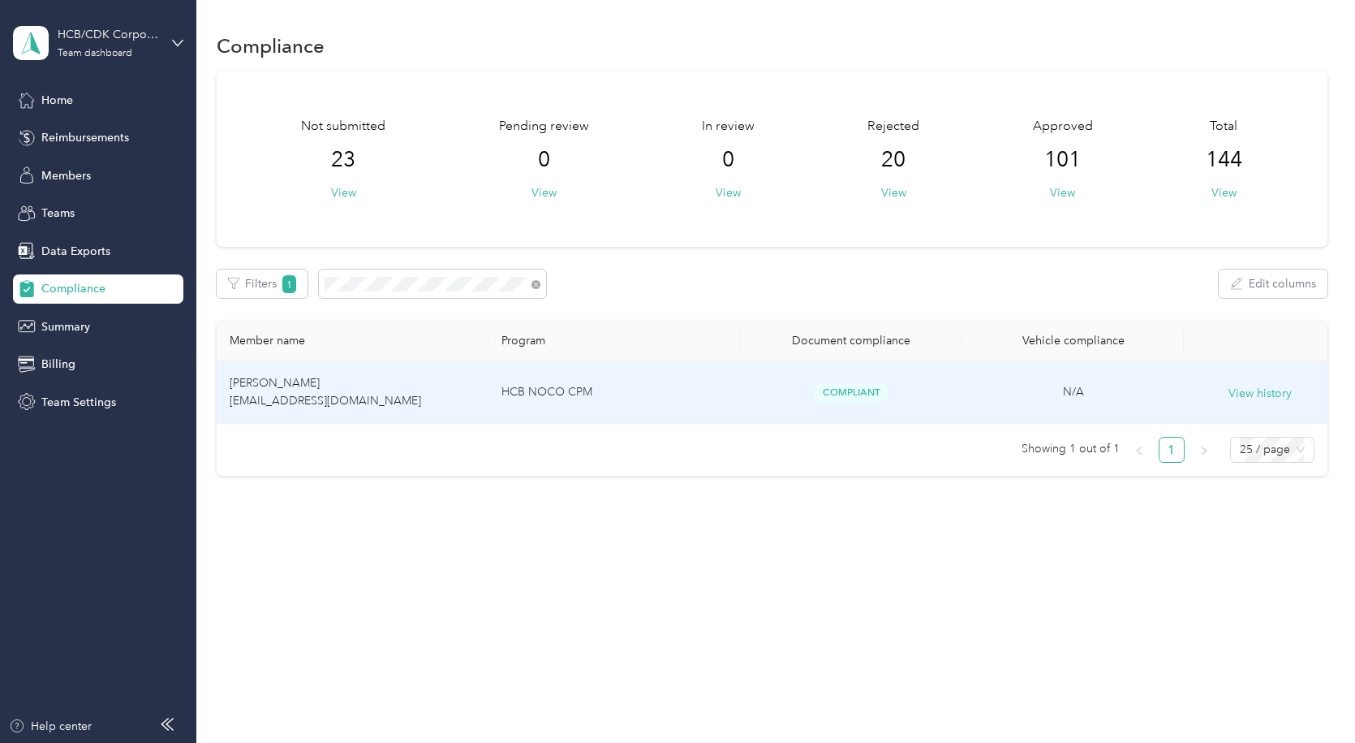
click at [338, 387] on td "[PERSON_NAME] [EMAIL_ADDRESS][DOMAIN_NAME]" at bounding box center [353, 392] width 272 height 62
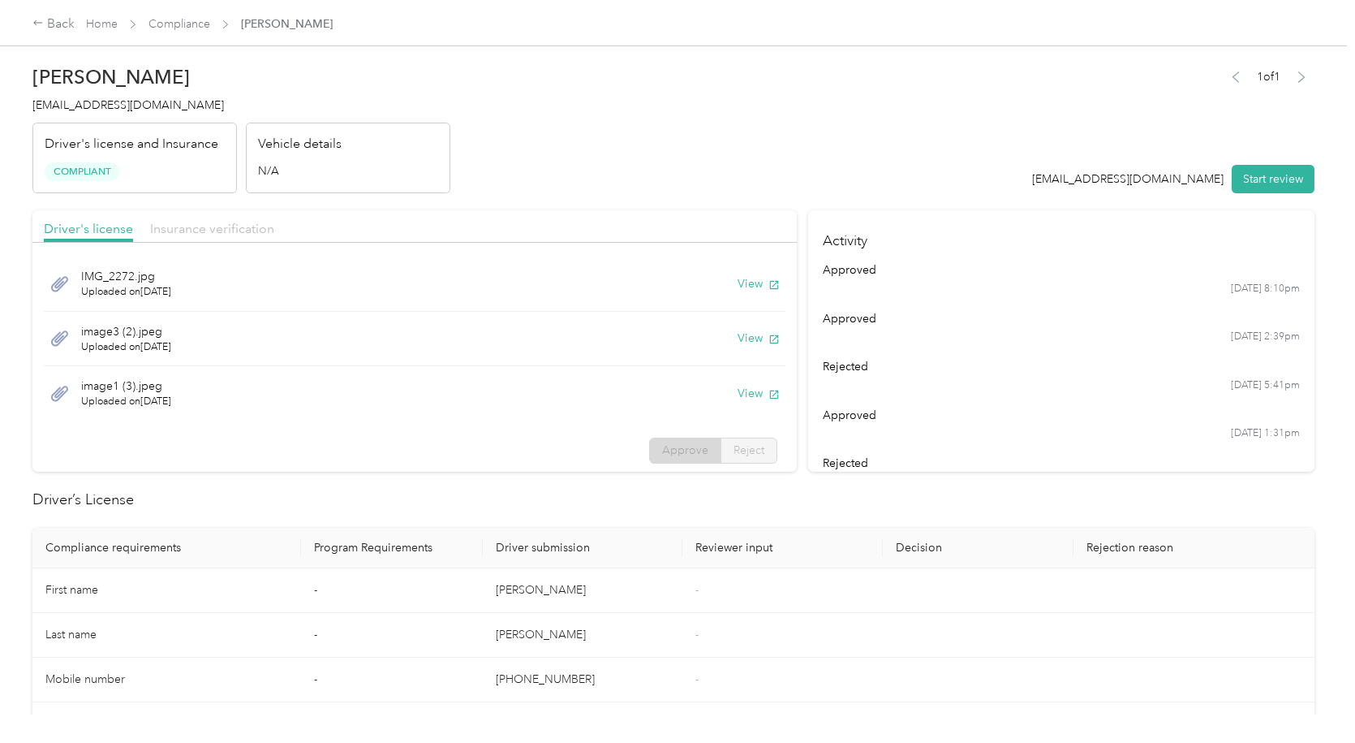
click at [204, 233] on span "Insurance verification" at bounding box center [212, 228] width 124 height 15
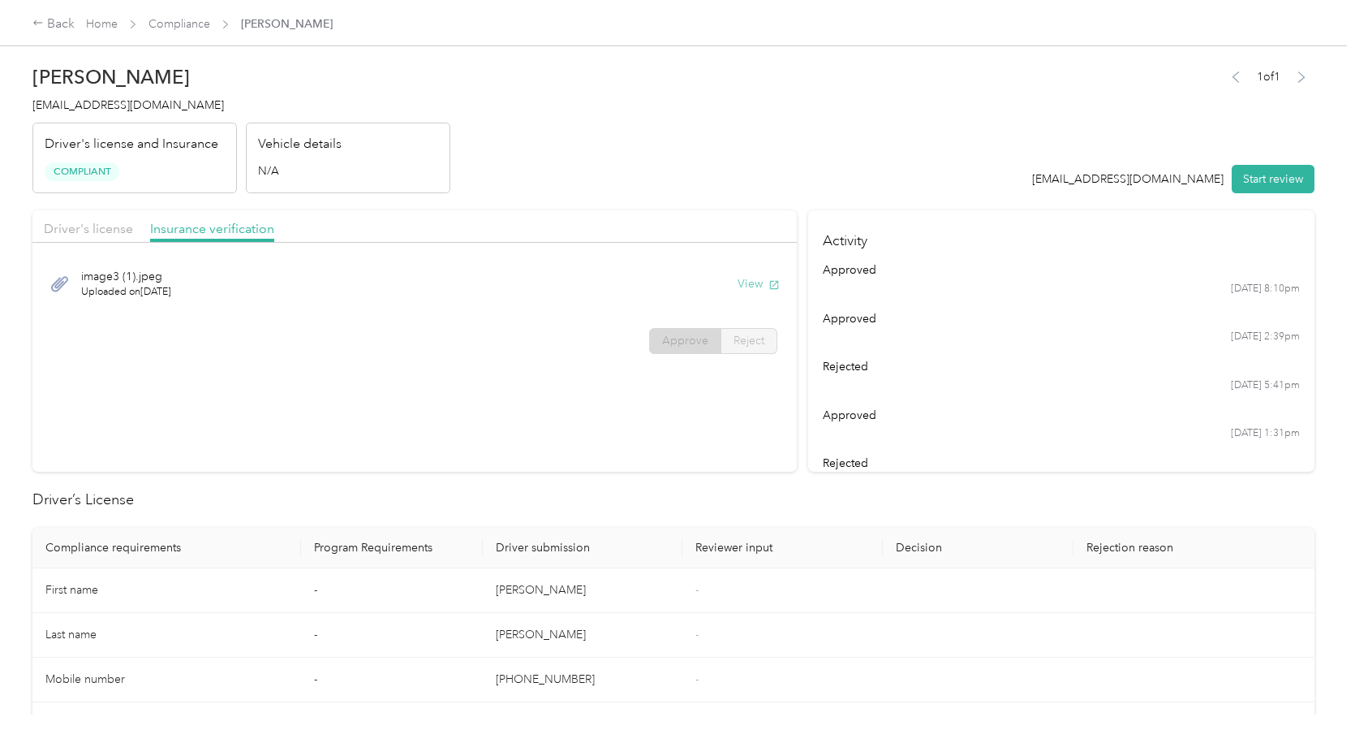
click at [758, 283] on button "View" at bounding box center [759, 283] width 42 height 17
click at [114, 221] on span "Driver's license" at bounding box center [88, 228] width 89 height 15
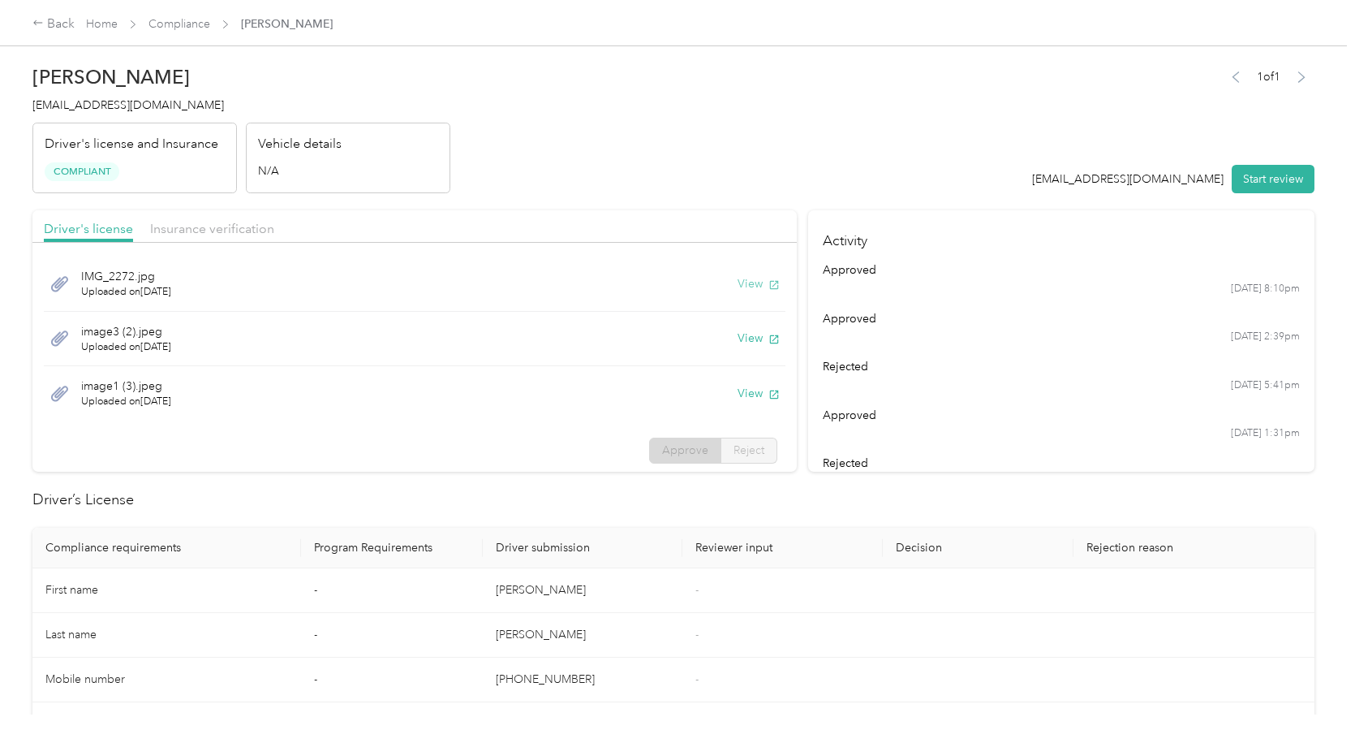
click at [739, 283] on button "View" at bounding box center [759, 283] width 42 height 17
click at [738, 342] on button "View" at bounding box center [759, 338] width 42 height 17
click at [168, 391] on span "image1 (3).jpeg" at bounding box center [126, 385] width 90 height 17
click at [738, 391] on button "View" at bounding box center [759, 393] width 42 height 17
click at [62, 25] on div "Back" at bounding box center [53, 24] width 42 height 19
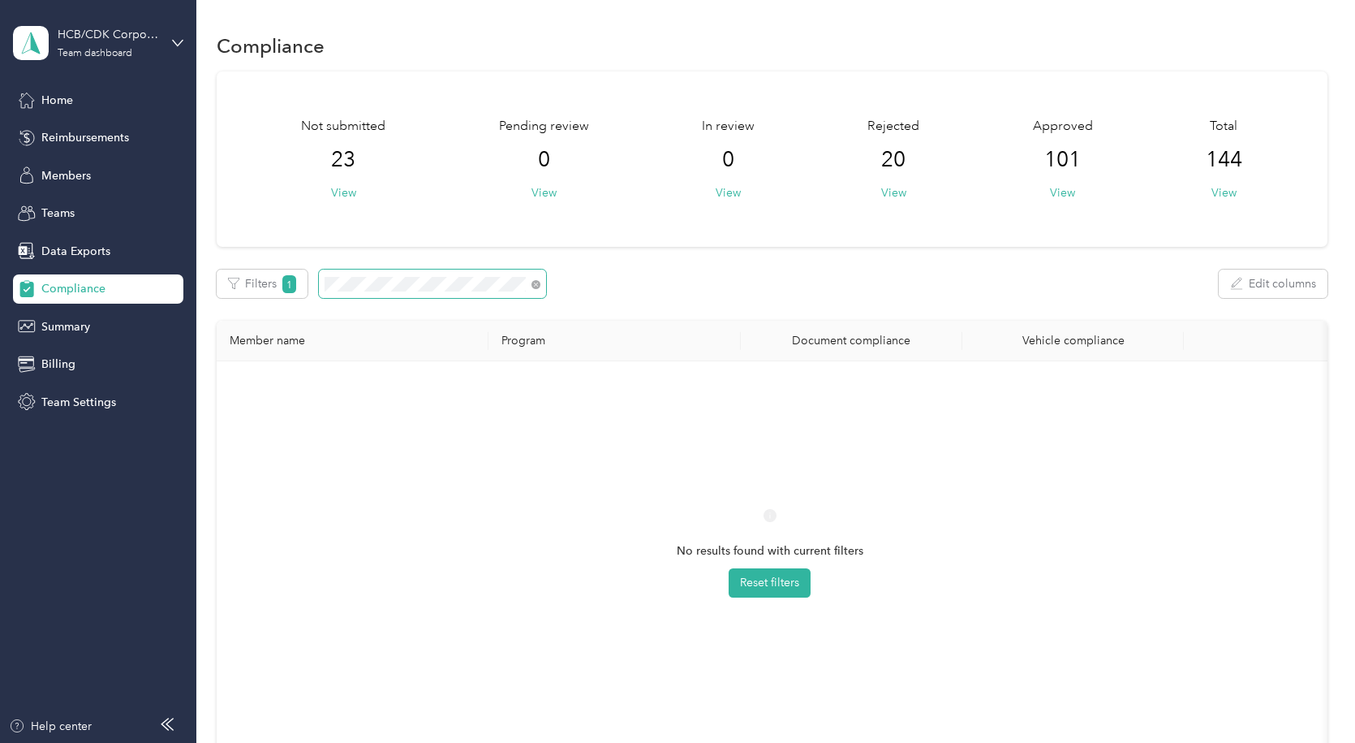
click at [409, 268] on div "Not submitted 23 View Pending review 0 View In review 0 View Rejected 20 View A…" at bounding box center [772, 423] width 1111 height 704
drag, startPoint x: 409, startPoint y: 275, endPoint x: 251, endPoint y: 294, distance: 159.4
click at [251, 294] on div "Filters 1 Edit columns" at bounding box center [772, 283] width 1111 height 28
click at [246, 292] on div "Filters 1 Edit columns" at bounding box center [772, 283] width 1111 height 28
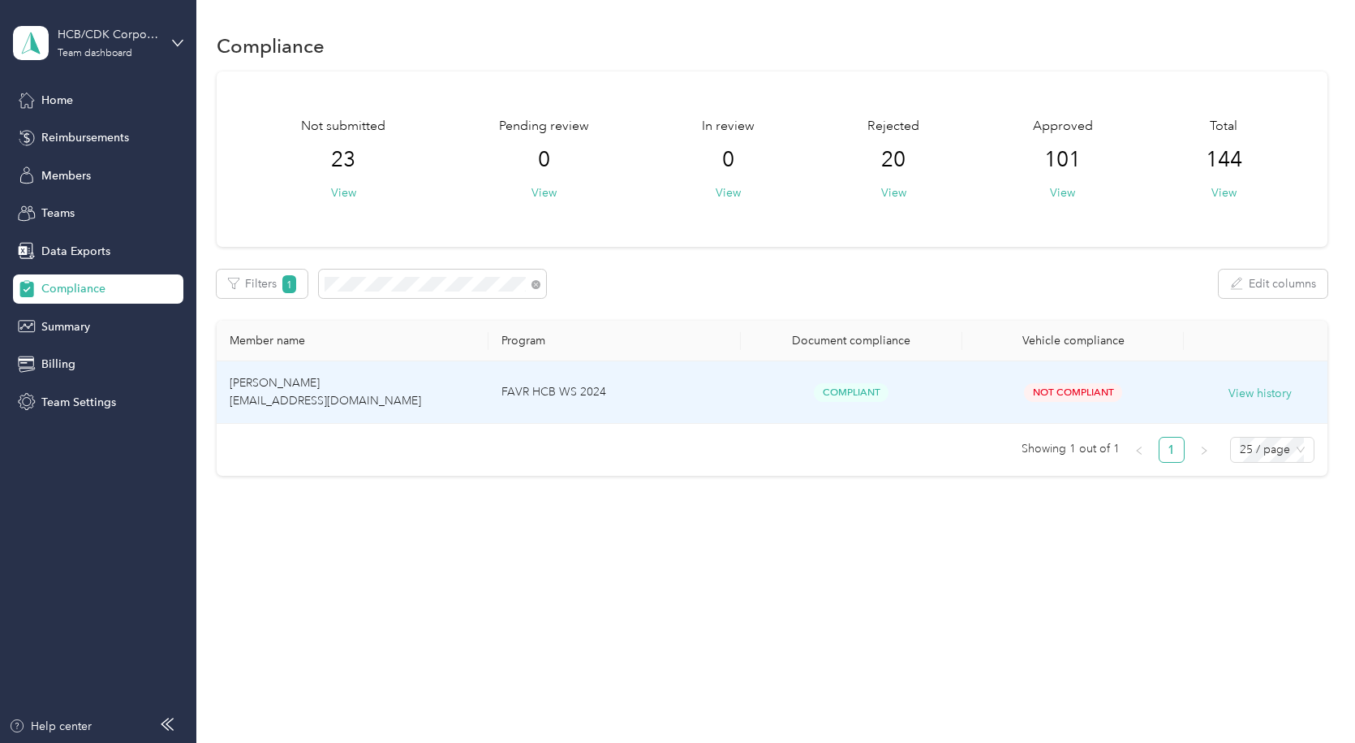
click at [382, 390] on td "[PERSON_NAME] [EMAIL_ADDRESS][DOMAIN_NAME]" at bounding box center [353, 392] width 272 height 62
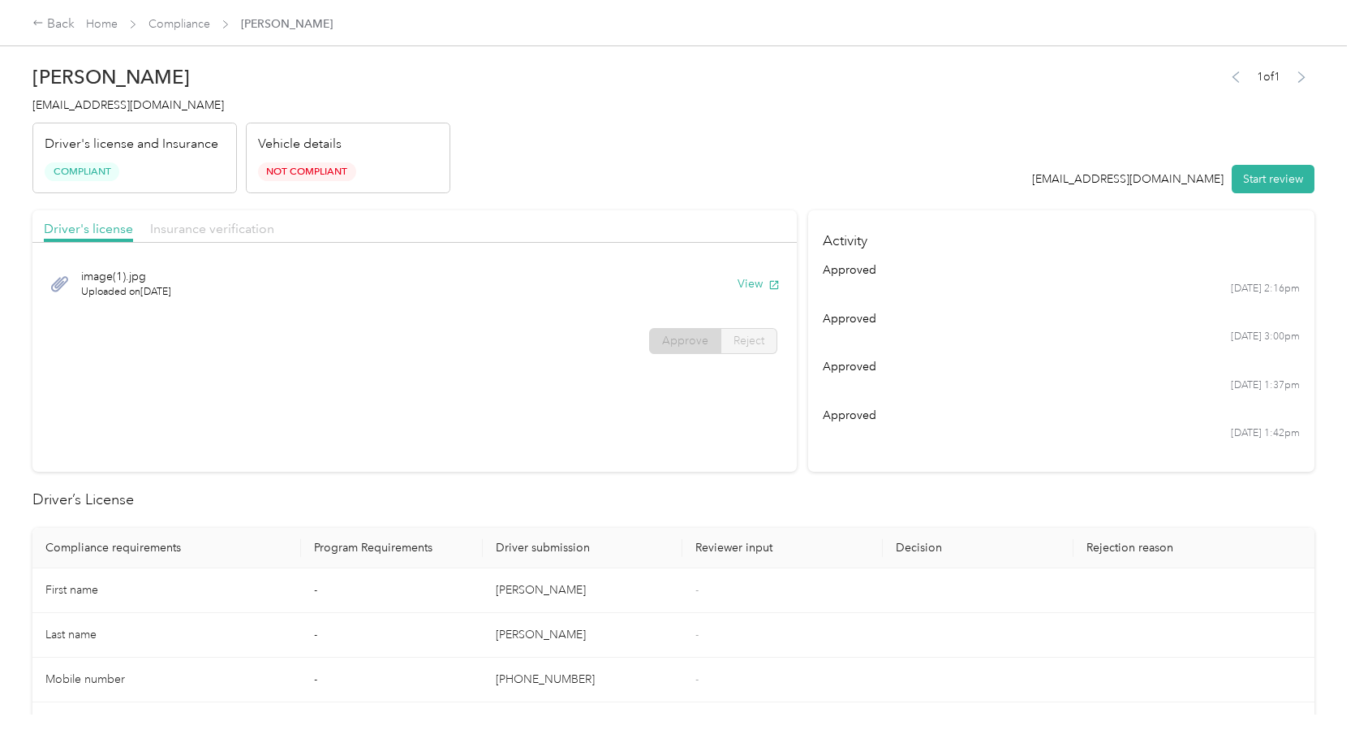
click at [188, 231] on span "Insurance verification" at bounding box center [212, 228] width 124 height 15
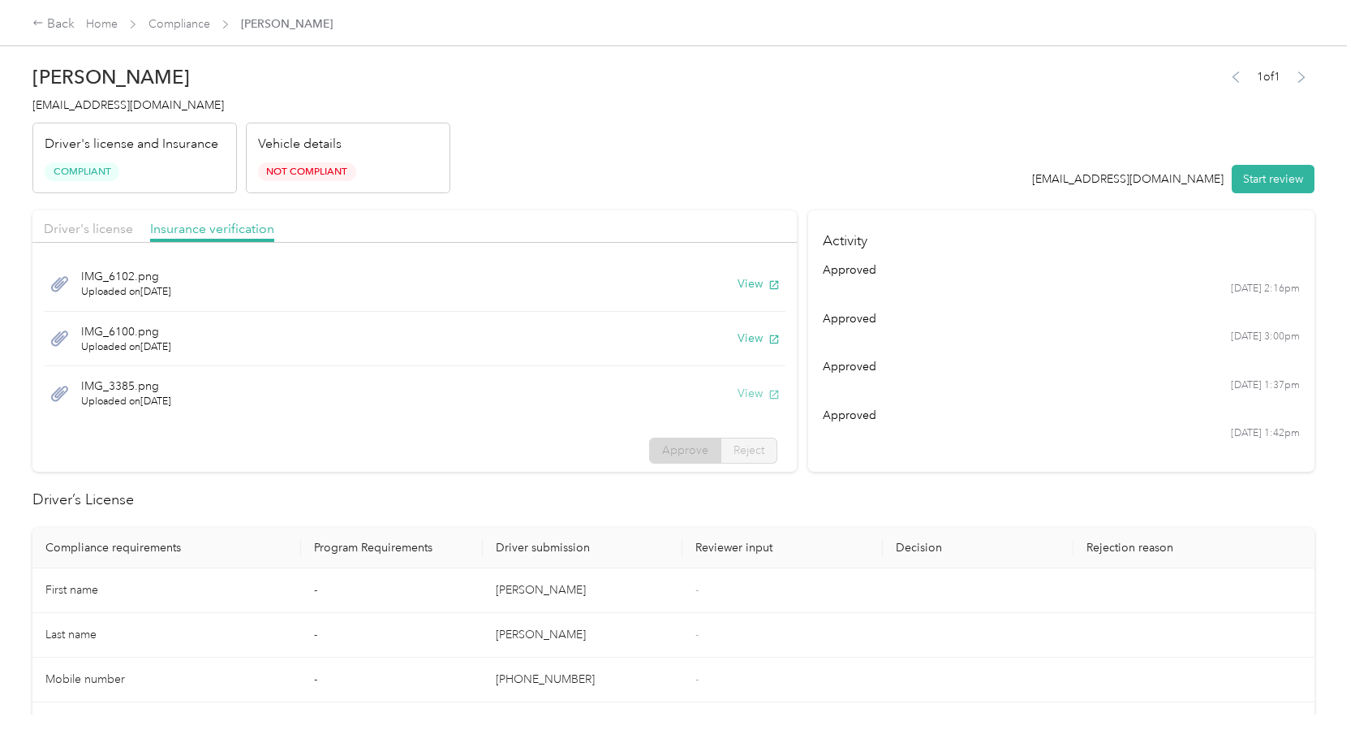
click at [738, 391] on button "View" at bounding box center [759, 393] width 42 height 17
click at [738, 338] on button "View" at bounding box center [759, 338] width 42 height 17
click at [738, 283] on button "View" at bounding box center [759, 283] width 42 height 17
click at [738, 396] on button "View" at bounding box center [759, 393] width 42 height 17
click at [45, 20] on div "Back" at bounding box center [53, 24] width 42 height 19
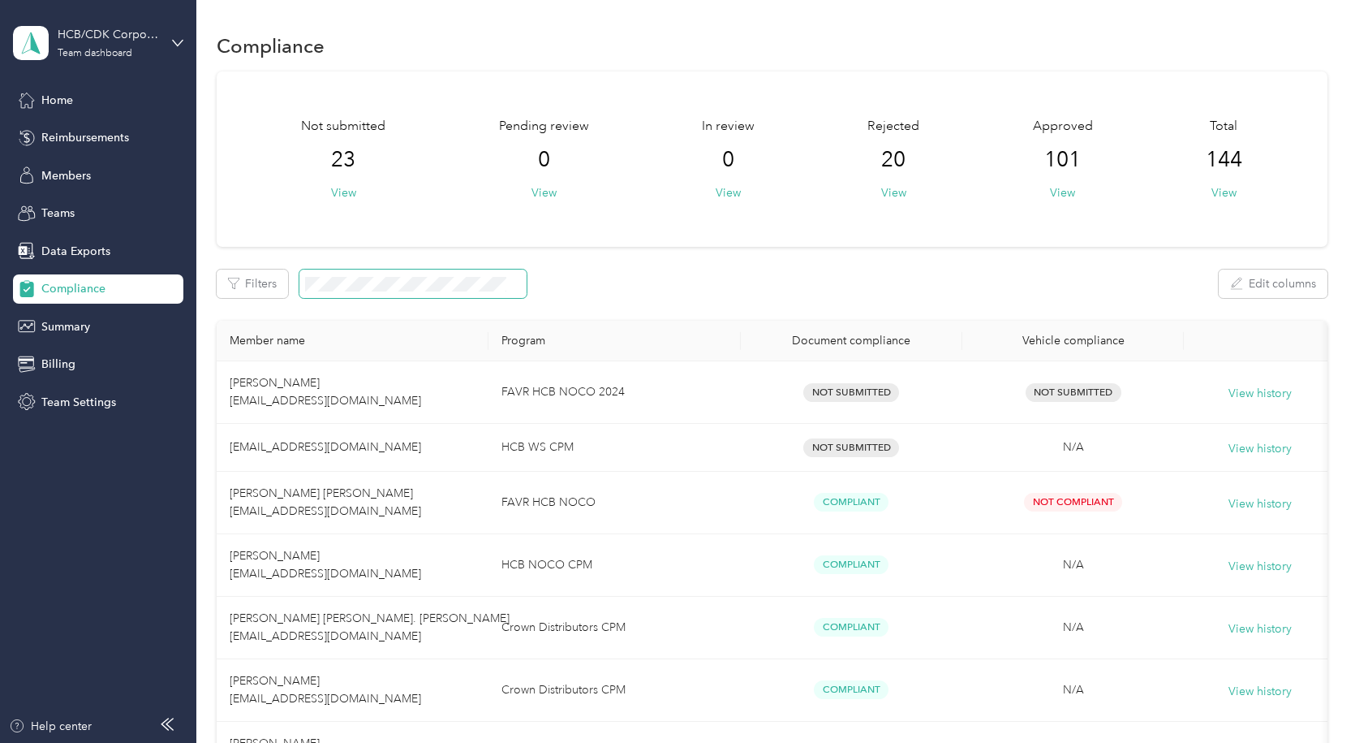
click at [352, 274] on span at bounding box center [412, 283] width 227 height 28
click at [353, 274] on span at bounding box center [412, 283] width 227 height 28
click at [371, 274] on span at bounding box center [412, 283] width 227 height 28
click at [371, 273] on span at bounding box center [412, 283] width 227 height 28
click at [371, 276] on span at bounding box center [412, 283] width 227 height 28
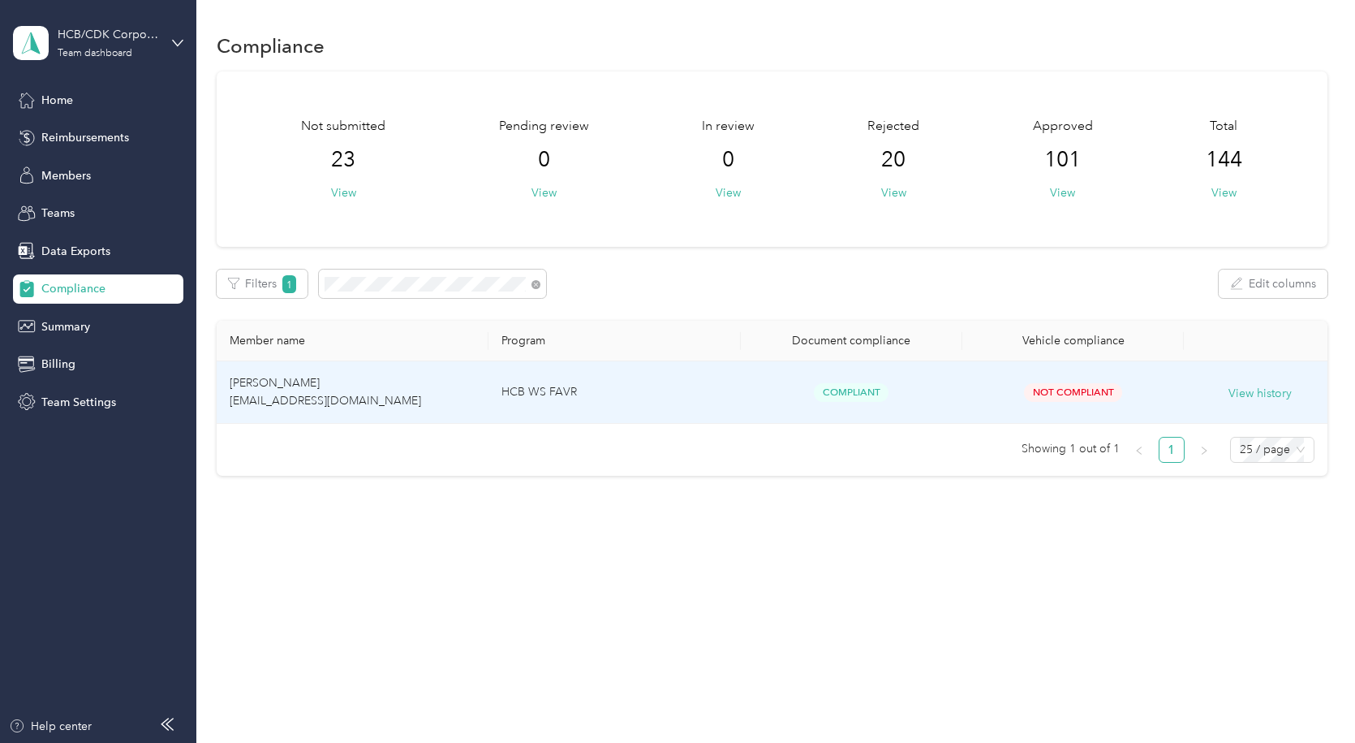
click at [299, 405] on span "[PERSON_NAME] [EMAIL_ADDRESS][DOMAIN_NAME]" at bounding box center [326, 392] width 192 height 32
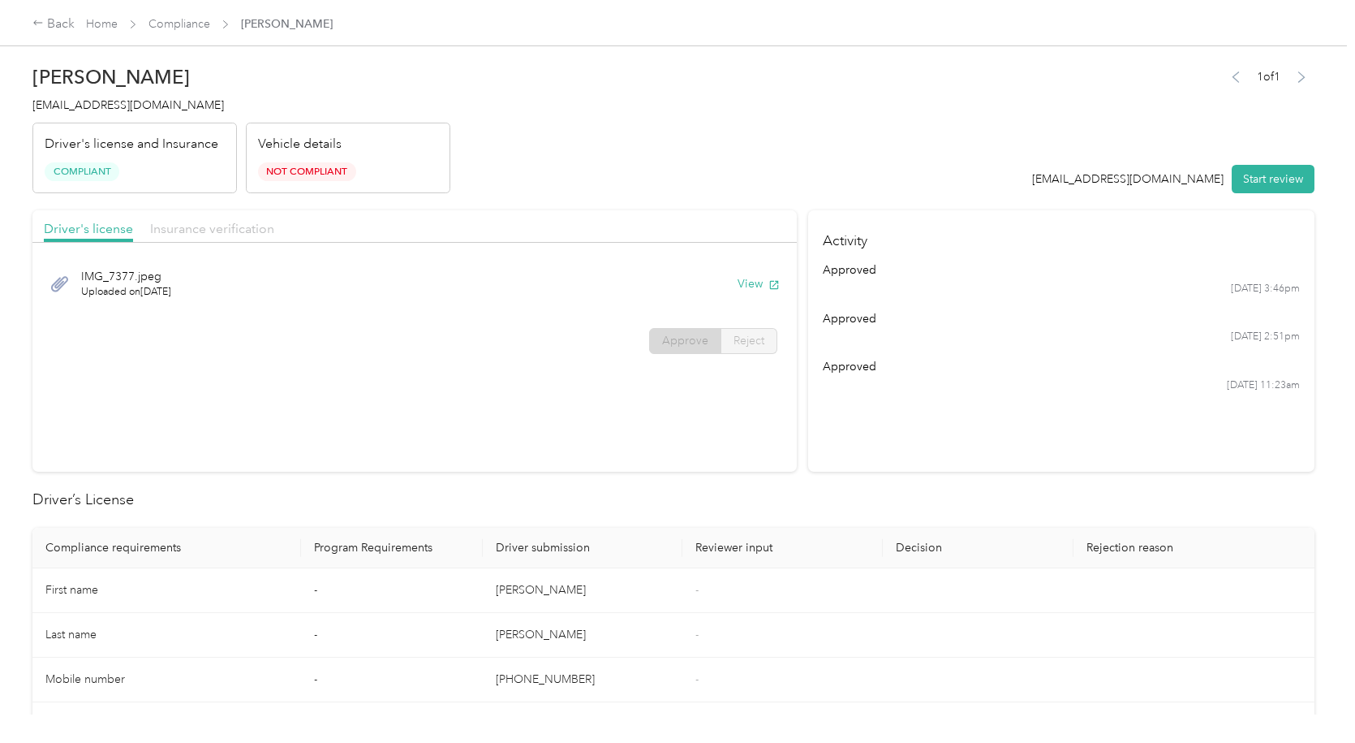
click at [187, 228] on span "Insurance verification" at bounding box center [212, 228] width 124 height 15
click at [184, 281] on span "Declaration Page new.pdf" at bounding box center [146, 276] width 131 height 17
click at [750, 285] on button "View" at bounding box center [759, 283] width 42 height 17
click at [62, 15] on div "Back" at bounding box center [53, 24] width 42 height 19
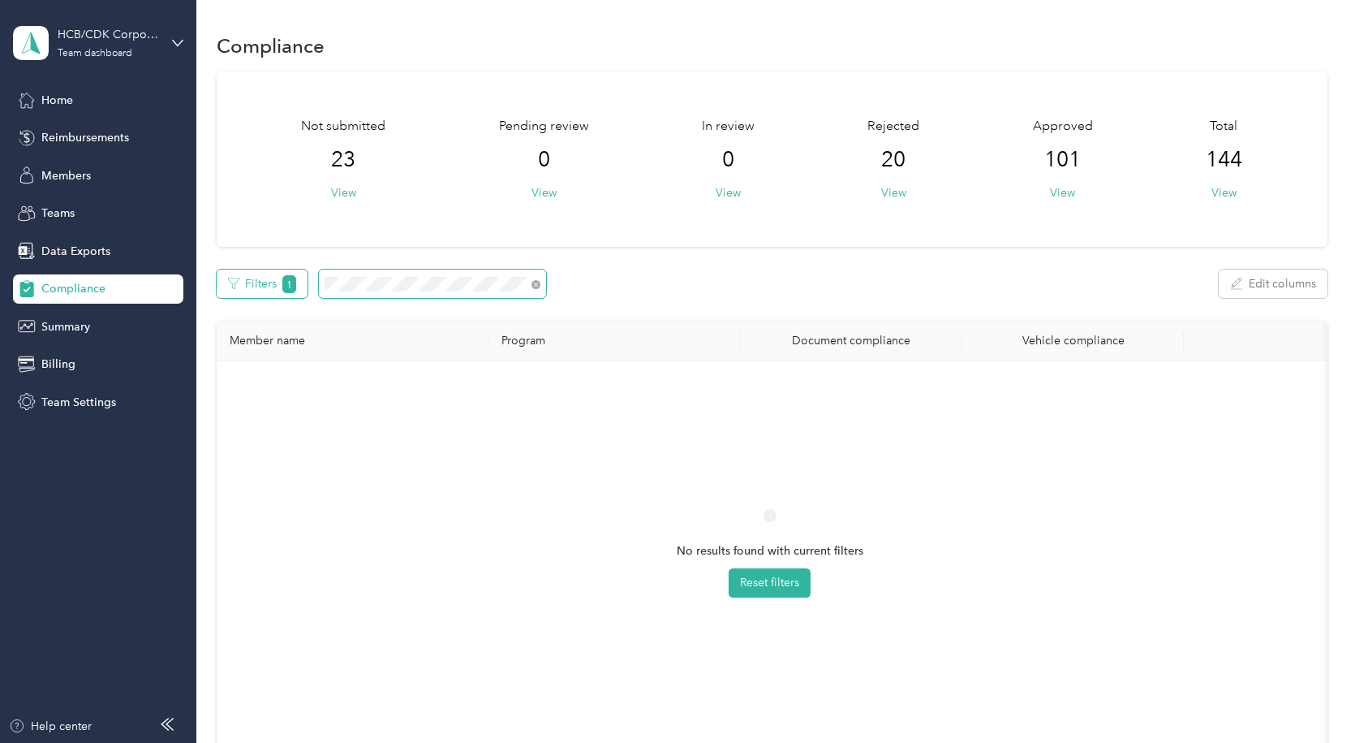
click at [253, 285] on div "Filters 1 Edit columns" at bounding box center [772, 283] width 1111 height 28
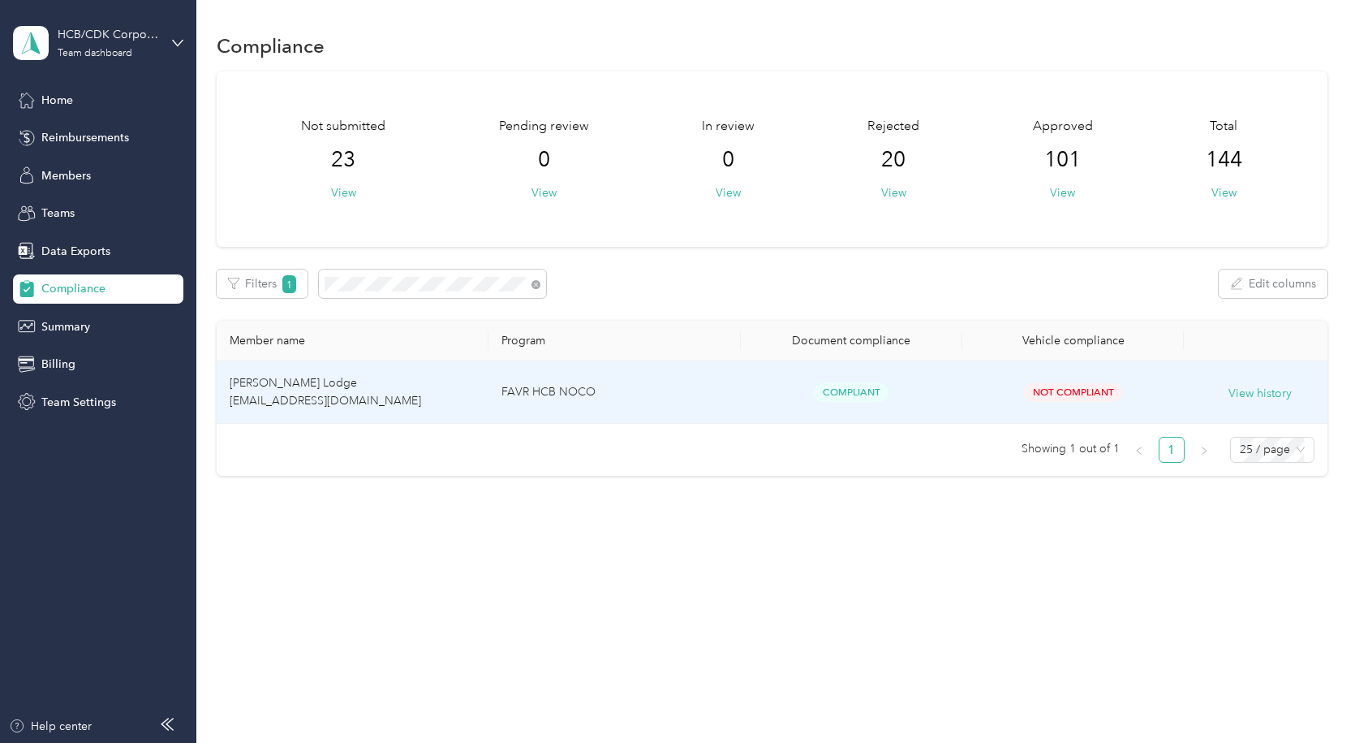
click at [269, 386] on span "[PERSON_NAME] Lodge [EMAIL_ADDRESS][DOMAIN_NAME]" at bounding box center [326, 392] width 192 height 32
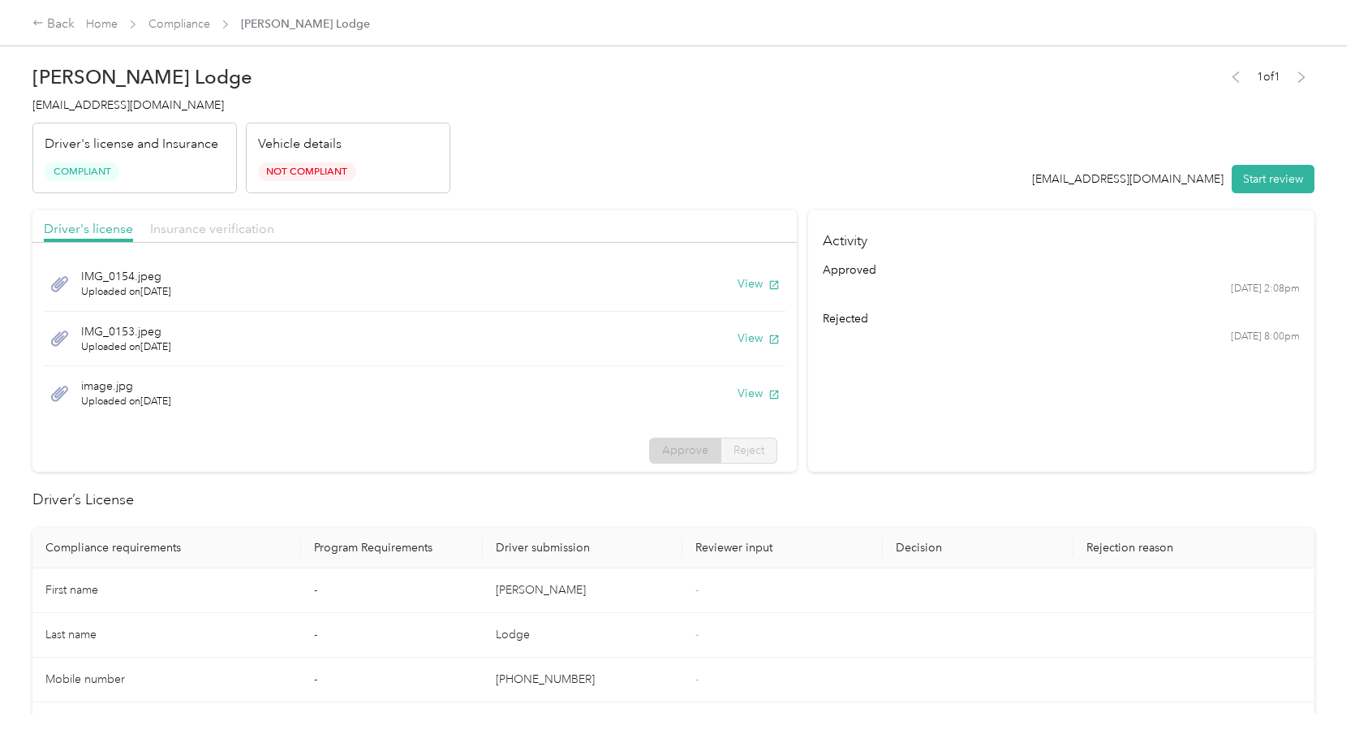
click at [200, 231] on span "Insurance verification" at bounding box center [212, 228] width 124 height 15
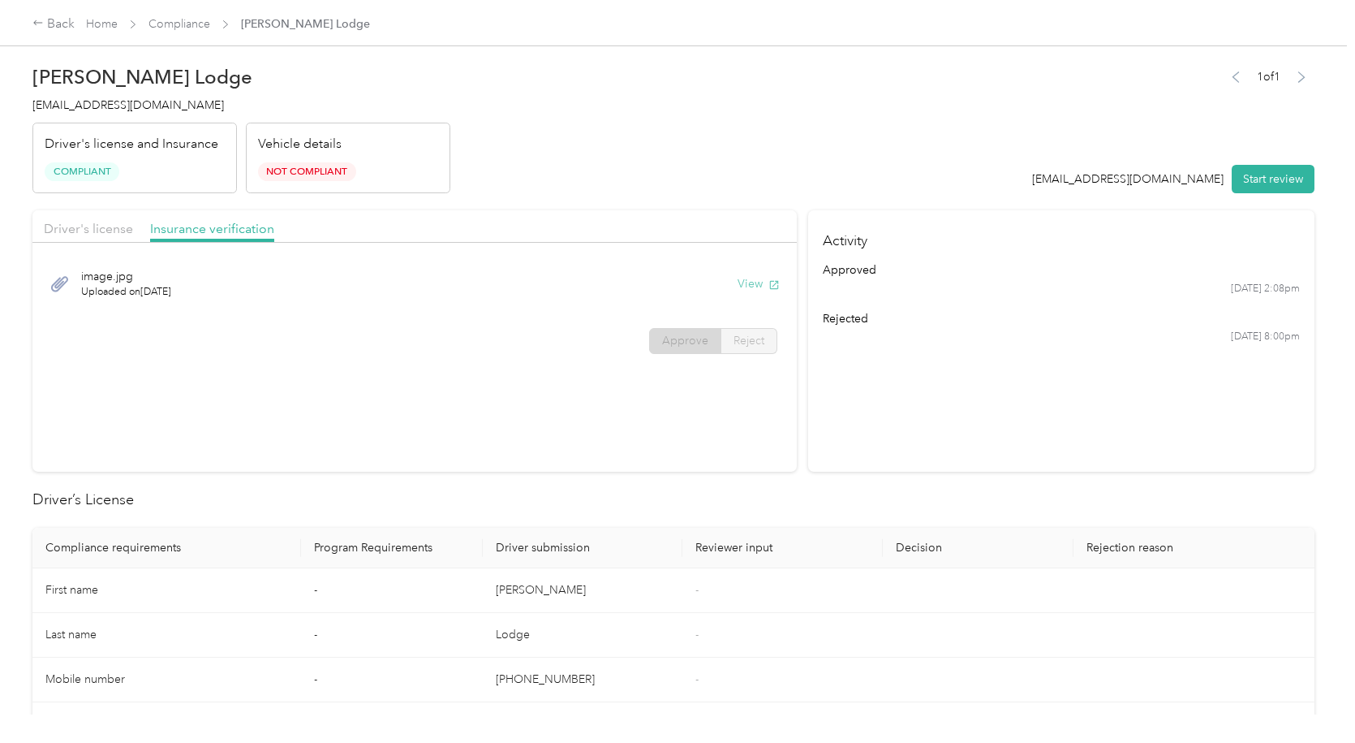
click at [743, 287] on button "View" at bounding box center [759, 283] width 42 height 17
click at [62, 31] on div "Back" at bounding box center [53, 24] width 42 height 19
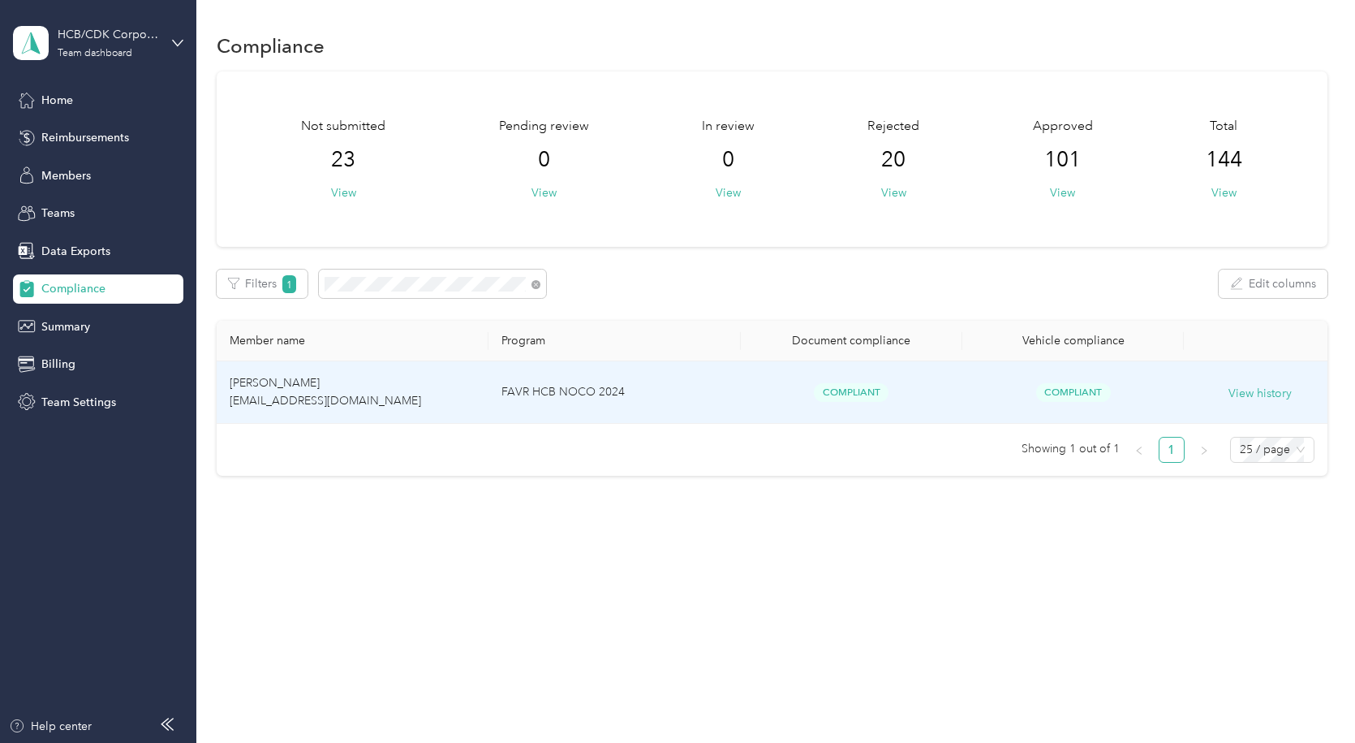
click at [347, 387] on td "[PERSON_NAME] [EMAIL_ADDRESS][DOMAIN_NAME]" at bounding box center [353, 392] width 272 height 62
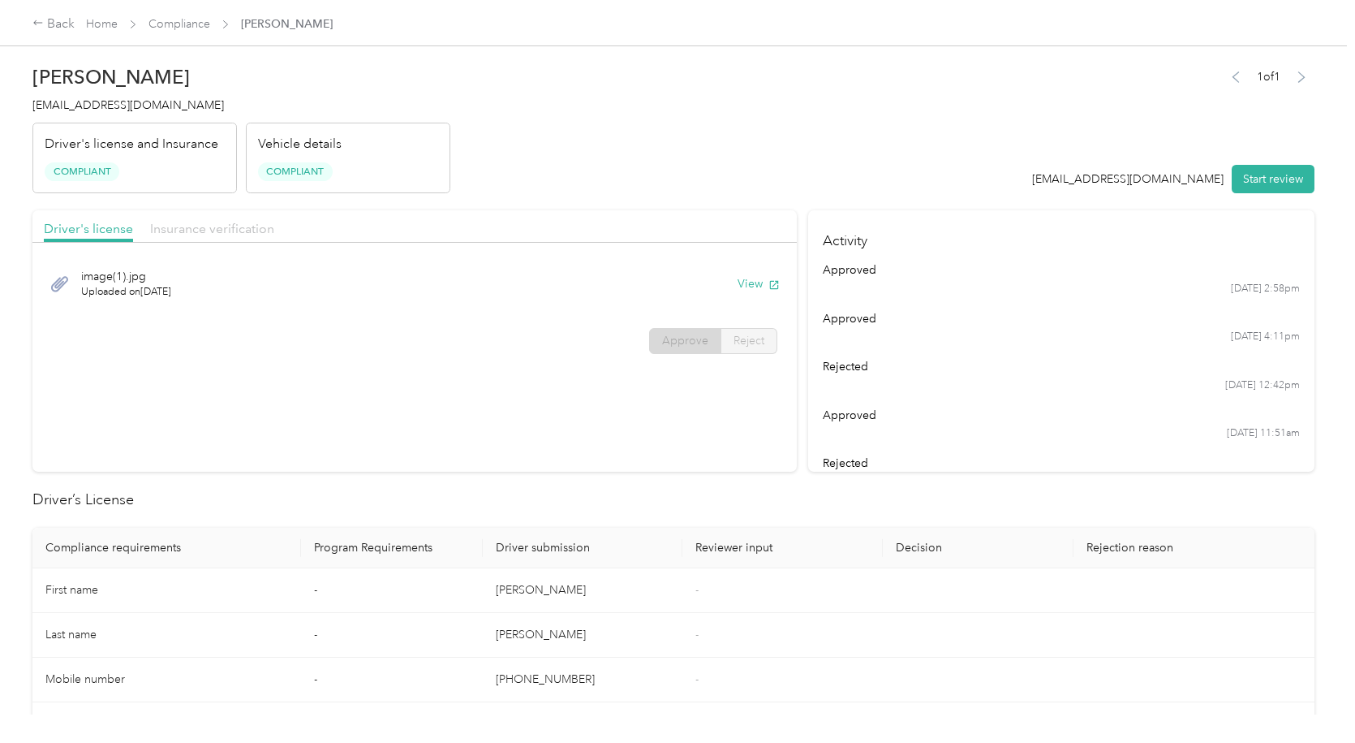
click at [207, 222] on span "Insurance verification" at bounding box center [212, 228] width 124 height 15
click at [739, 276] on button "View" at bounding box center [759, 283] width 42 height 17
click at [50, 26] on div "Back" at bounding box center [53, 24] width 42 height 19
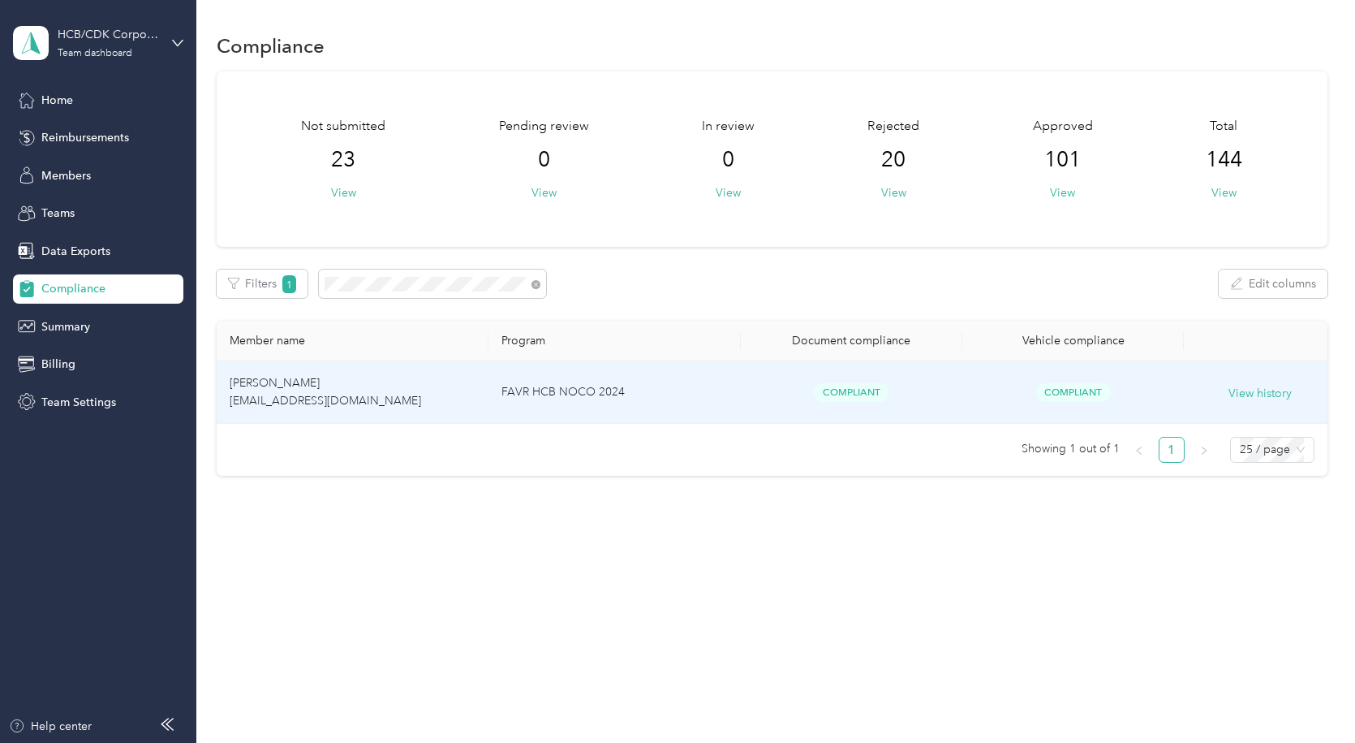
click at [248, 383] on span "[PERSON_NAME] [EMAIL_ADDRESS][DOMAIN_NAME]" at bounding box center [326, 392] width 192 height 32
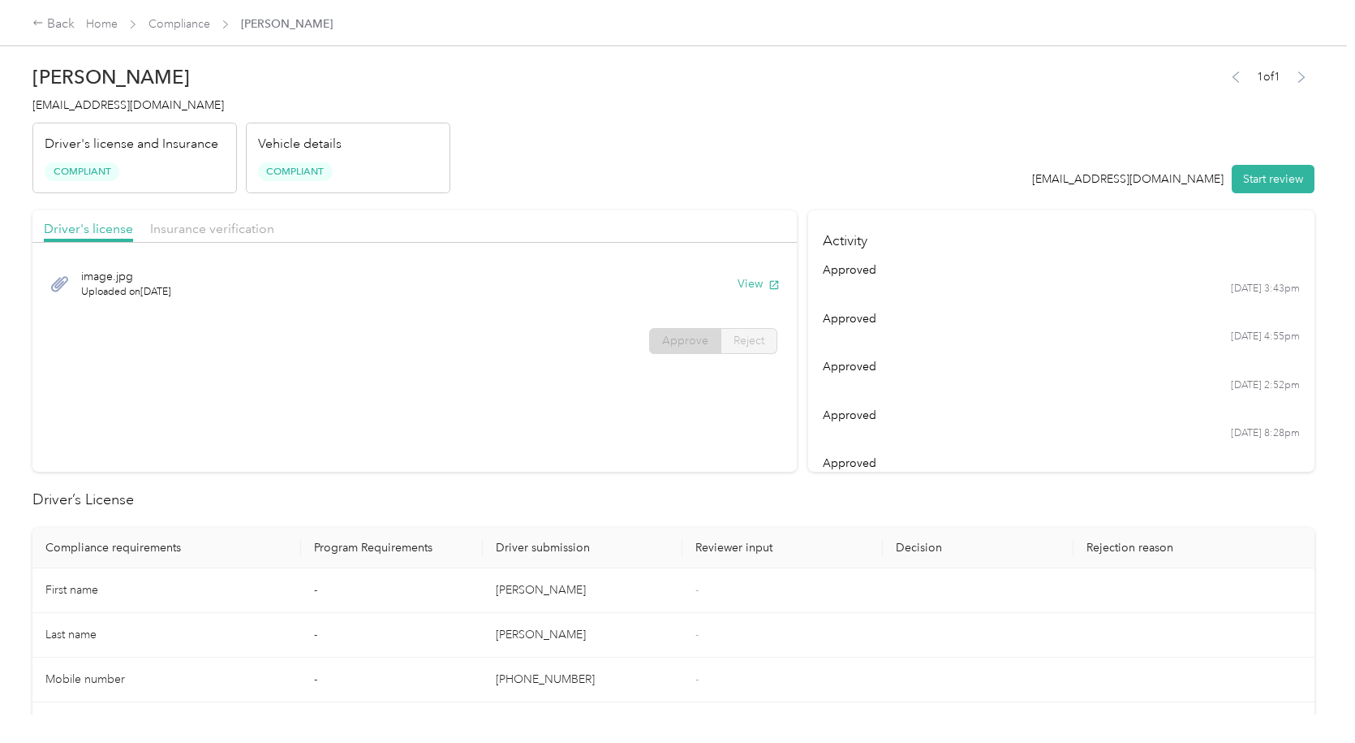
click at [166, 240] on div "Driver's license Insurance verification" at bounding box center [414, 226] width 765 height 32
click at [169, 224] on span "Insurance verification" at bounding box center [212, 228] width 124 height 15
click at [749, 275] on button "View" at bounding box center [759, 283] width 42 height 17
click at [37, 23] on icon at bounding box center [37, 22] width 11 height 11
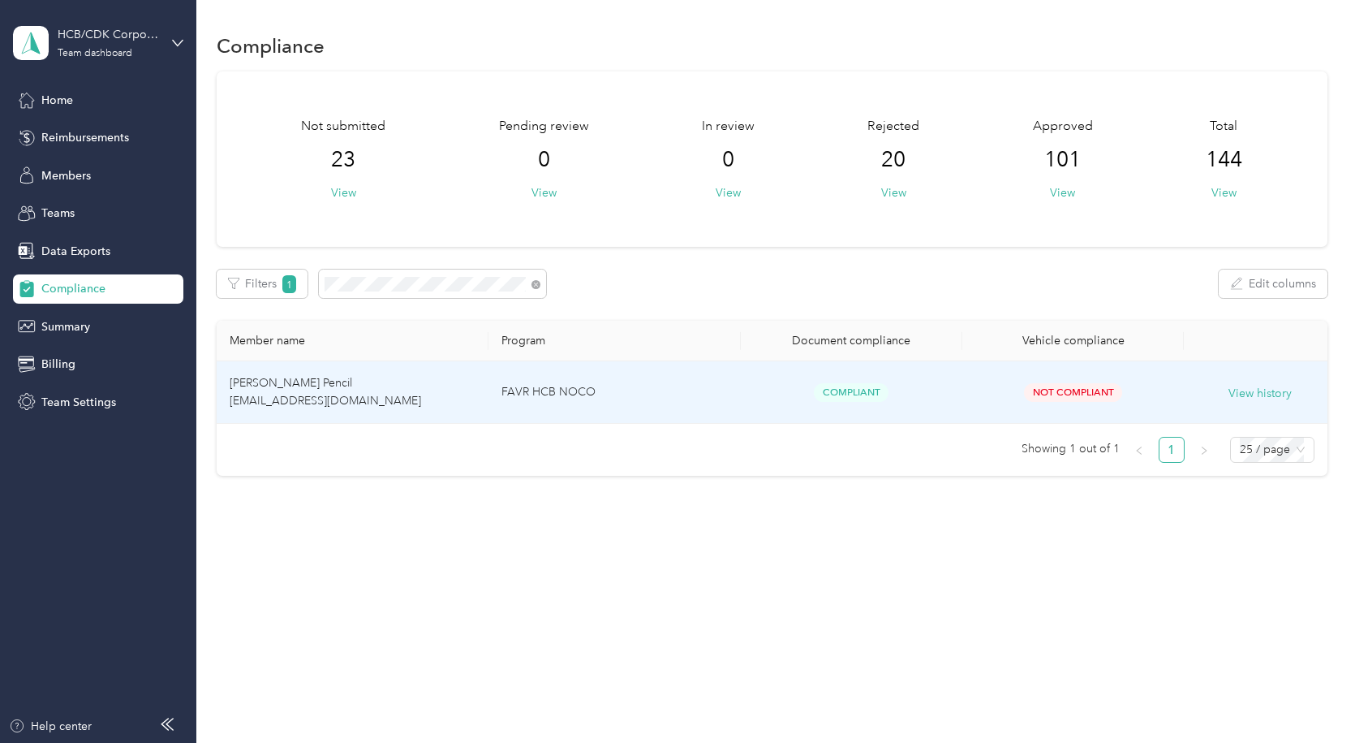
click at [355, 390] on td "[PERSON_NAME] Pencil [EMAIL_ADDRESS][DOMAIN_NAME]" at bounding box center [353, 392] width 272 height 62
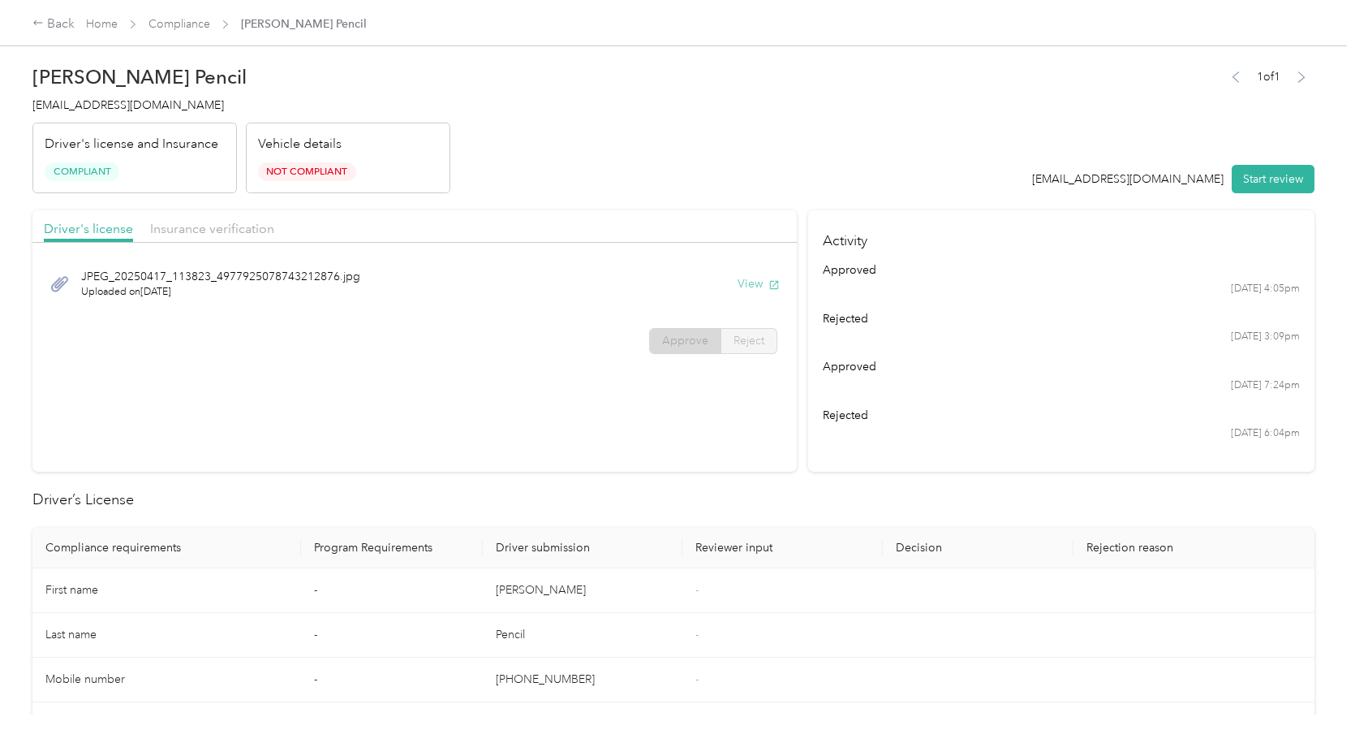
click at [745, 282] on button "View" at bounding box center [759, 283] width 42 height 17
click at [247, 224] on span "Insurance verification" at bounding box center [212, 228] width 124 height 15
click at [751, 283] on button "View" at bounding box center [759, 283] width 42 height 17
click at [743, 272] on div "[PERSON_NAME] Dec.pdf Uploaded on [DATE] View" at bounding box center [415, 283] width 742 height 54
click at [743, 276] on button "View" at bounding box center [759, 283] width 42 height 17
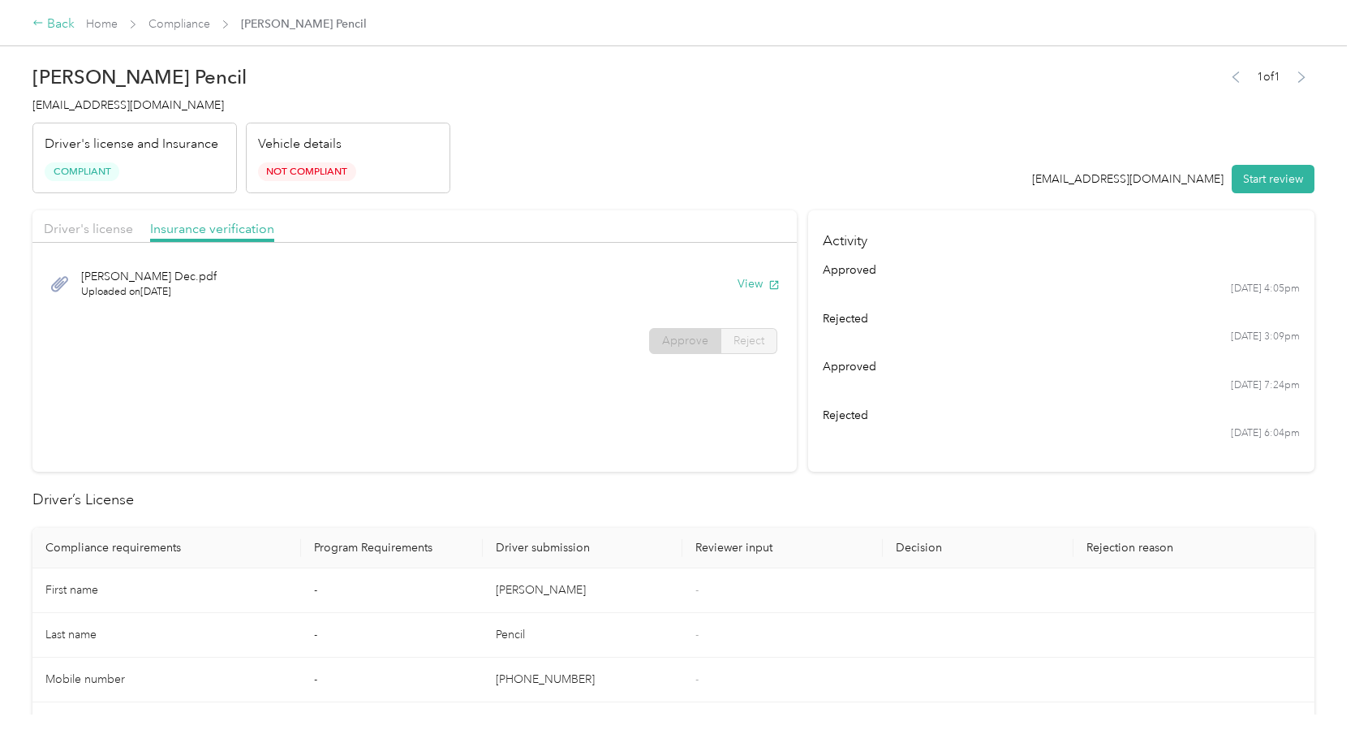
click at [60, 29] on div "Back" at bounding box center [53, 24] width 42 height 19
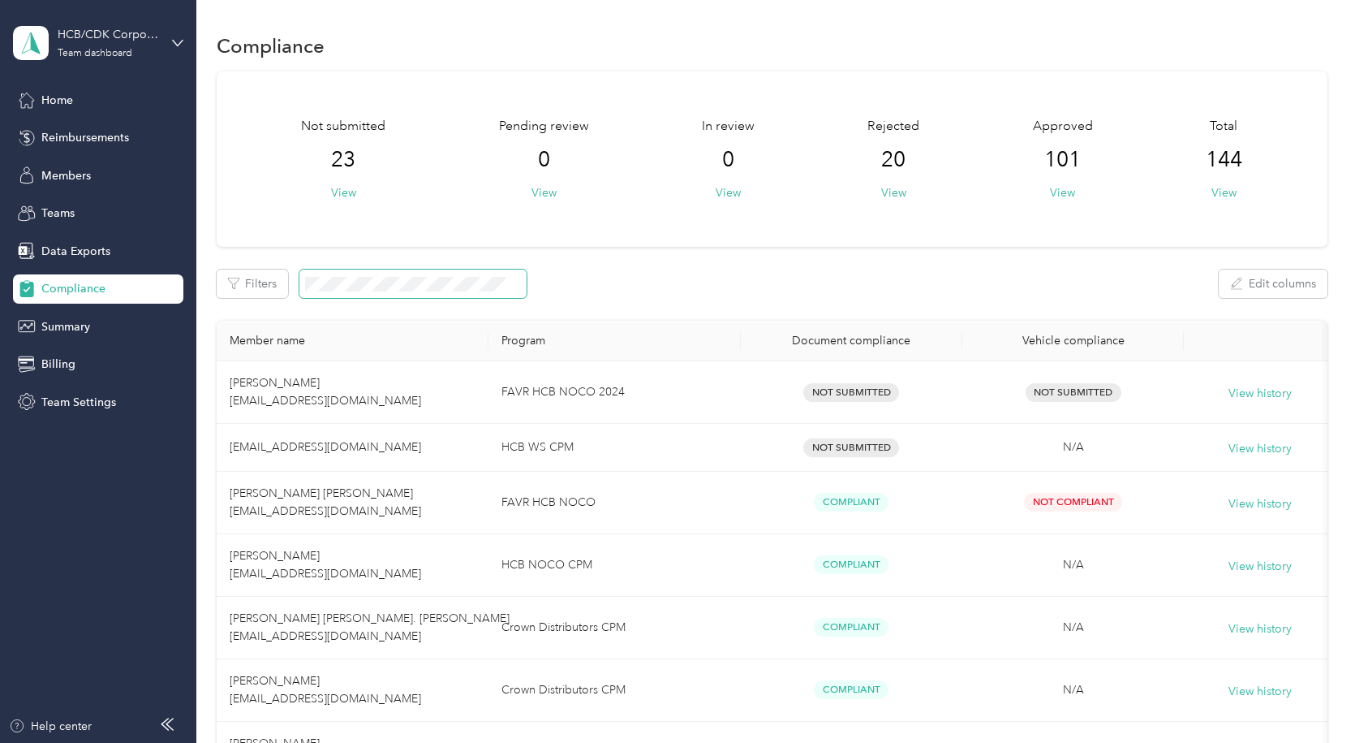
click at [360, 291] on span at bounding box center [412, 283] width 227 height 28
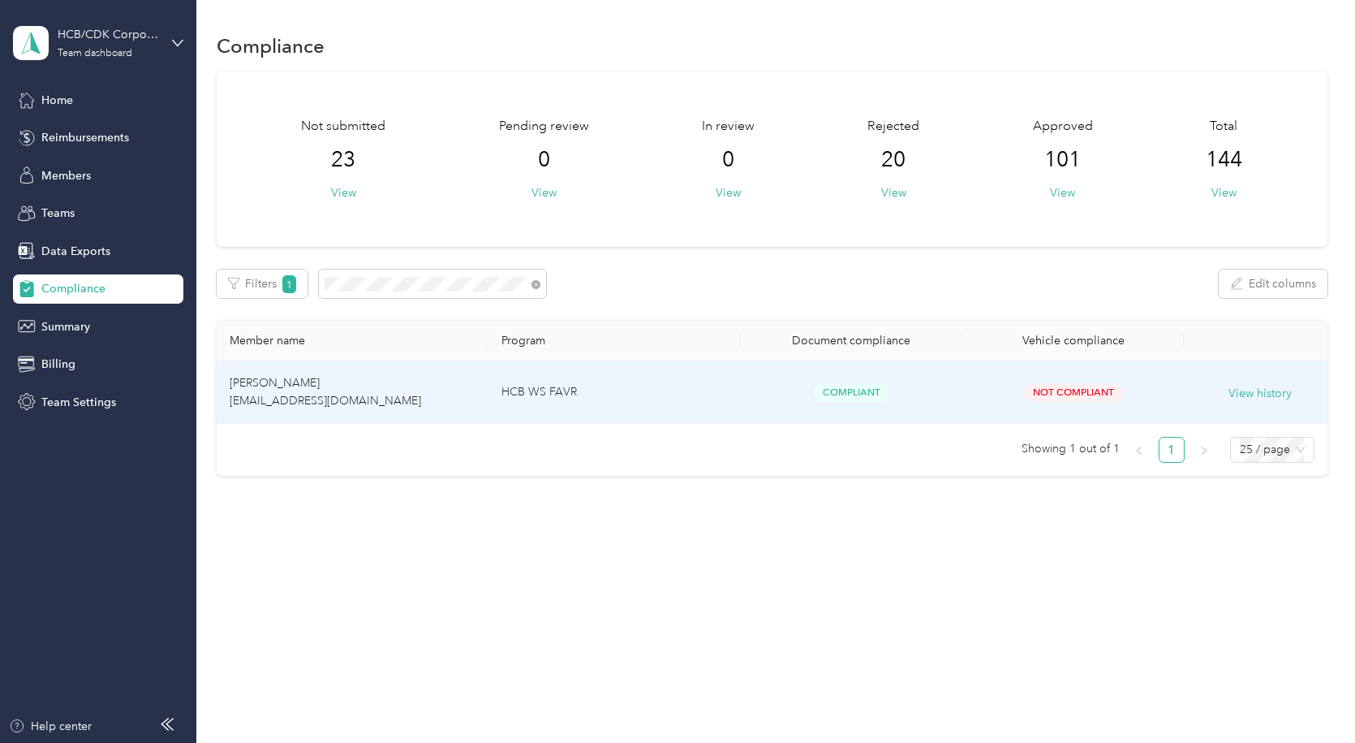
click at [325, 392] on td "[PERSON_NAME] [EMAIL_ADDRESS][DOMAIN_NAME]" at bounding box center [353, 392] width 272 height 62
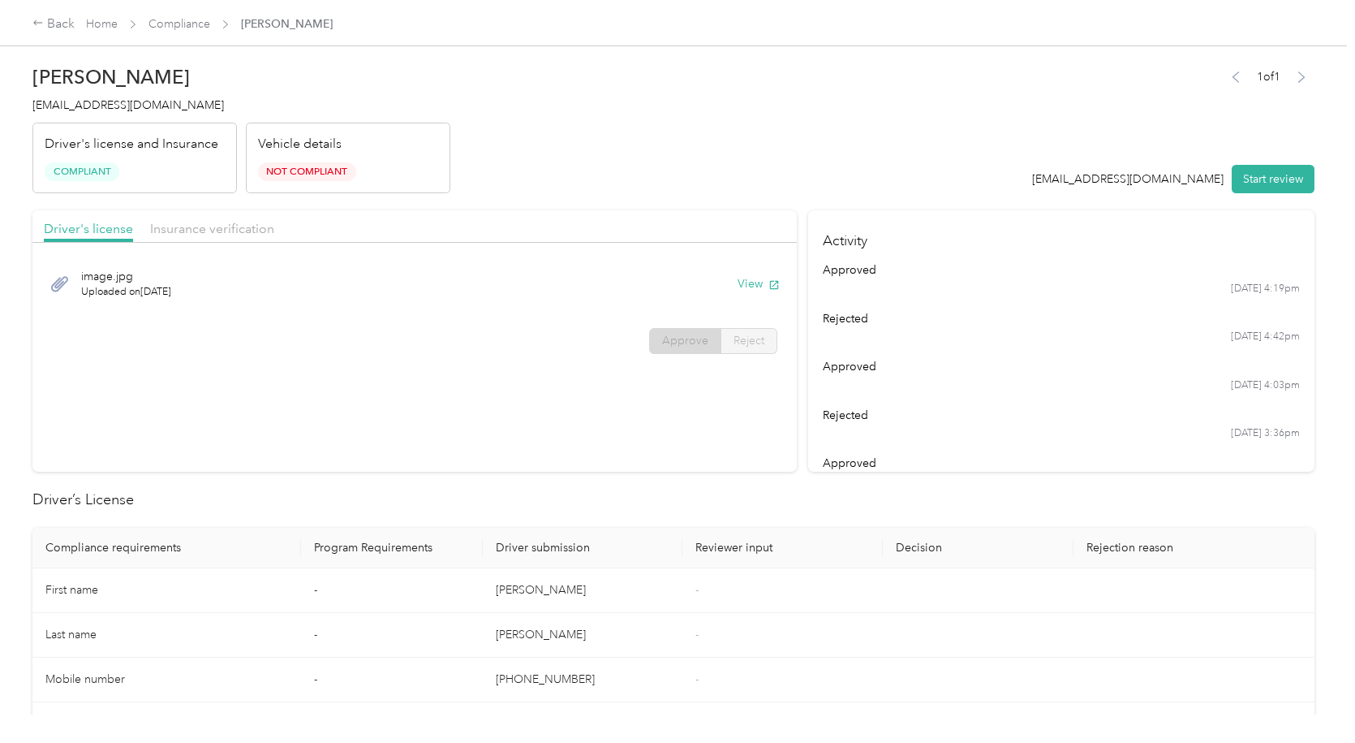
click at [275, 227] on div "Driver's license Insurance verification" at bounding box center [414, 226] width 765 height 32
click at [221, 236] on div "Insurance verification" at bounding box center [212, 229] width 124 height 20
click at [752, 287] on button "View" at bounding box center [759, 283] width 42 height 17
click at [62, 29] on div "Back" at bounding box center [53, 24] width 42 height 19
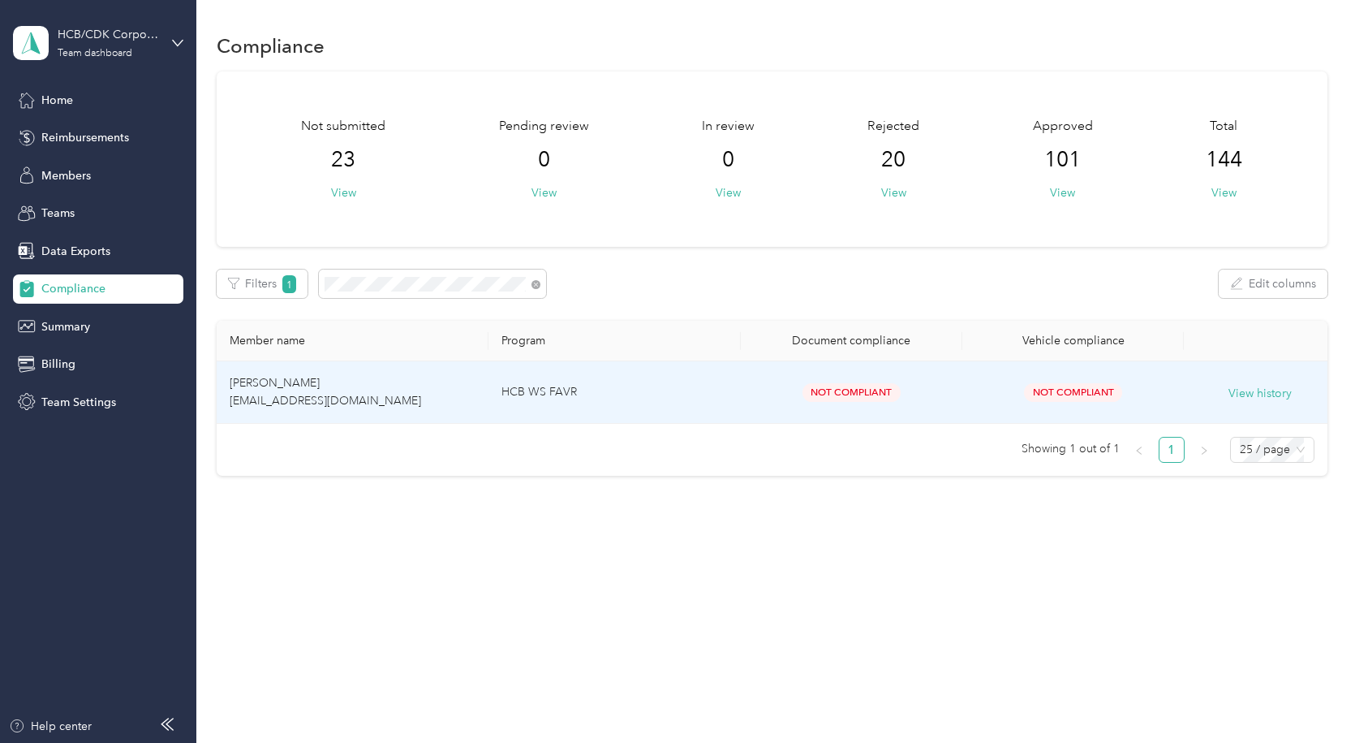
click at [356, 399] on td "[PERSON_NAME] [EMAIL_ADDRESS][DOMAIN_NAME]" at bounding box center [353, 392] width 272 height 62
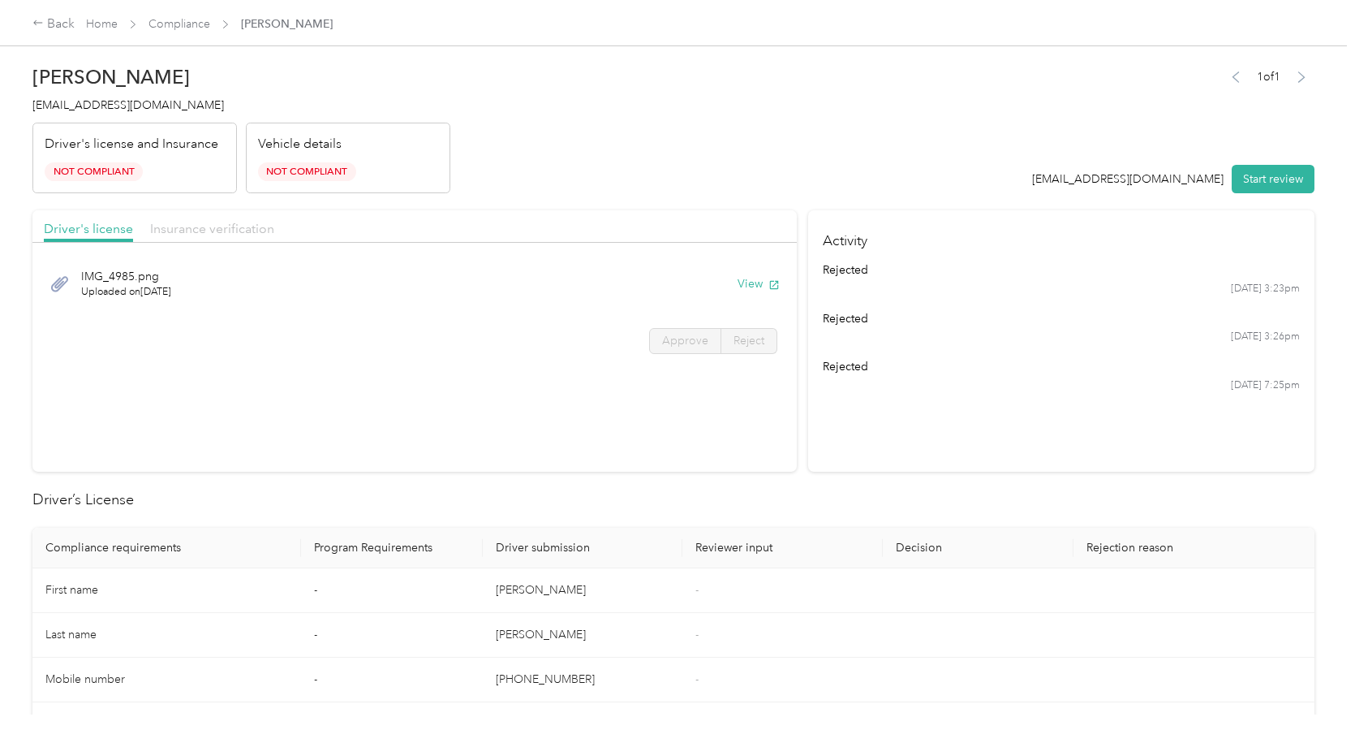
click at [247, 224] on span "Insurance verification" at bounding box center [212, 228] width 124 height 15
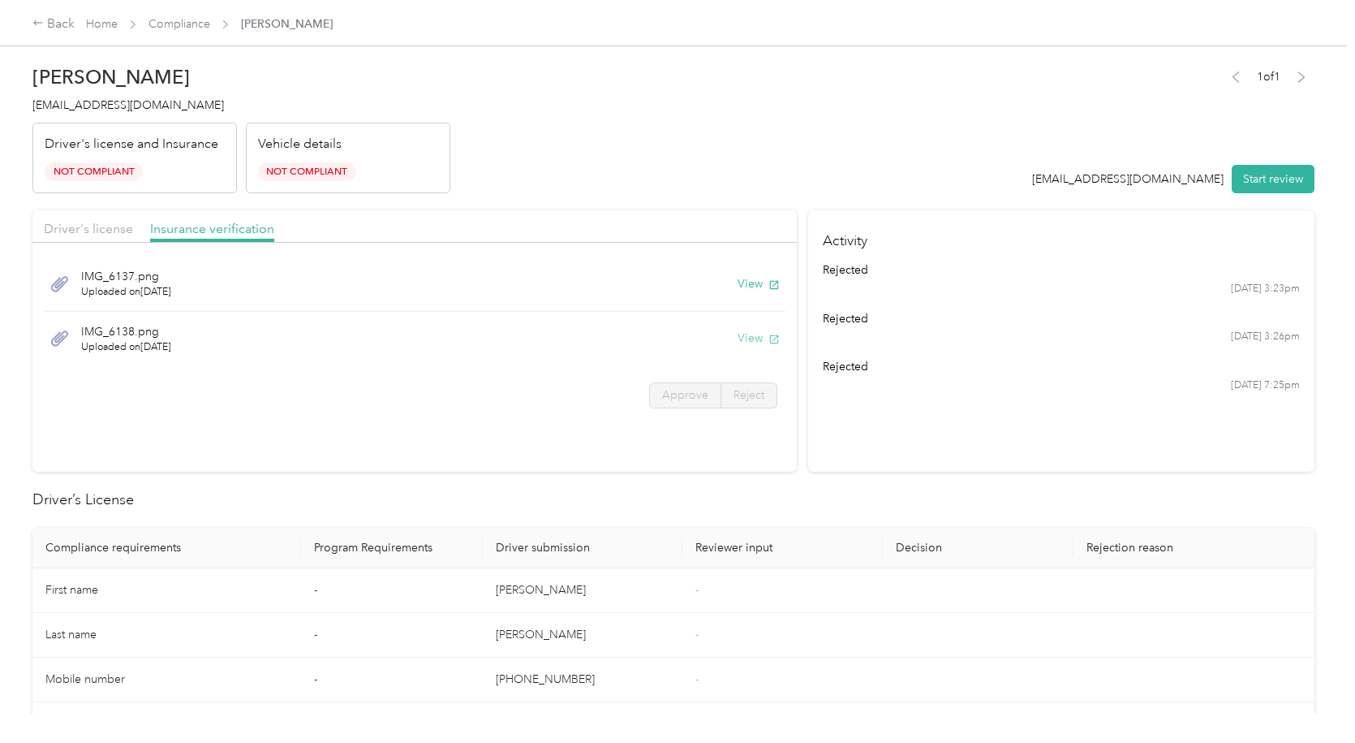
click at [748, 337] on button "View" at bounding box center [759, 338] width 42 height 17
click at [754, 340] on button "View" at bounding box center [759, 338] width 42 height 17
click at [745, 280] on button "View" at bounding box center [759, 283] width 42 height 17
click at [44, 20] on div "Back" at bounding box center [53, 24] width 42 height 19
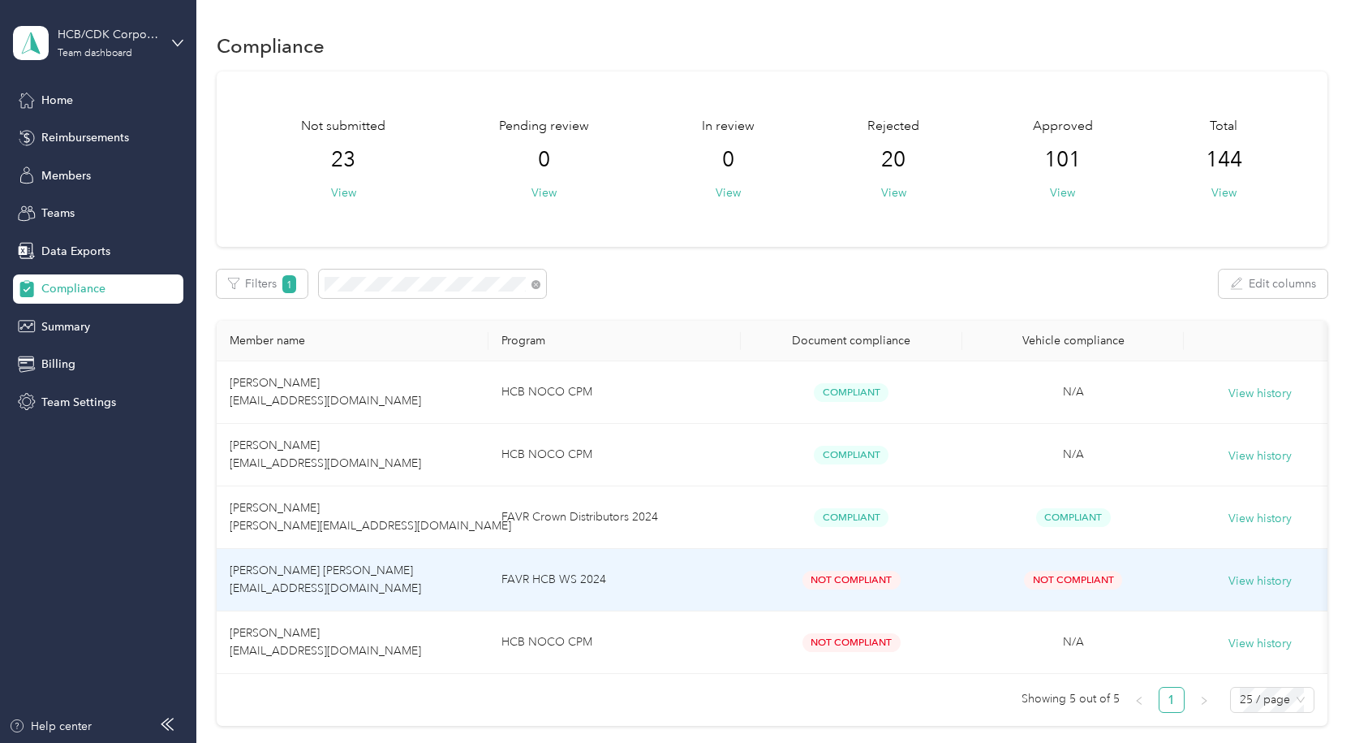
click at [317, 570] on span "[PERSON_NAME] [PERSON_NAME] [EMAIL_ADDRESS][DOMAIN_NAME]" at bounding box center [326, 579] width 192 height 32
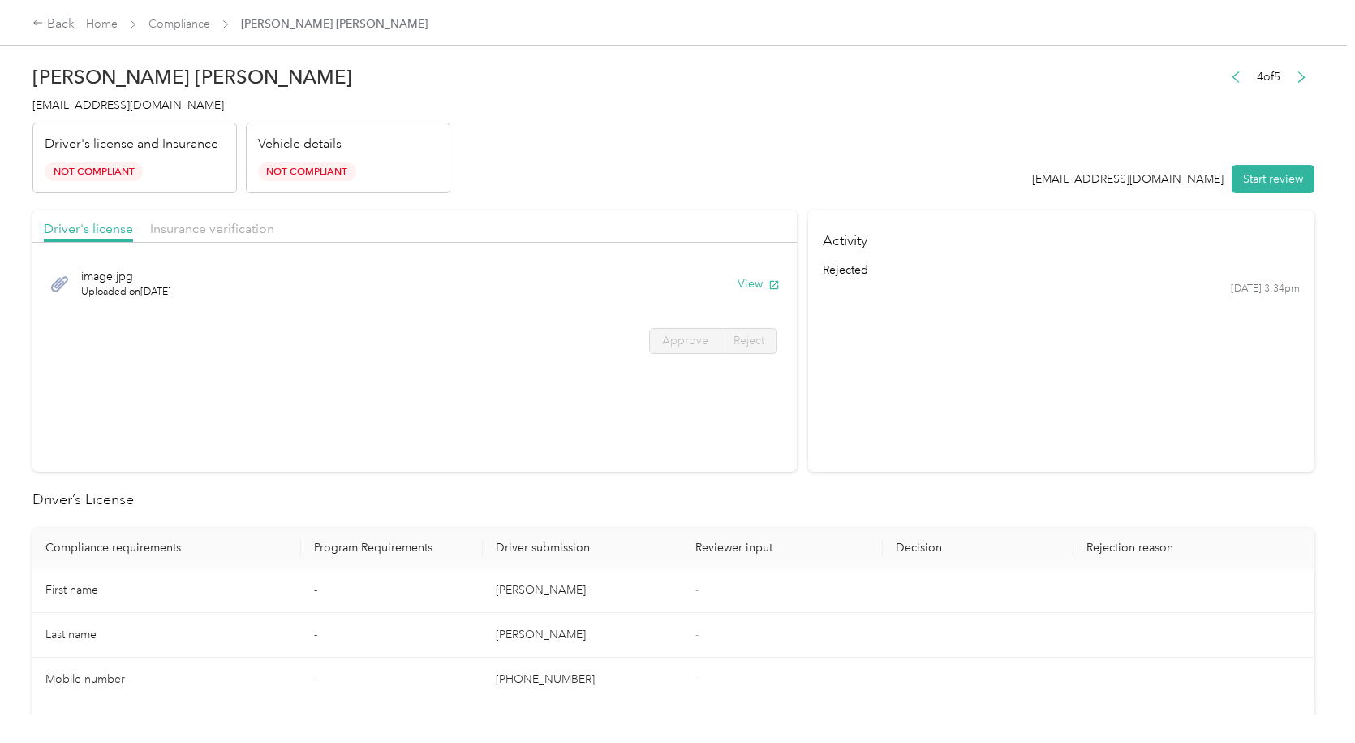
click at [244, 218] on div "Driver's license Insurance verification" at bounding box center [414, 226] width 765 height 32
click at [243, 230] on span "Insurance verification" at bounding box center [212, 228] width 124 height 15
click at [739, 278] on button "View" at bounding box center [759, 283] width 42 height 17
click at [53, 28] on div "Back" at bounding box center [53, 24] width 42 height 19
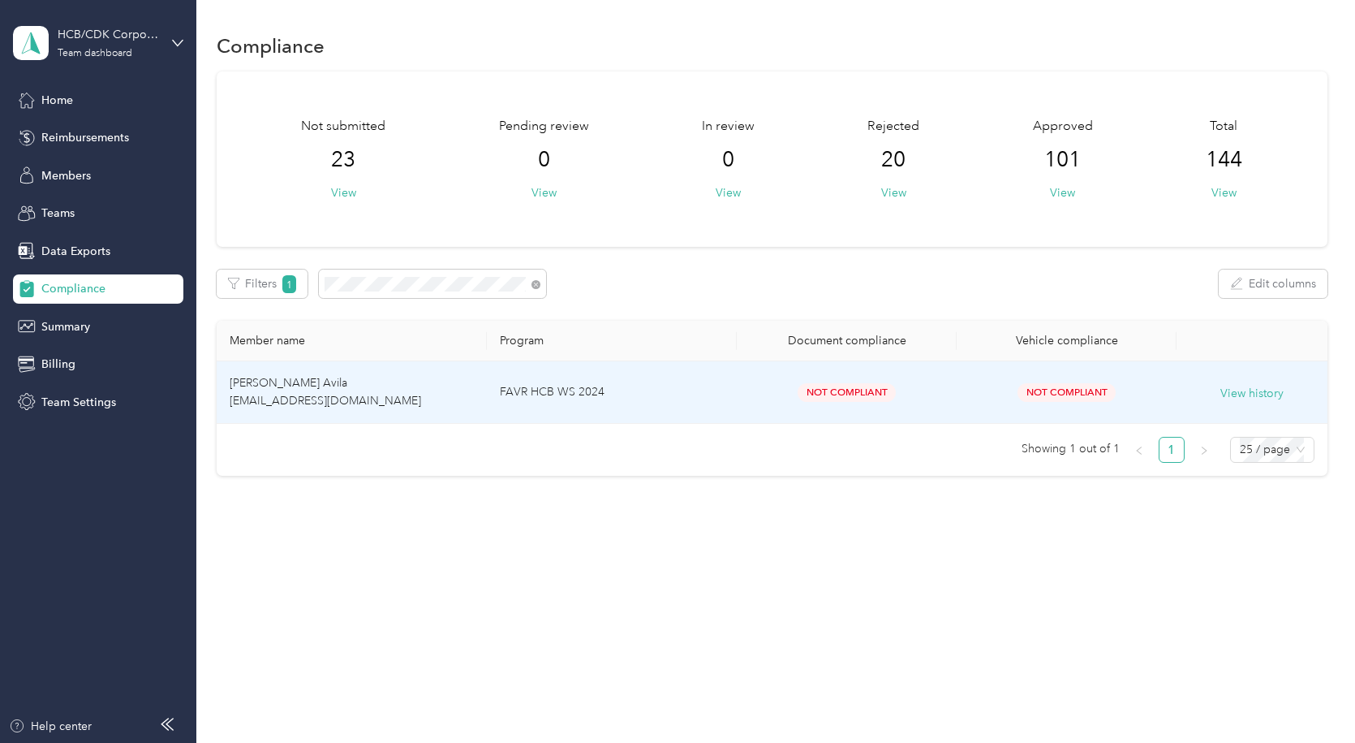
click at [369, 387] on td "[PERSON_NAME] Avila [EMAIL_ADDRESS][DOMAIN_NAME]" at bounding box center [352, 392] width 270 height 62
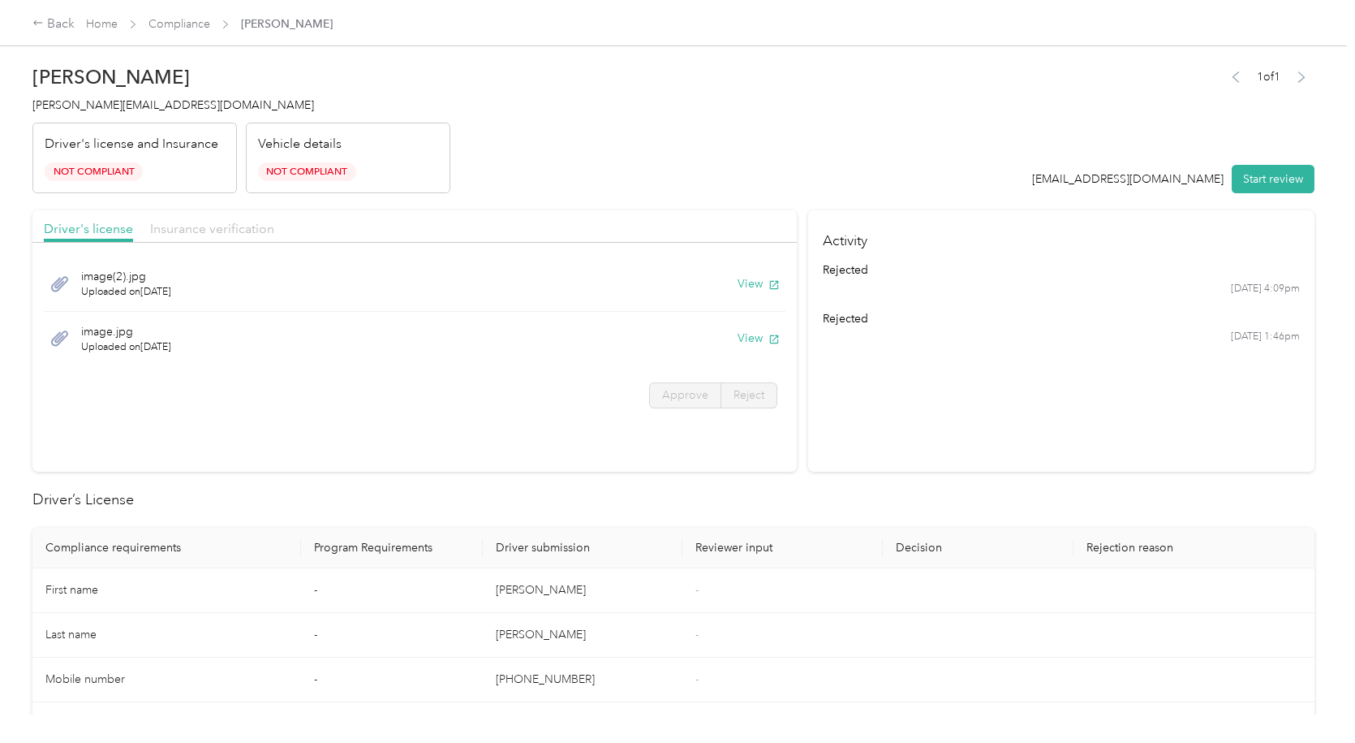
click at [226, 232] on div "Insurance verification" at bounding box center [212, 229] width 124 height 20
click at [743, 275] on button "View" at bounding box center [759, 283] width 42 height 17
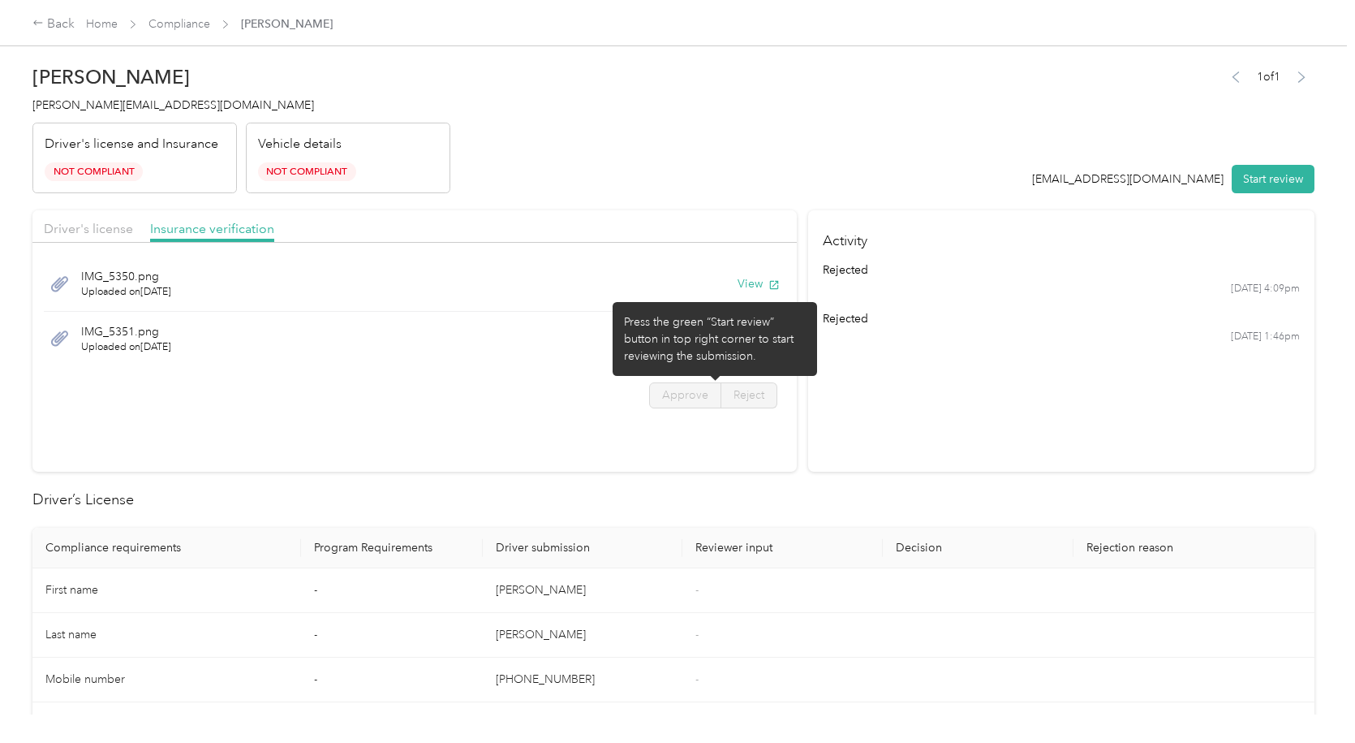
click at [740, 338] on div "Press the green “Start review” button in top right corner to start reviewing th…" at bounding box center [715, 338] width 182 height 51
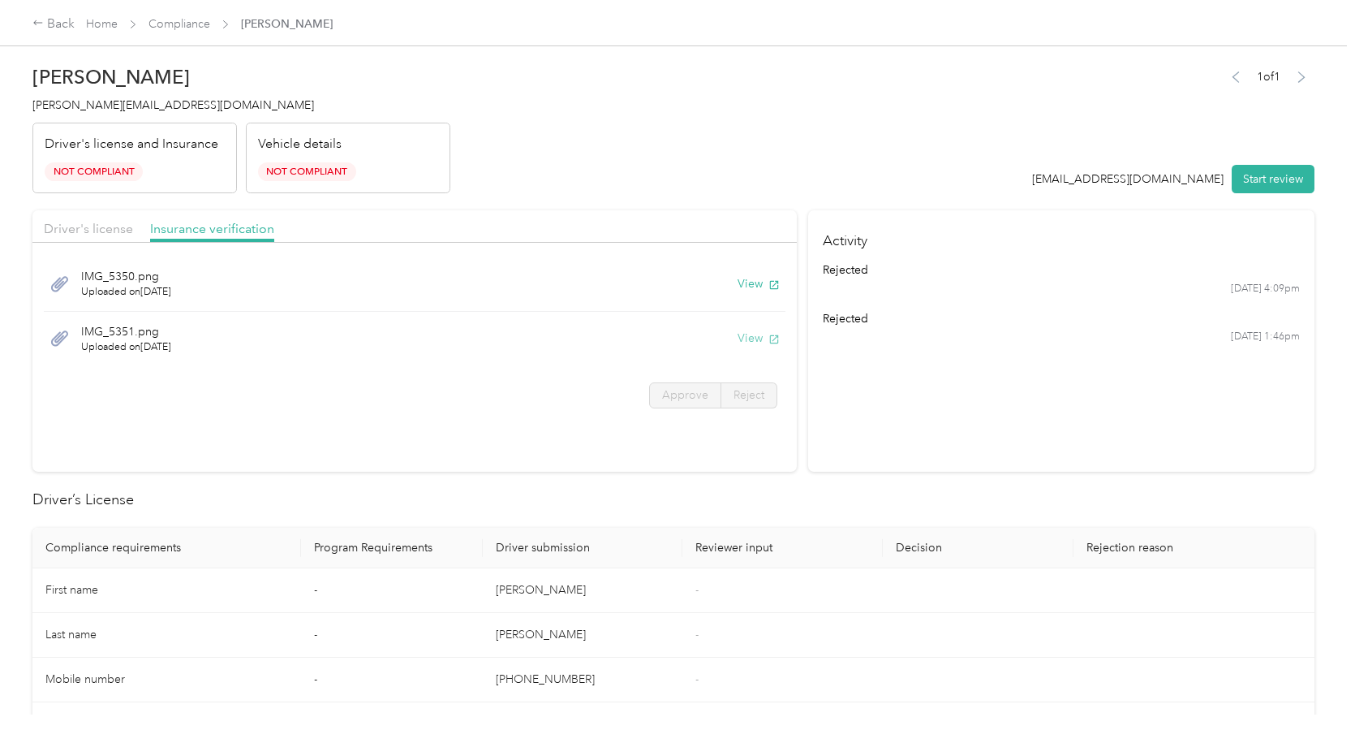
click at [756, 335] on button "View" at bounding box center [759, 338] width 42 height 17
click at [56, 26] on div "Back" at bounding box center [53, 24] width 42 height 19
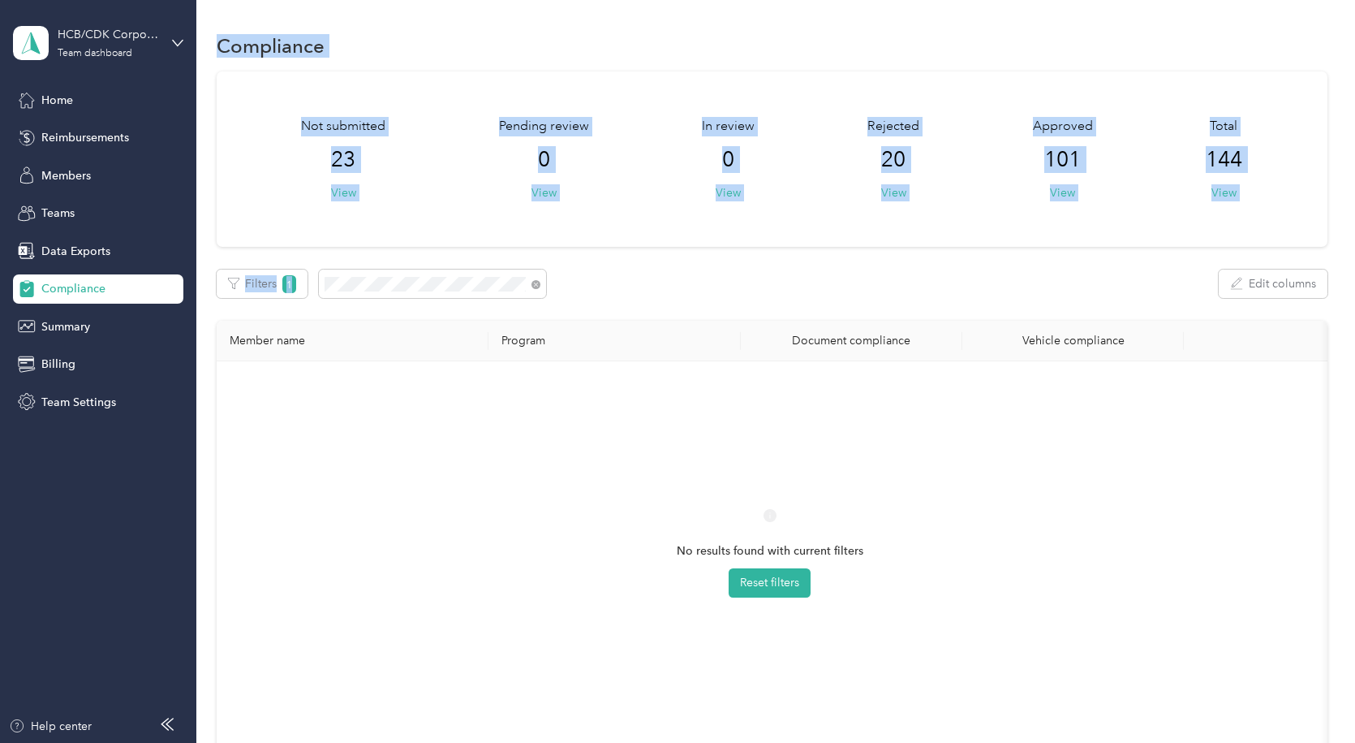
drag, startPoint x: 304, startPoint y: 265, endPoint x: 185, endPoint y: 265, distance: 118.5
click at [186, 265] on section "HCB/CDK Corporate Team dashboard Home Reimbursements Members Teams Data Exports…" at bounding box center [673, 371] width 1347 height 743
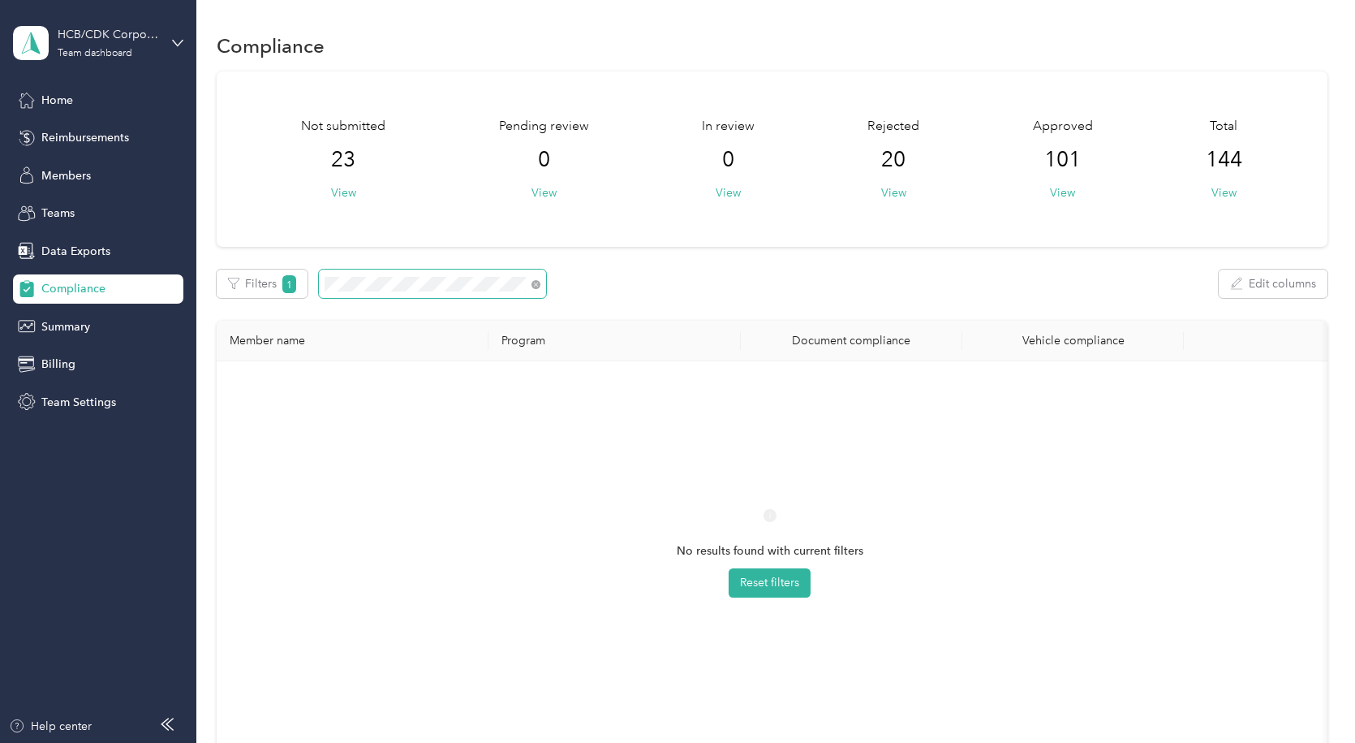
drag, startPoint x: 306, startPoint y: 279, endPoint x: 205, endPoint y: 283, distance: 101.5
click at [205, 283] on div "Compliance Not submitted 23 View Pending review 0 View In review 0 View Rejecte…" at bounding box center [771, 431] width 1151 height 863
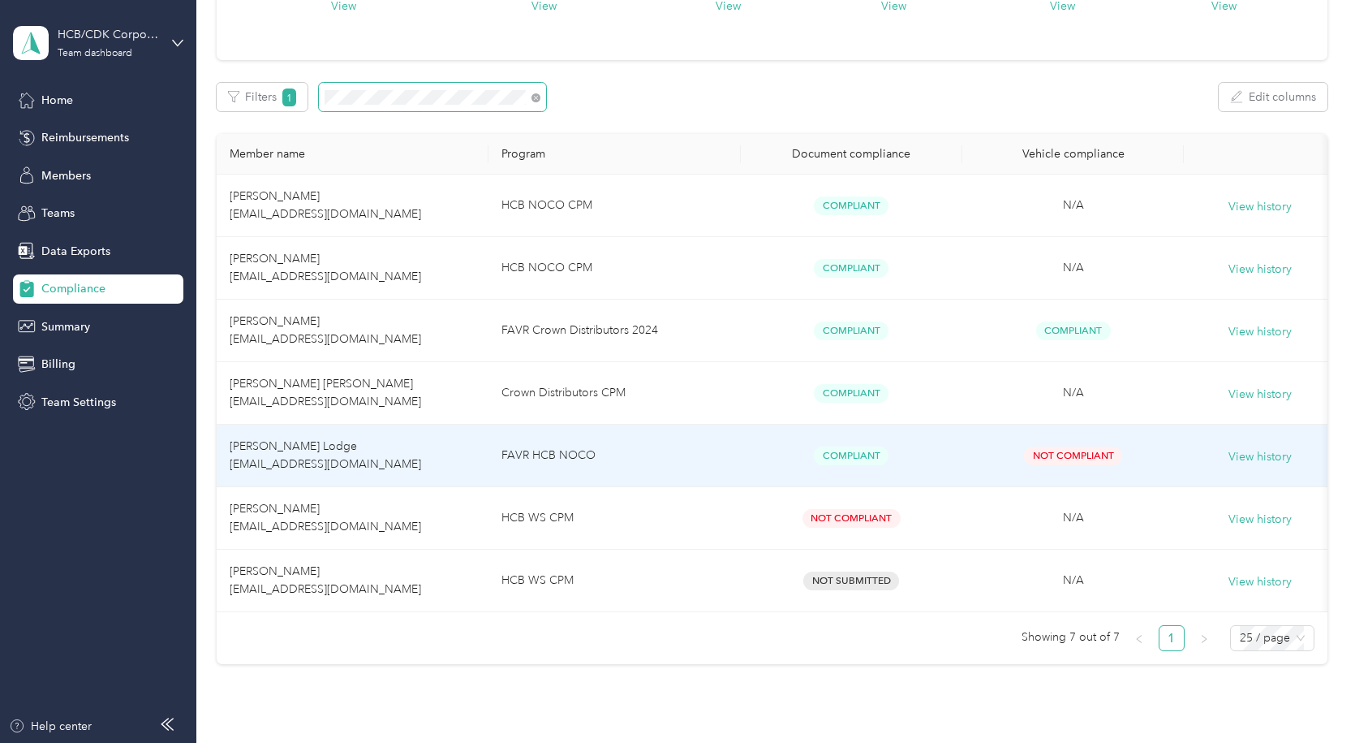
scroll to position [243, 0]
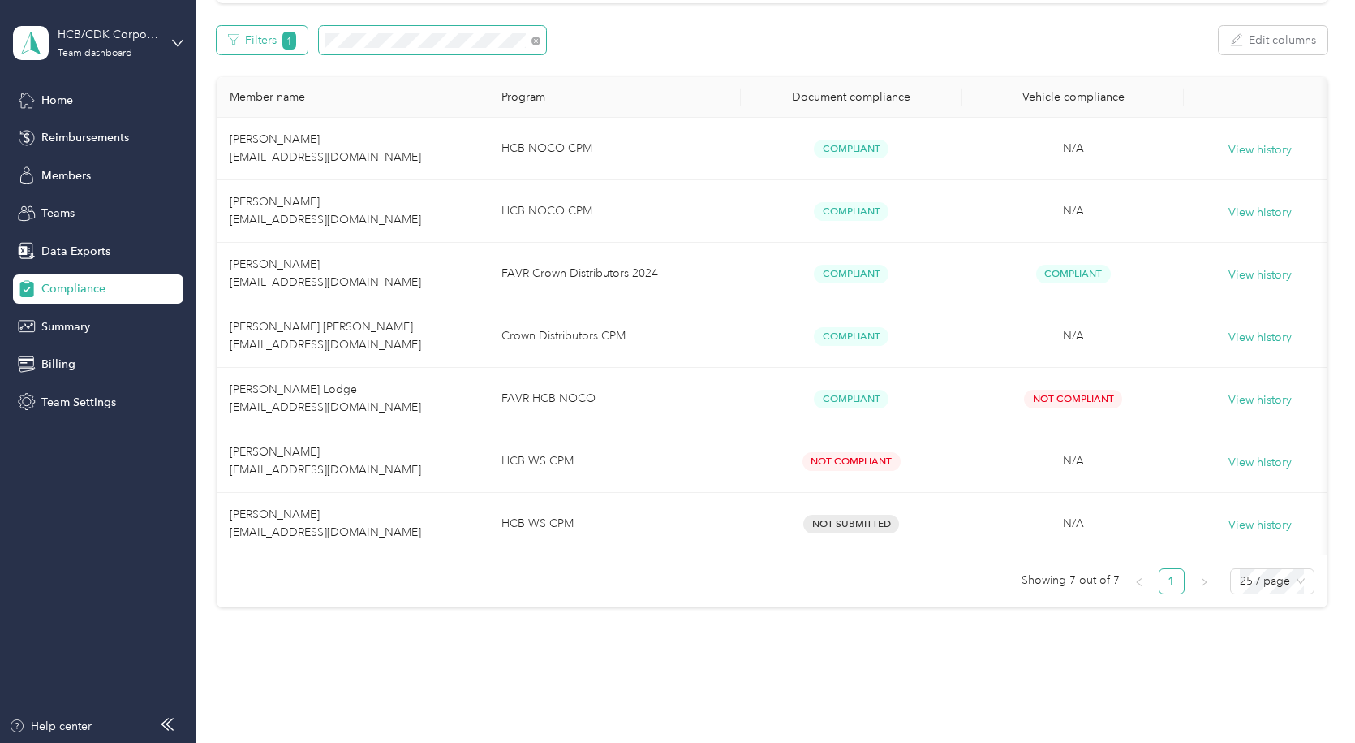
click at [296, 46] on div "Filters 1 Edit columns" at bounding box center [772, 40] width 1111 height 28
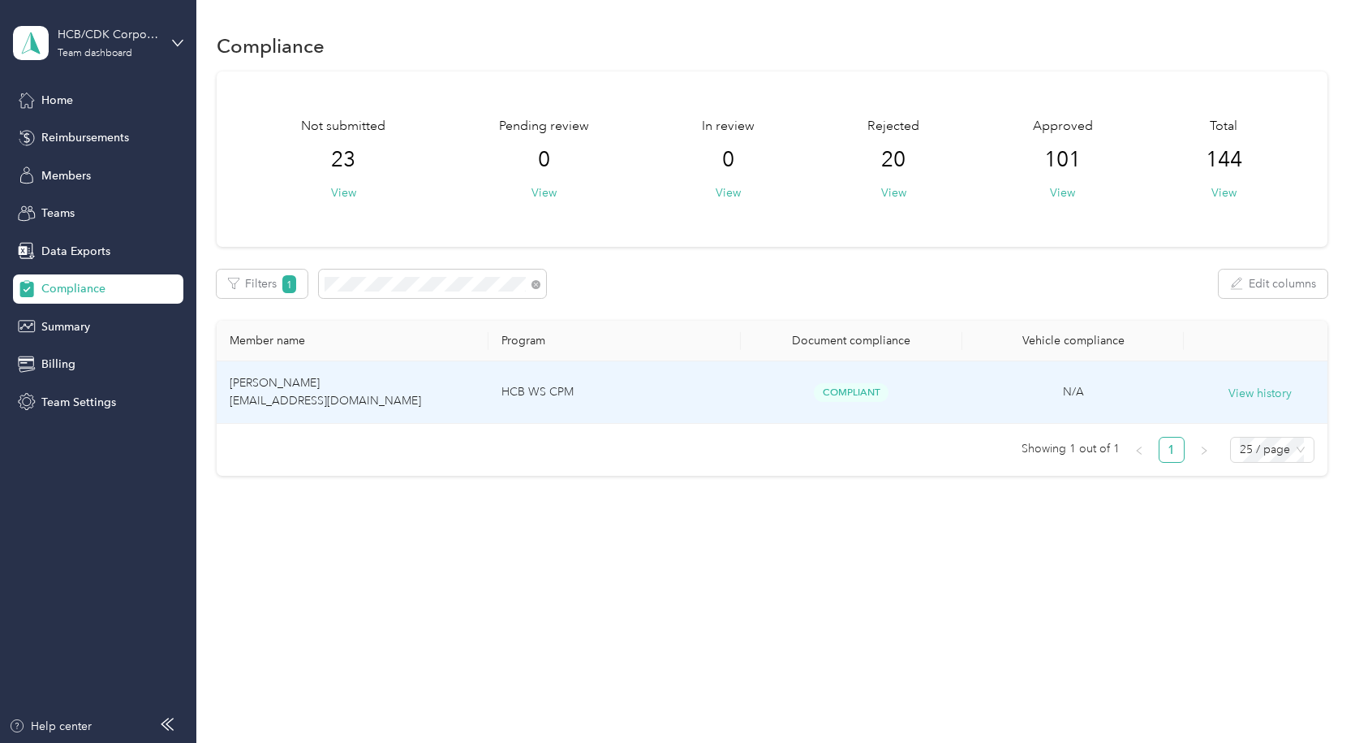
click at [269, 381] on span "[PERSON_NAME] [EMAIL_ADDRESS][DOMAIN_NAME]" at bounding box center [326, 392] width 192 height 32
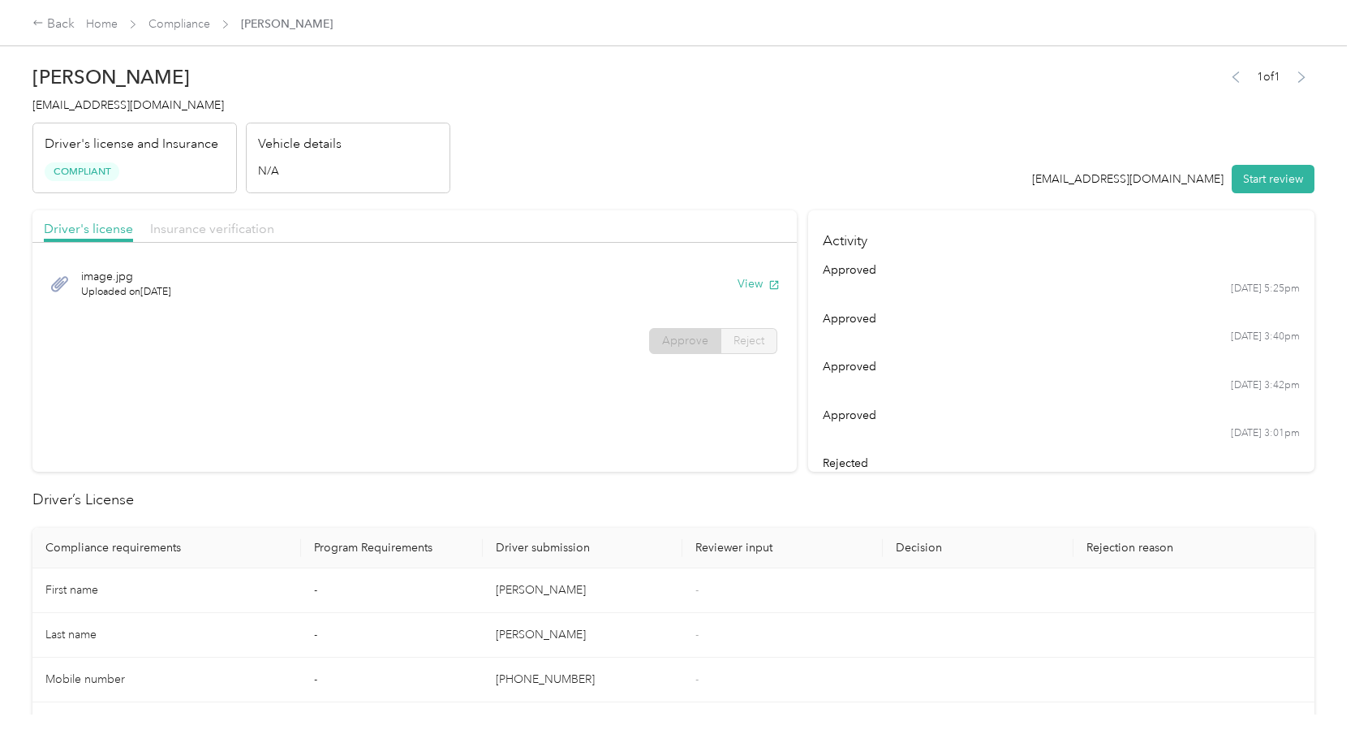
click at [265, 224] on span "Insurance verification" at bounding box center [212, 228] width 124 height 15
click at [743, 289] on button "View" at bounding box center [759, 283] width 42 height 17
click at [50, 17] on div "Back" at bounding box center [53, 24] width 42 height 19
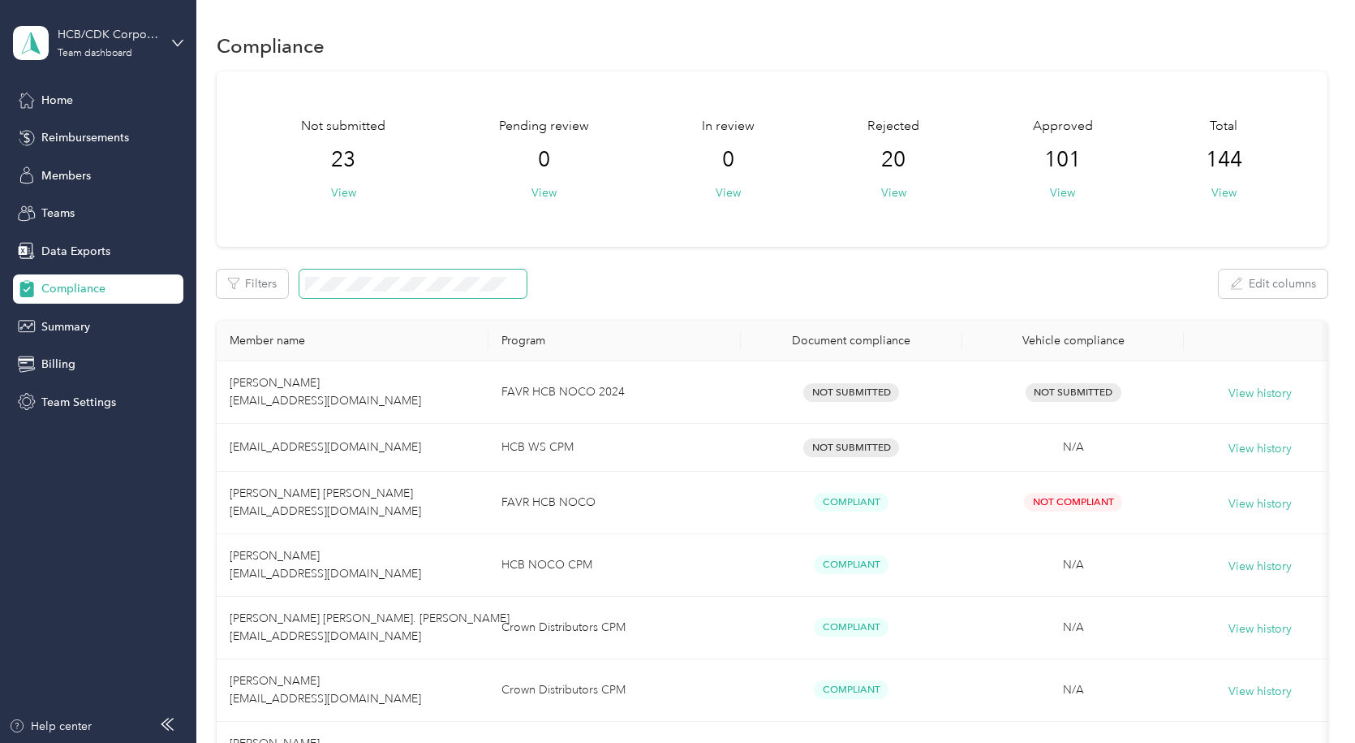
click at [336, 276] on span at bounding box center [412, 283] width 227 height 28
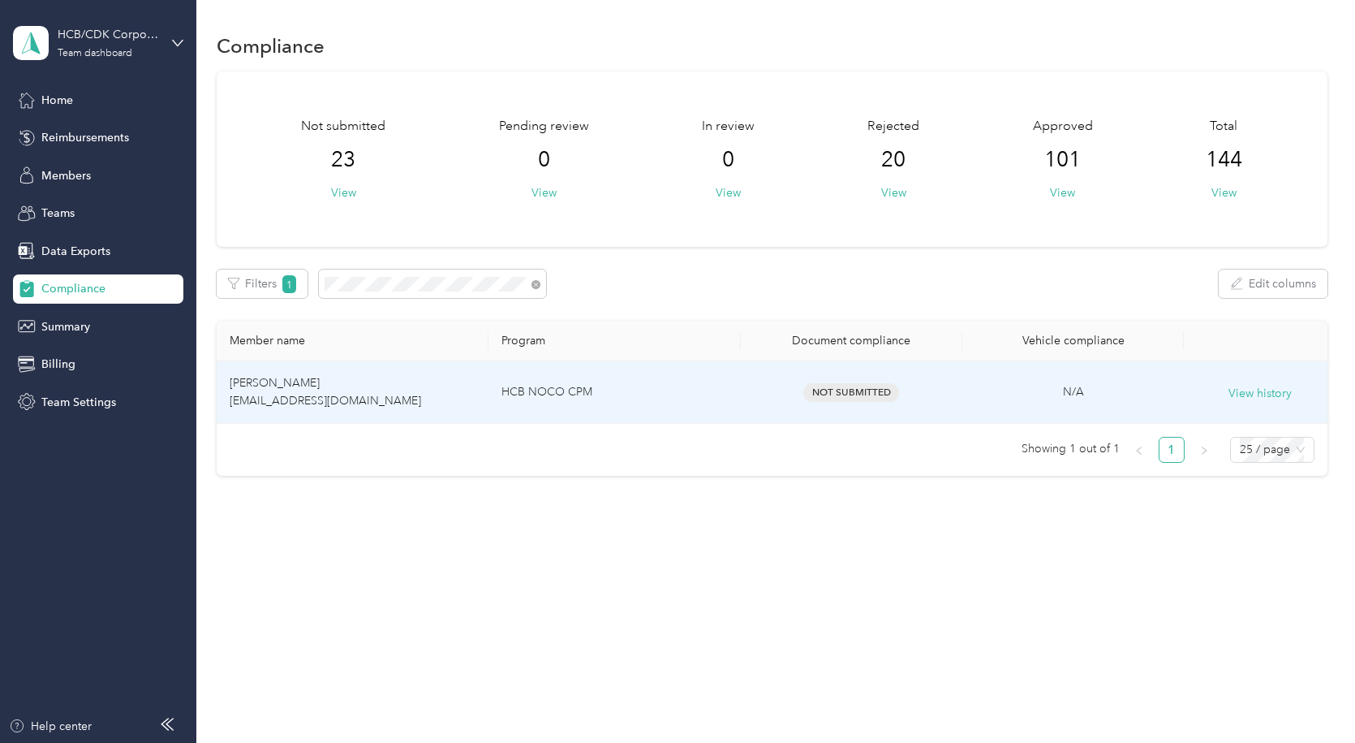
click at [345, 389] on td "[PERSON_NAME] [EMAIL_ADDRESS][DOMAIN_NAME]" at bounding box center [353, 392] width 272 height 62
click at [803, 388] on div "Not Submitted" at bounding box center [852, 392] width 196 height 19
click at [321, 379] on td "[PERSON_NAME] [EMAIL_ADDRESS][DOMAIN_NAME]" at bounding box center [353, 392] width 272 height 62
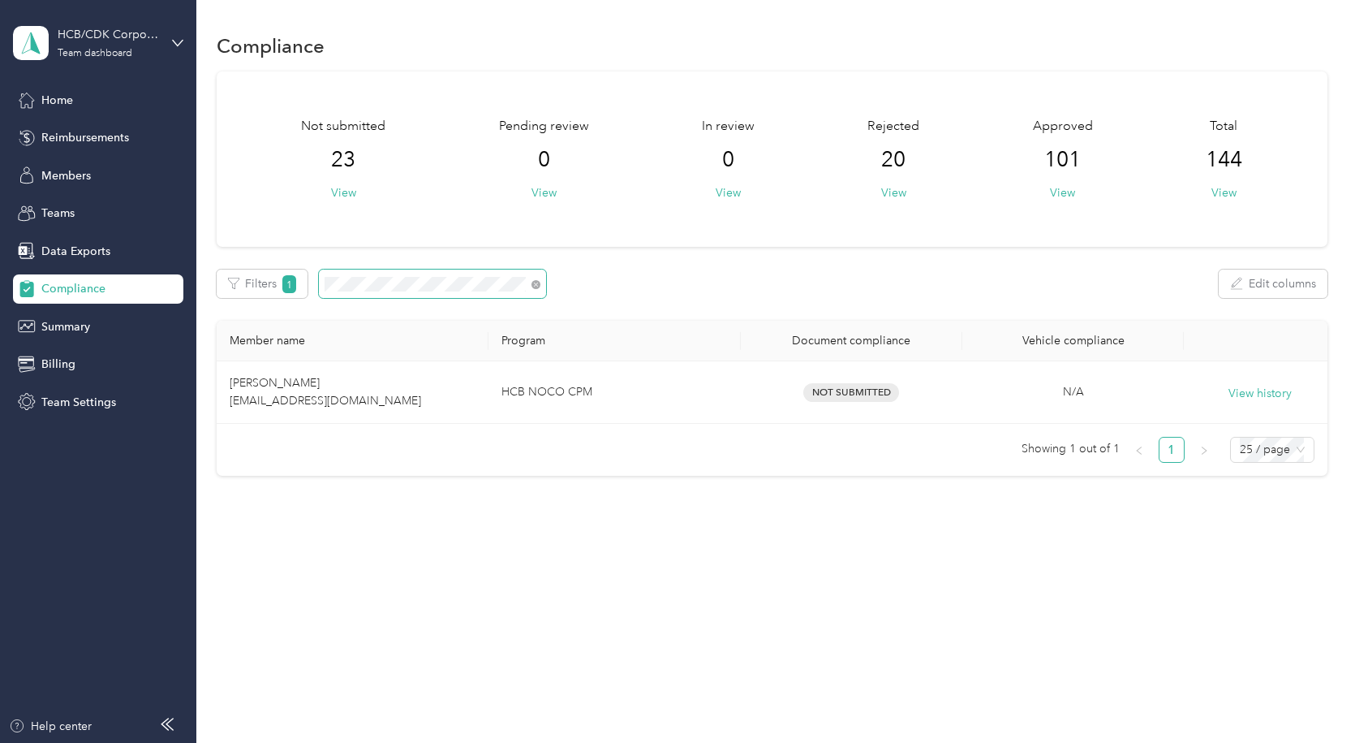
drag, startPoint x: 539, startPoint y: 285, endPoint x: 528, endPoint y: 285, distance: 11.4
click at [539, 285] on icon at bounding box center [536, 284] width 9 height 9
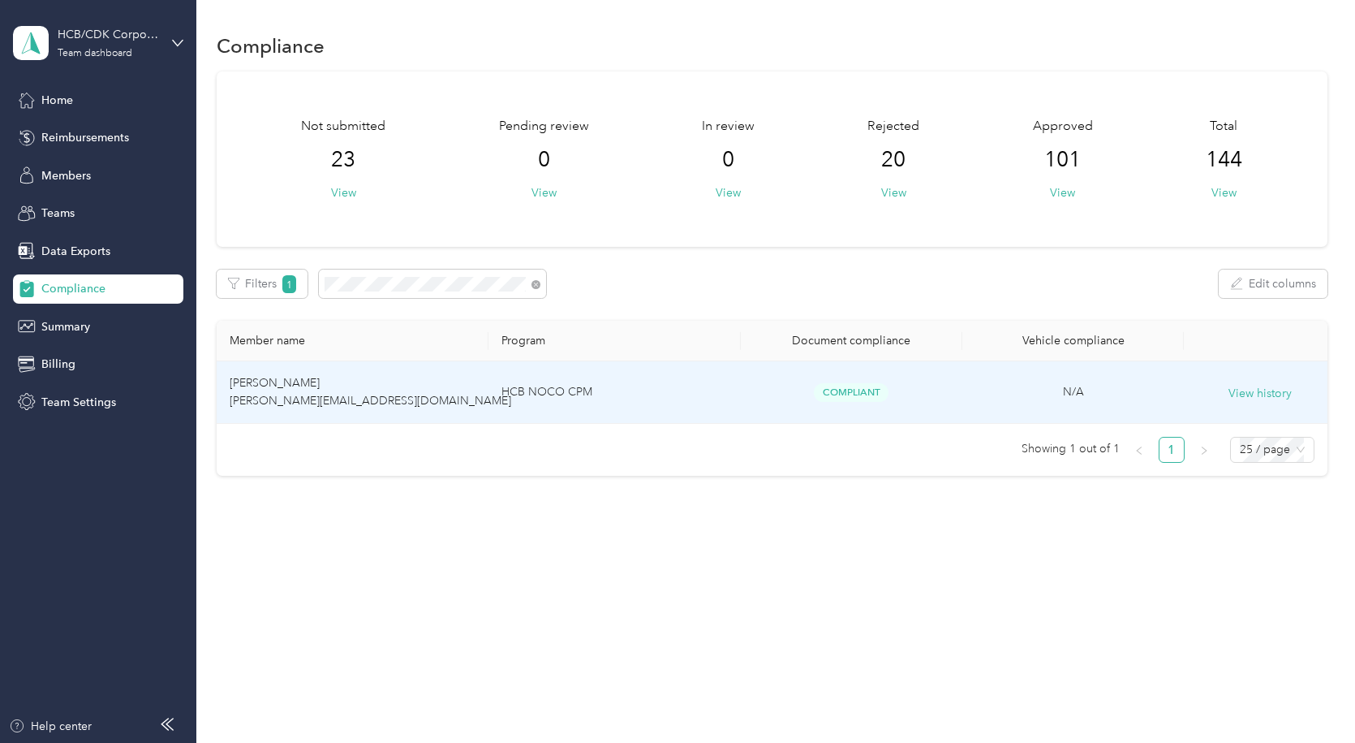
click at [288, 399] on span "[PERSON_NAME] [PERSON_NAME][EMAIL_ADDRESS][DOMAIN_NAME]" at bounding box center [371, 392] width 282 height 32
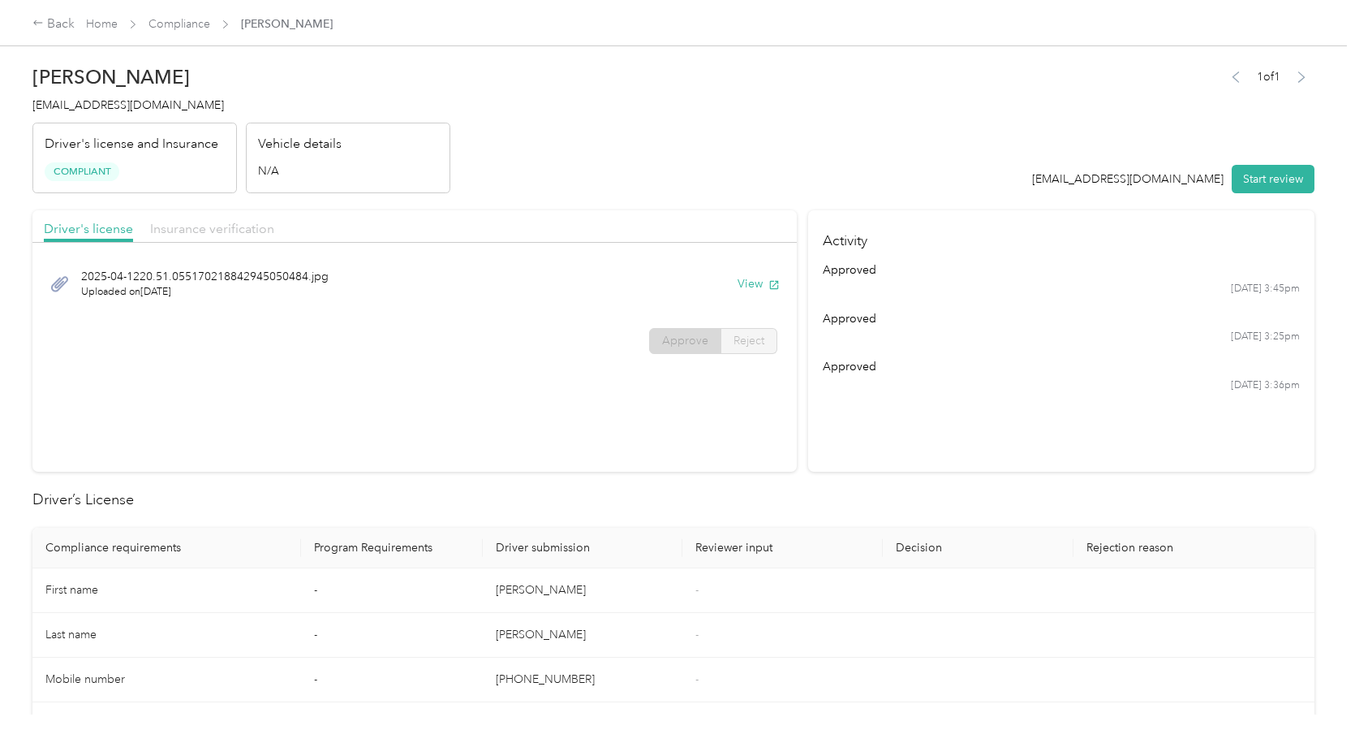
click at [218, 234] on span "Insurance verification" at bounding box center [212, 228] width 124 height 15
click at [743, 282] on button "View" at bounding box center [759, 283] width 42 height 17
click at [53, 28] on div "Back" at bounding box center [53, 24] width 42 height 19
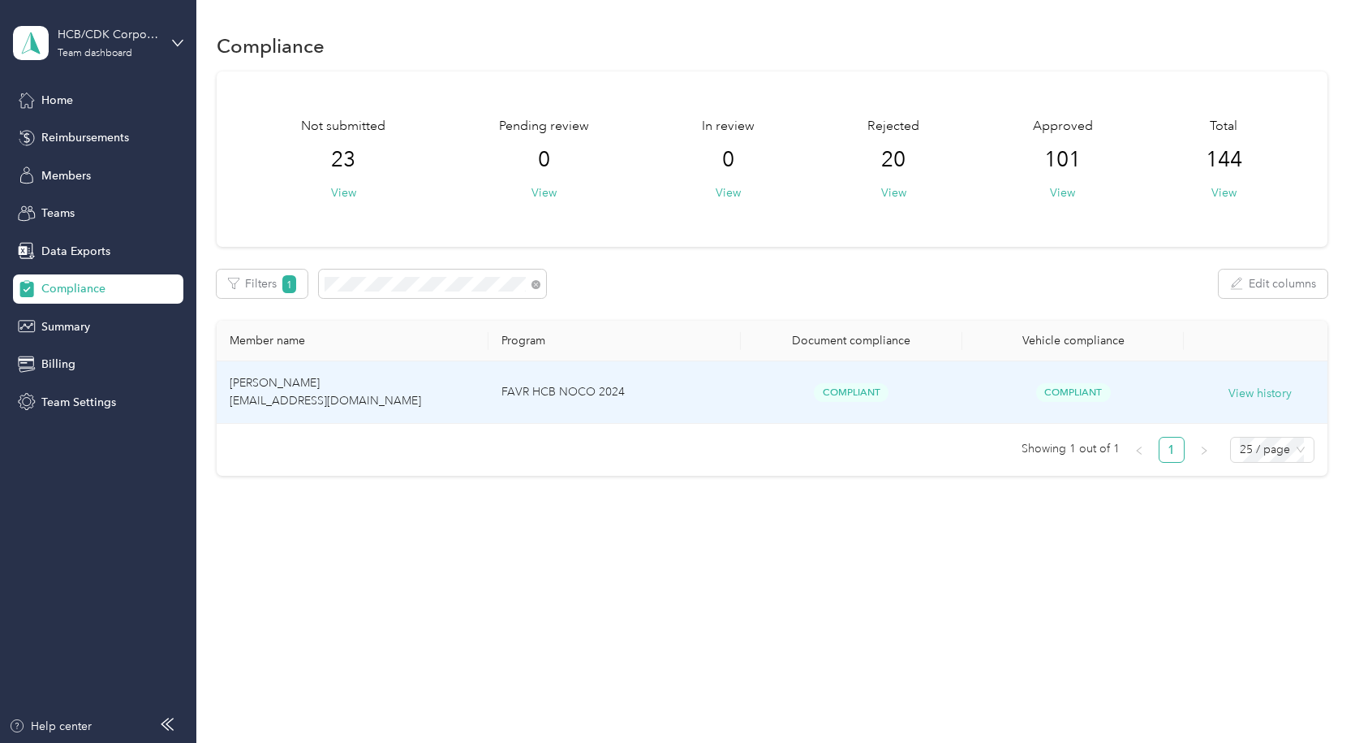
click at [347, 384] on td "[PERSON_NAME] [EMAIL_ADDRESS][DOMAIN_NAME]" at bounding box center [353, 392] width 272 height 62
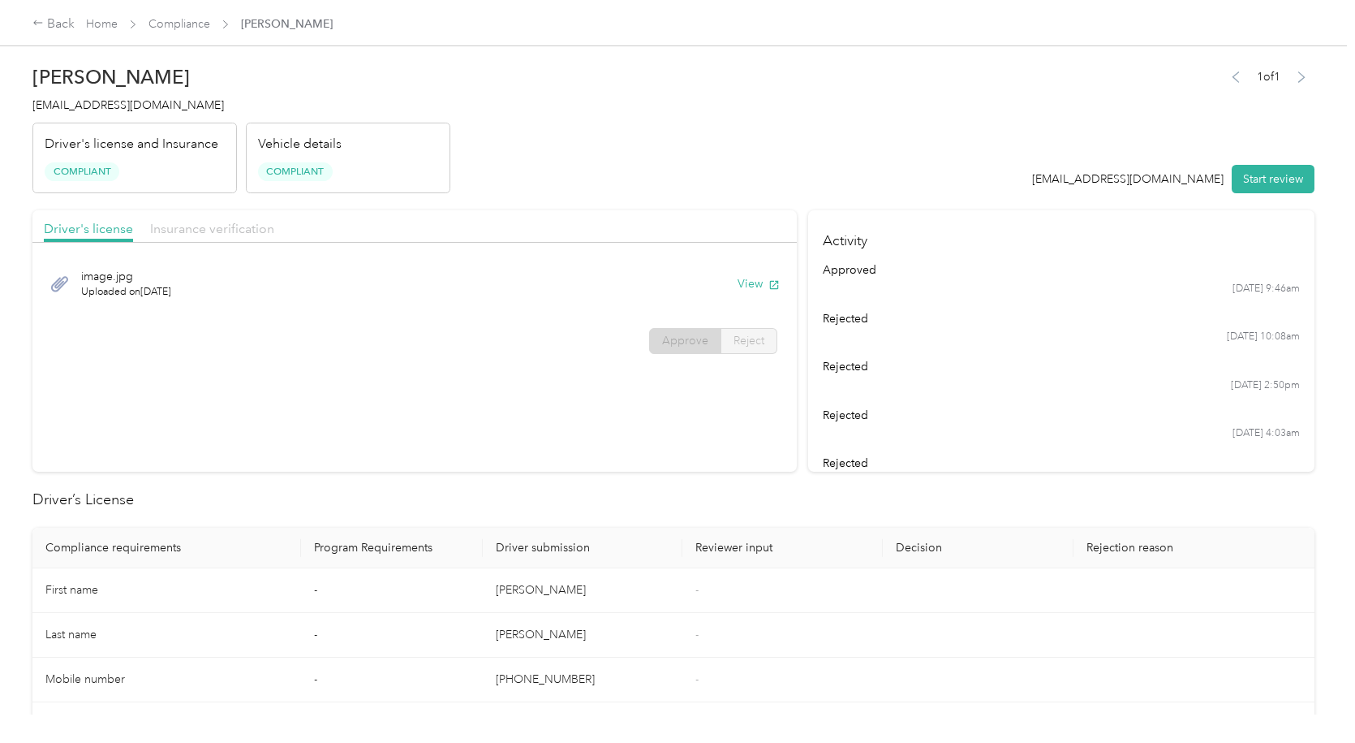
click at [268, 226] on span "Insurance verification" at bounding box center [212, 228] width 124 height 15
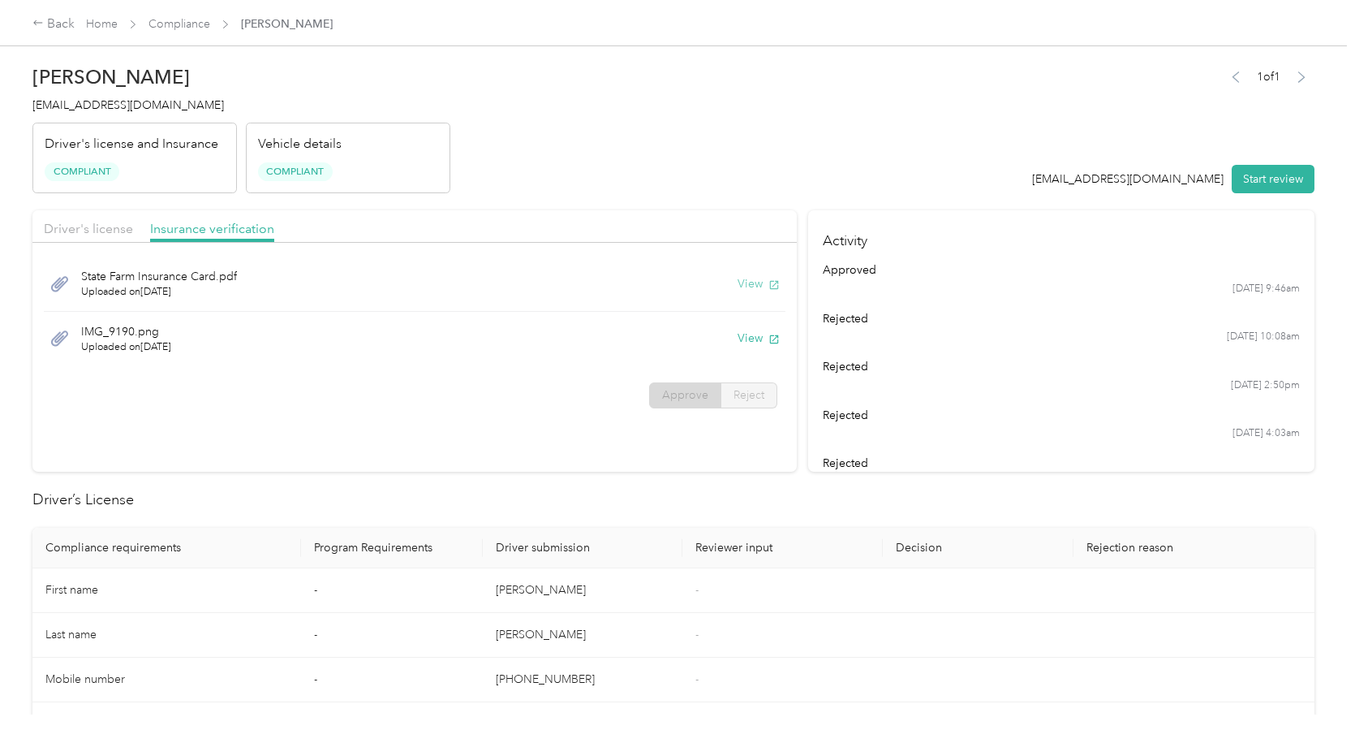
click at [739, 279] on button "View" at bounding box center [759, 283] width 42 height 17
click at [755, 330] on button "View" at bounding box center [759, 338] width 42 height 17
click at [47, 24] on div "Back" at bounding box center [53, 24] width 42 height 19
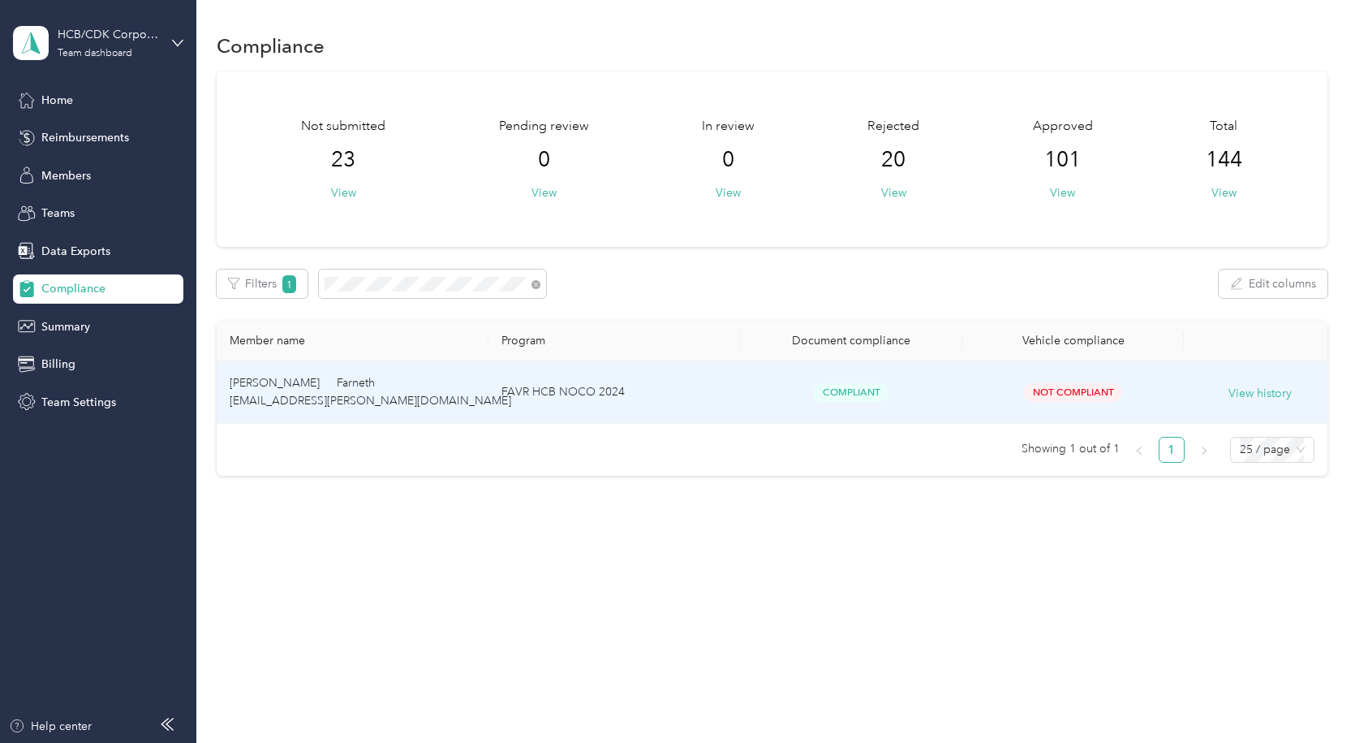
click at [432, 389] on td "[PERSON_NAME] Farneth [EMAIL_ADDRESS][PERSON_NAME][DOMAIN_NAME]" at bounding box center [353, 392] width 272 height 62
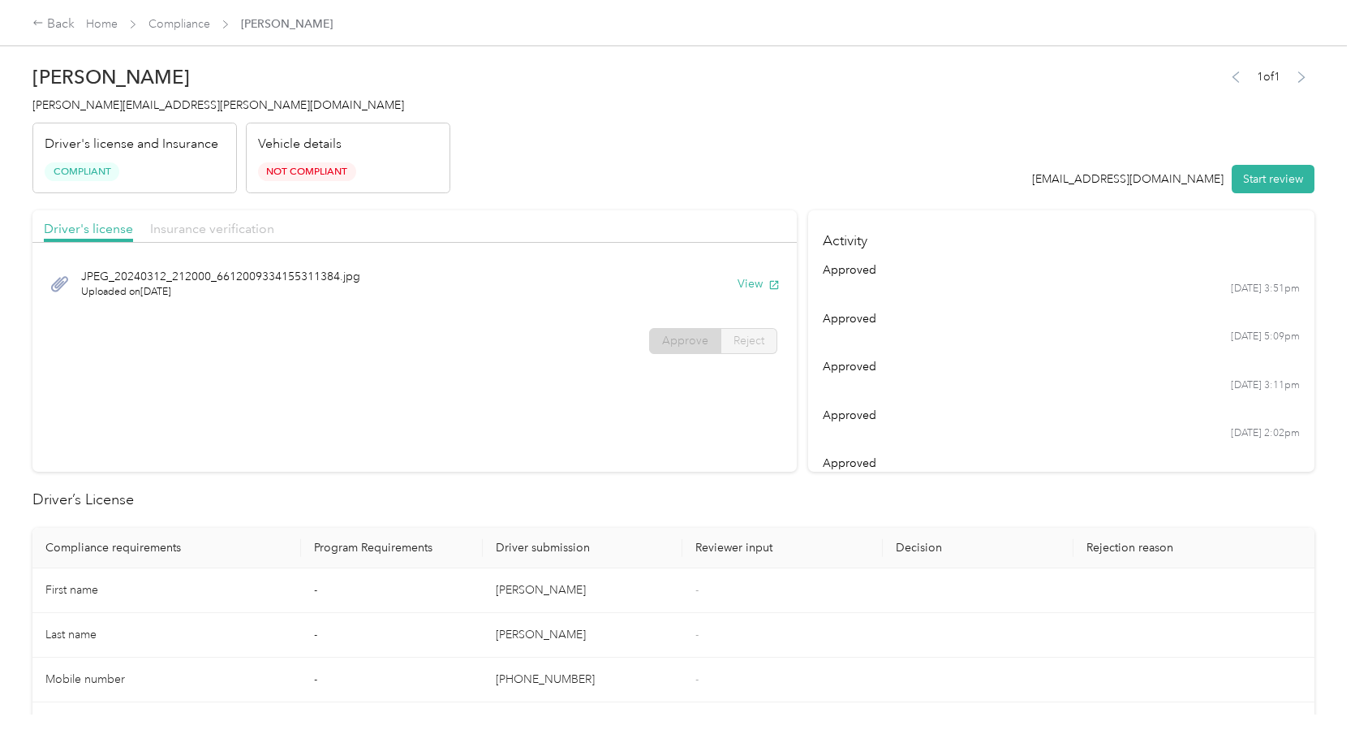
click at [248, 224] on span "Insurance verification" at bounding box center [212, 228] width 124 height 15
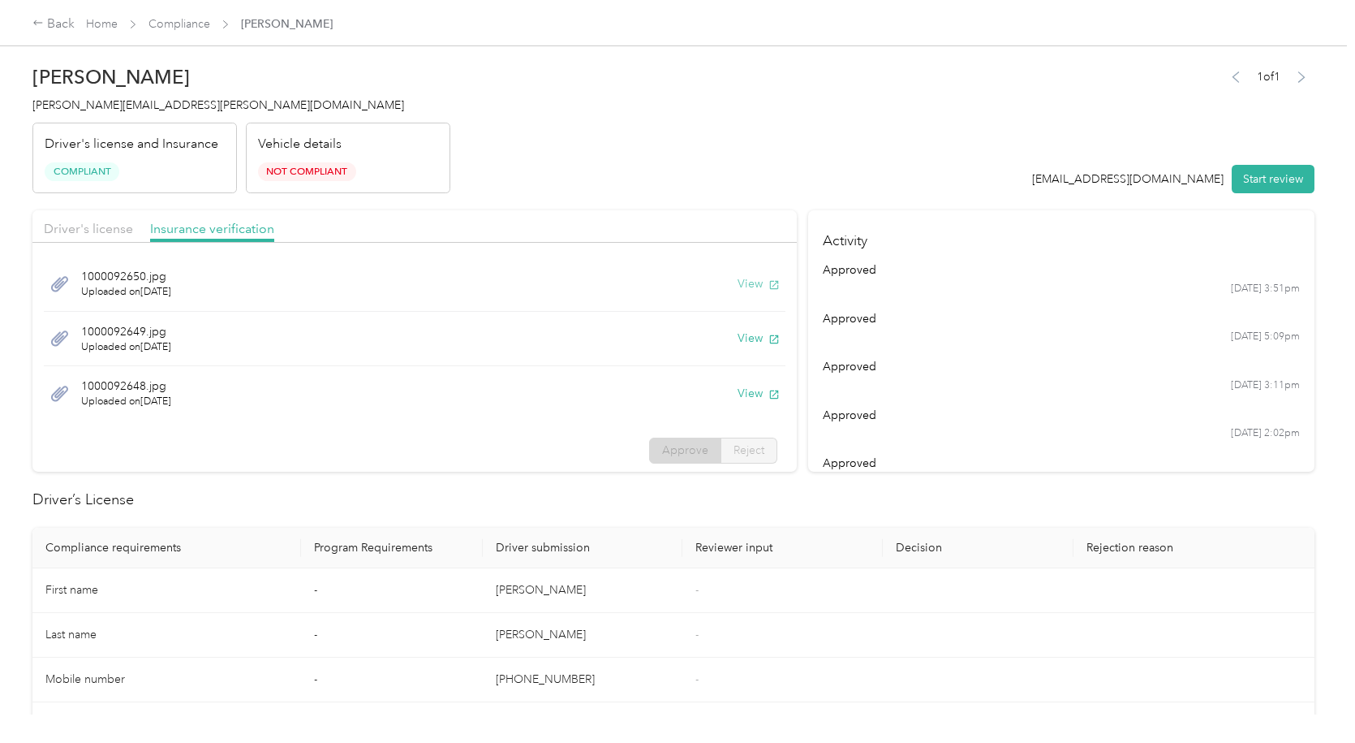
click at [738, 276] on button "View" at bounding box center [759, 283] width 42 height 17
click at [741, 334] on button "View" at bounding box center [759, 338] width 42 height 17
click at [738, 398] on button "View" at bounding box center [759, 393] width 42 height 17
click at [43, 20] on icon at bounding box center [37, 22] width 11 height 11
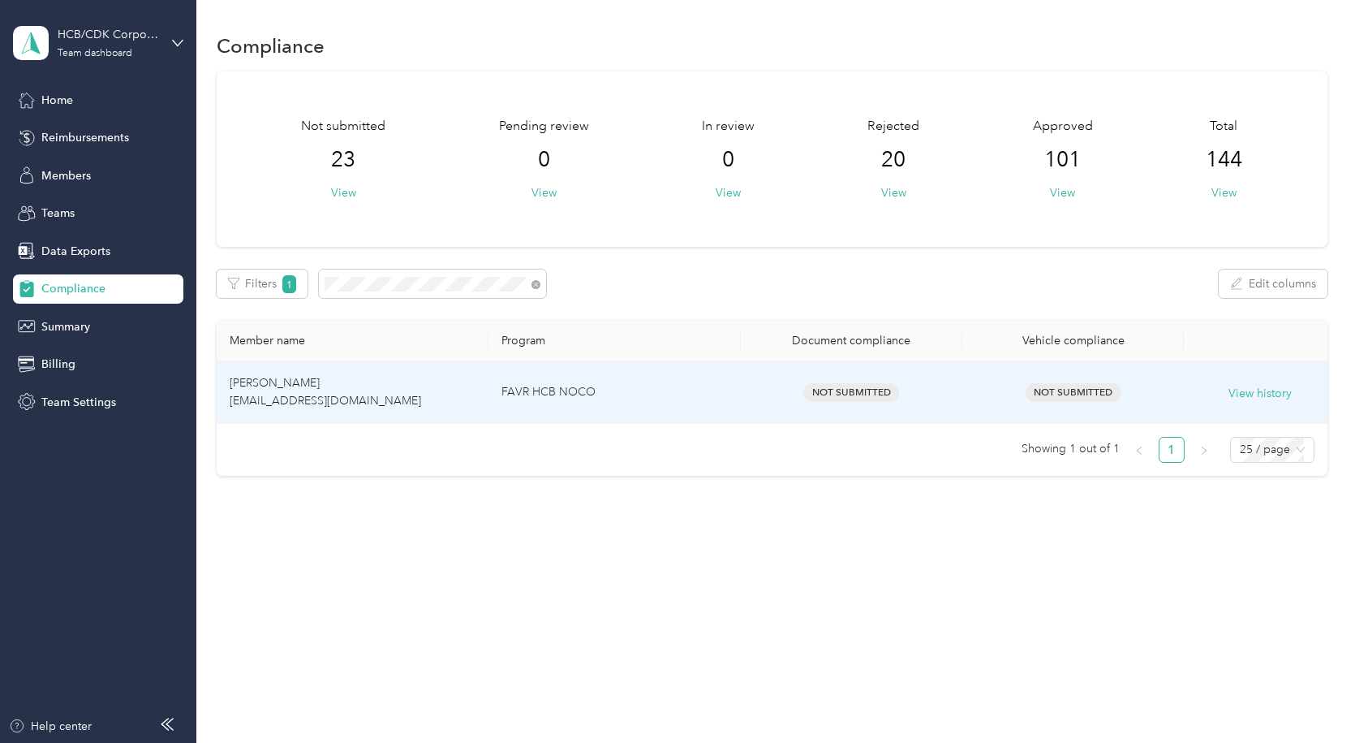
click at [291, 397] on span "[PERSON_NAME] [EMAIL_ADDRESS][DOMAIN_NAME]" at bounding box center [326, 392] width 192 height 32
click at [575, 386] on td "FAVR HCB NOCO" at bounding box center [615, 392] width 252 height 62
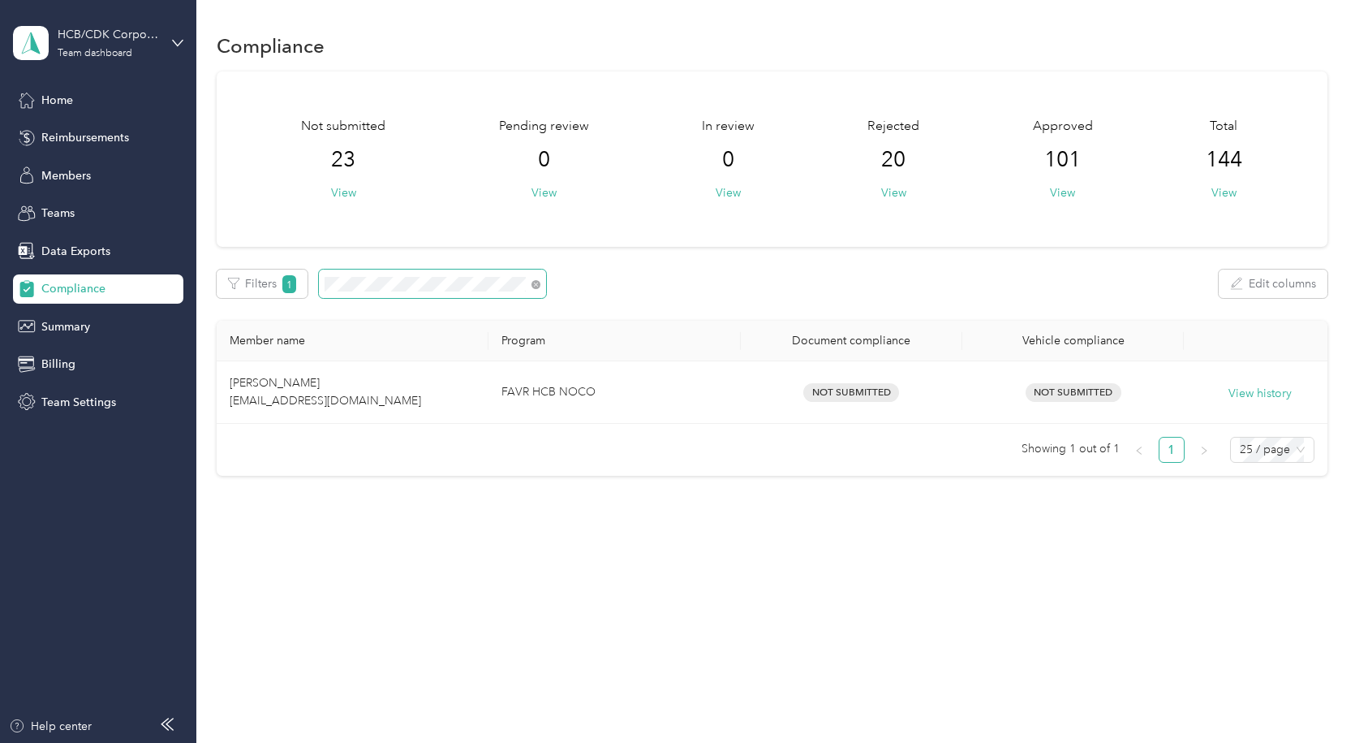
click at [167, 279] on section "HCB/CDK Corporate Team dashboard Home Reimbursements Members Teams Data Exports…" at bounding box center [673, 371] width 1347 height 743
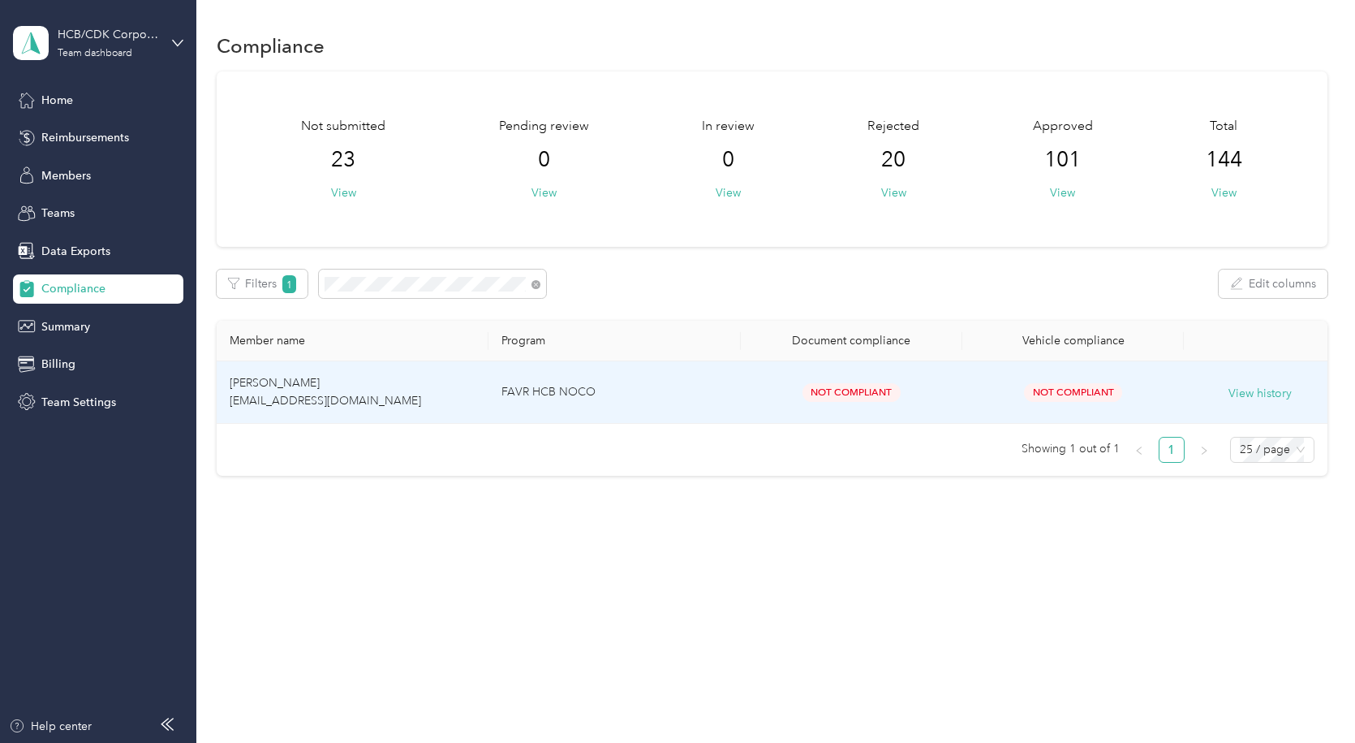
click at [289, 387] on span "[PERSON_NAME] [EMAIL_ADDRESS][DOMAIN_NAME]" at bounding box center [326, 392] width 192 height 32
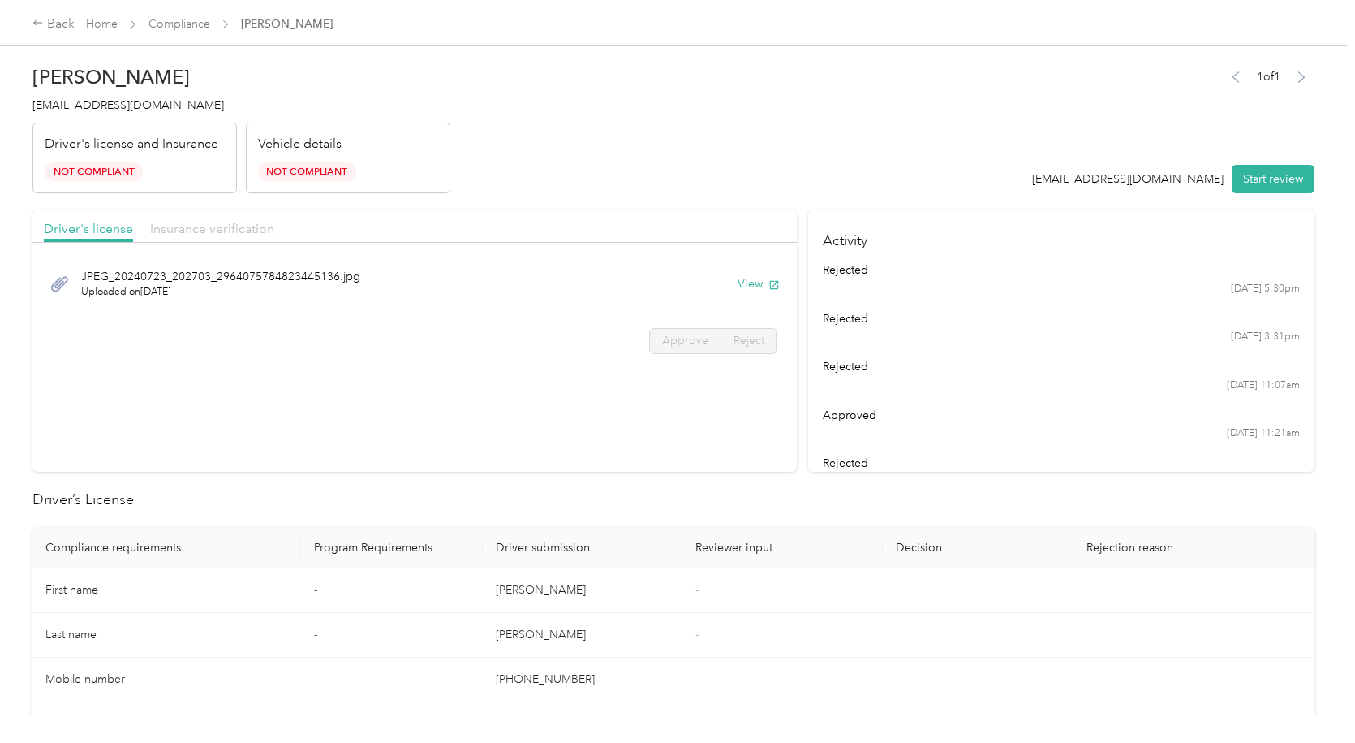
click at [189, 231] on span "Insurance verification" at bounding box center [212, 228] width 124 height 15
click at [752, 289] on button "View" at bounding box center [759, 283] width 42 height 17
click at [61, 10] on div "Back Home Compliance [PERSON_NAME]" at bounding box center [677, 22] width 1355 height 45
click at [61, 20] on div "Back" at bounding box center [53, 24] width 42 height 19
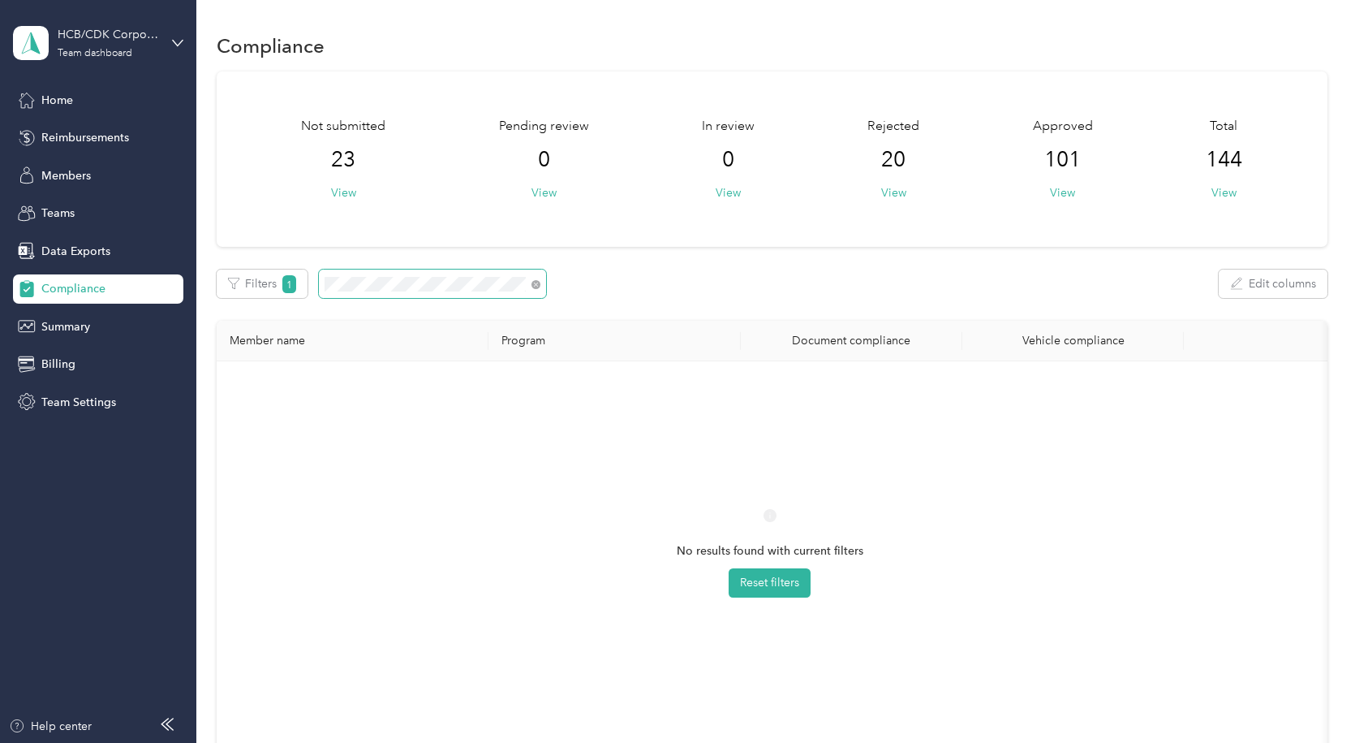
click at [217, 296] on div "Filters 1 Edit columns" at bounding box center [772, 283] width 1111 height 28
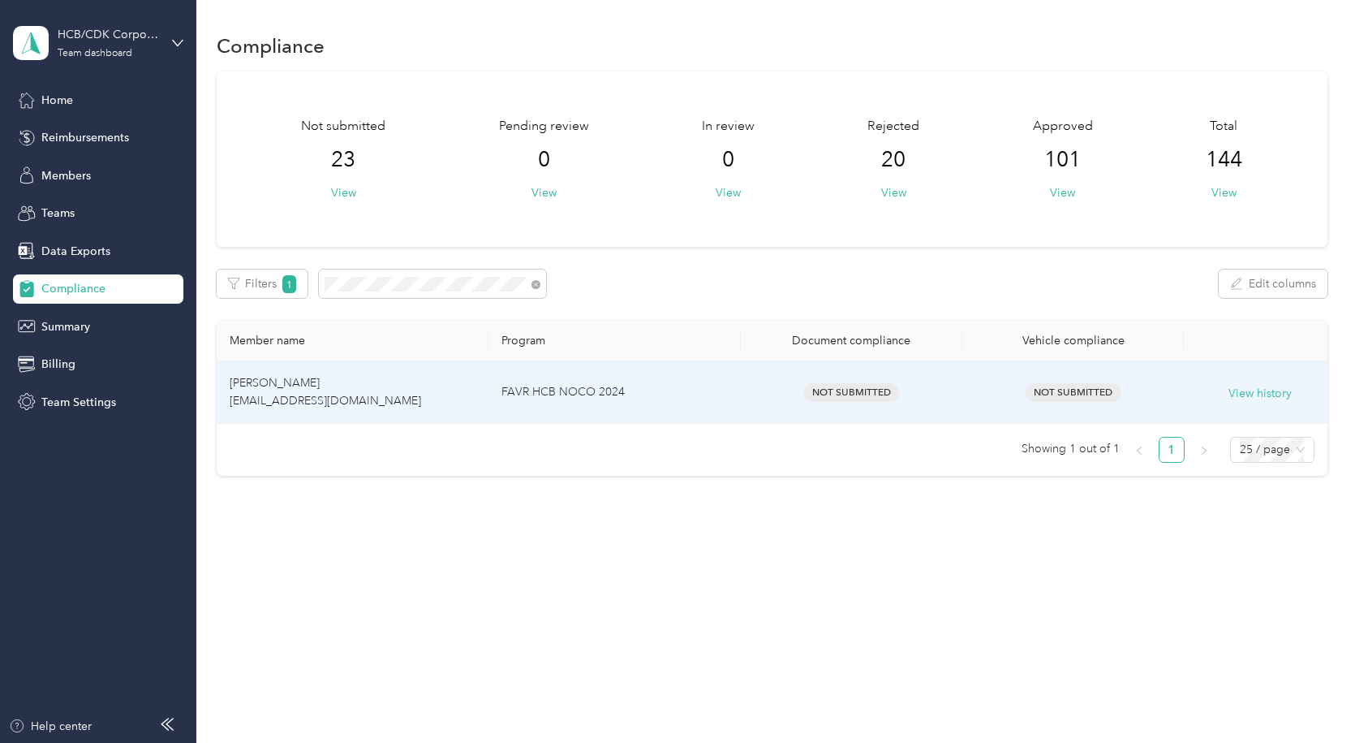
click at [310, 387] on td "[PERSON_NAME] [EMAIL_ADDRESS][DOMAIN_NAME]" at bounding box center [353, 392] width 272 height 62
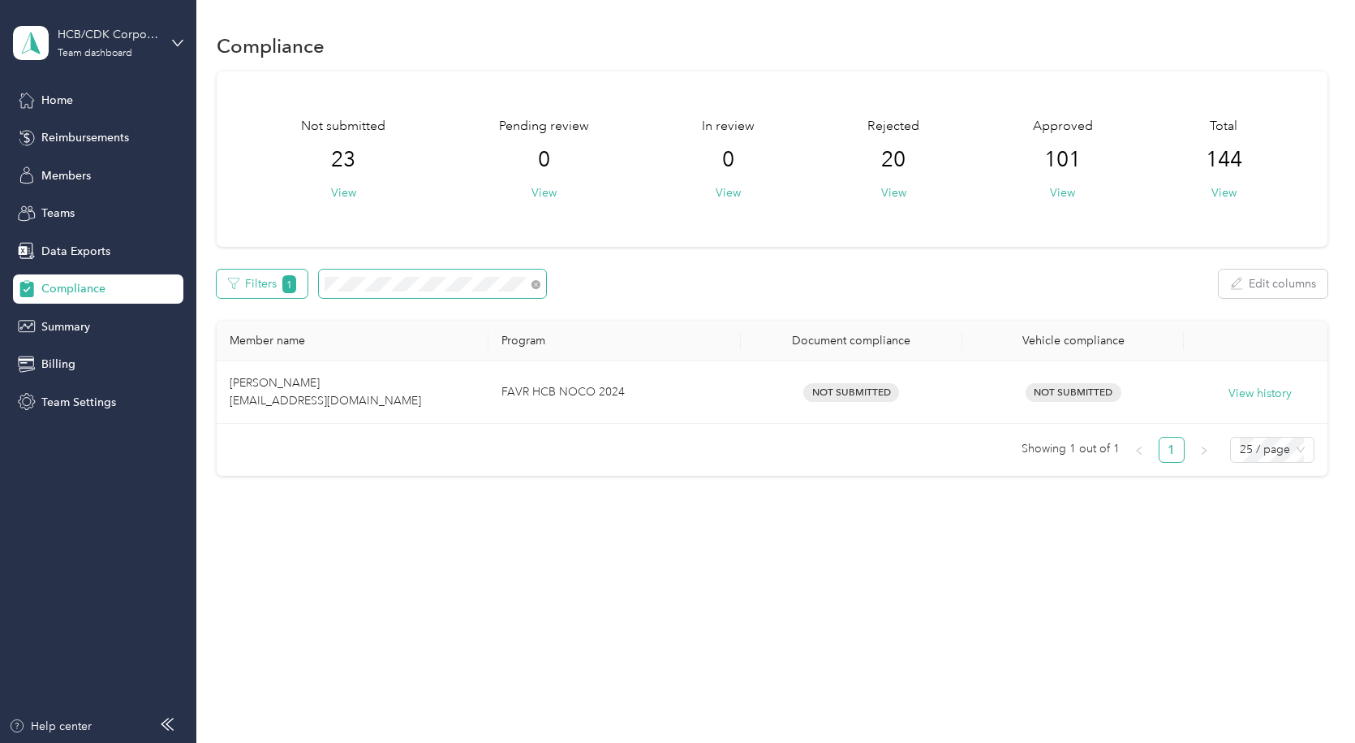
click at [247, 291] on div "Filters 1 Edit columns" at bounding box center [772, 283] width 1111 height 28
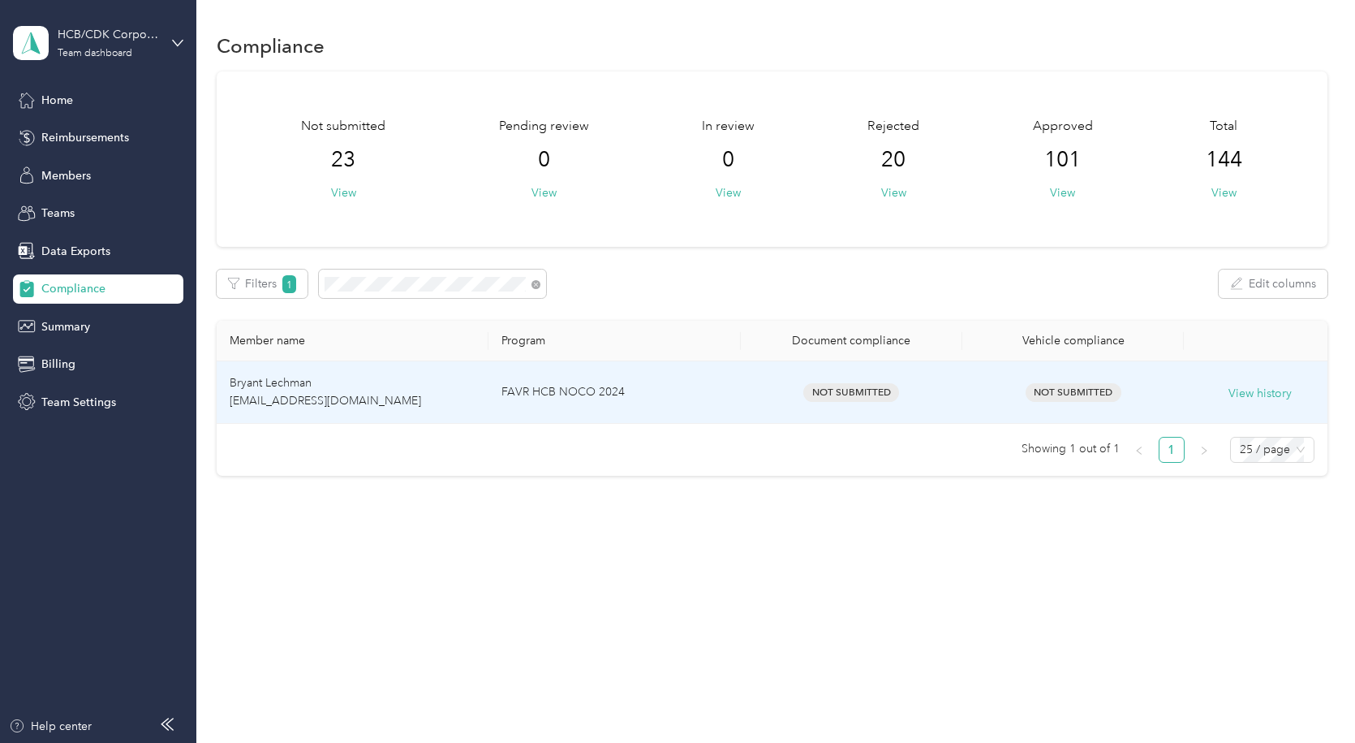
click at [562, 388] on td "FAVR HCB NOCO 2024" at bounding box center [615, 392] width 252 height 62
click at [1297, 391] on div "View history" at bounding box center [1259, 392] width 125 height 21
click at [1224, 387] on div "View history" at bounding box center [1259, 392] width 125 height 21
